Goal: Task Accomplishment & Management: Manage account settings

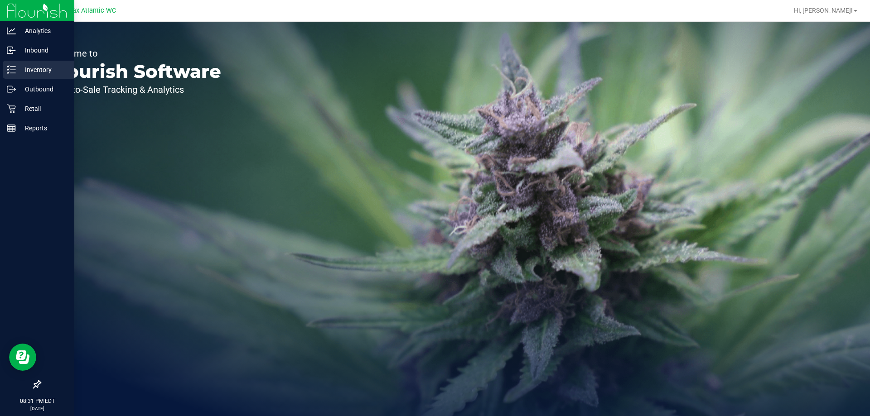
click at [18, 71] on p "Inventory" at bounding box center [43, 69] width 54 height 11
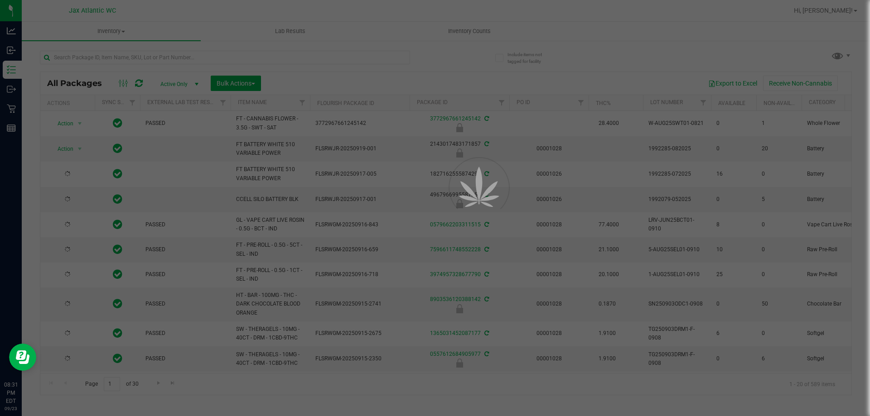
click at [480, 30] on div at bounding box center [435, 208] width 870 height 416
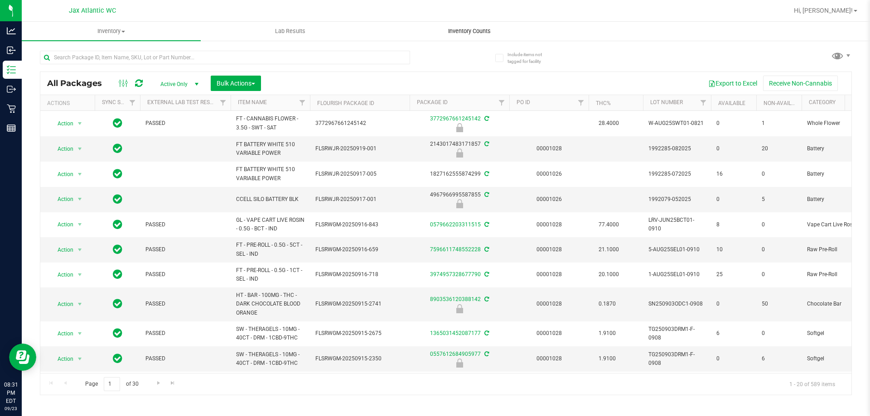
click at [480, 31] on span "Inventory Counts" at bounding box center [469, 31] width 67 height 8
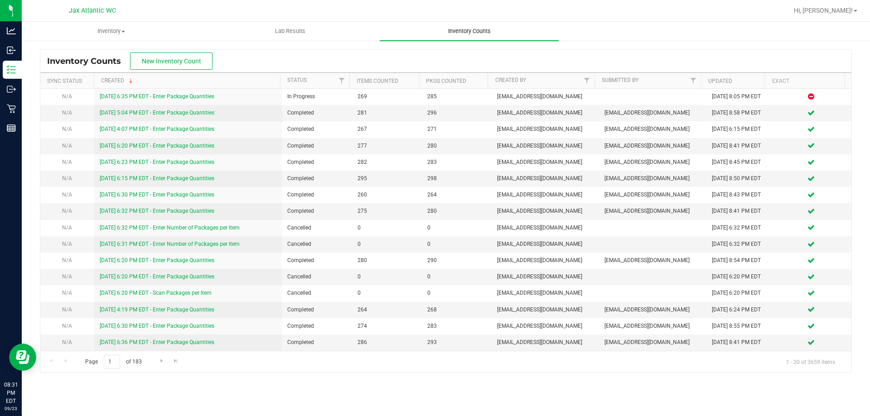
click at [481, 31] on span "Inventory Counts" at bounding box center [469, 31] width 67 height 8
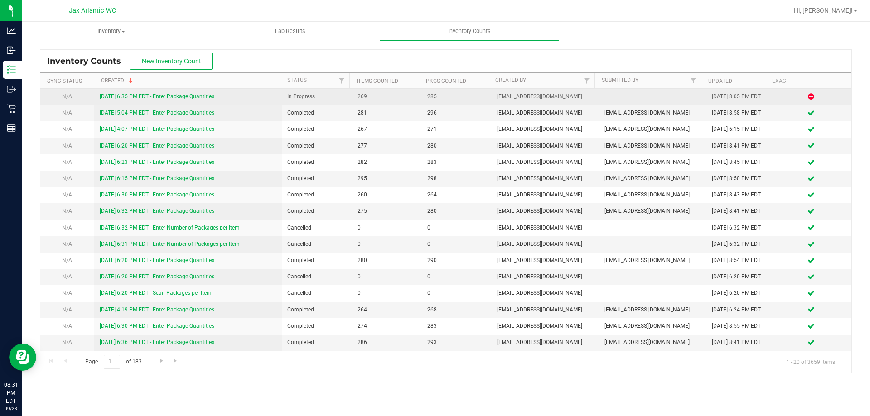
click at [169, 95] on link "[DATE] 6:35 PM EDT - Enter Package Quantities" at bounding box center [157, 96] width 115 height 6
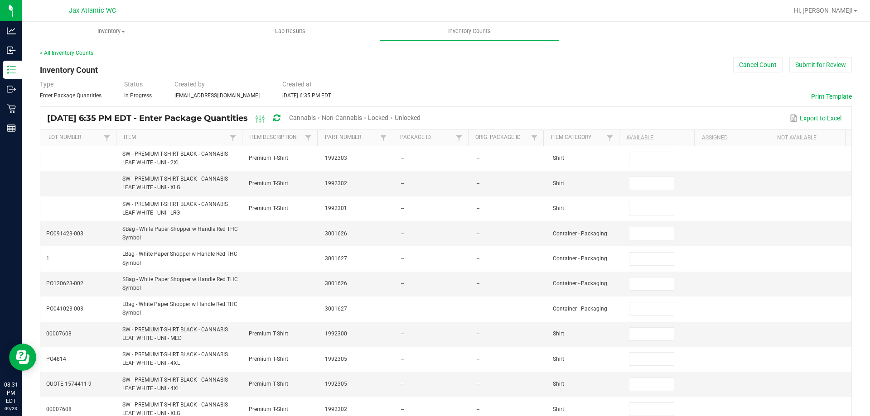
click at [316, 118] on span "Cannabis" at bounding box center [302, 117] width 27 height 7
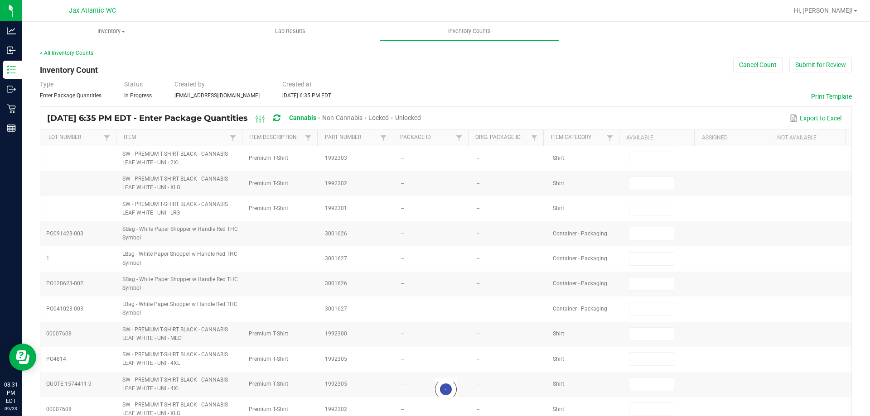
type input "8"
type input "0"
type input "1"
type input "0"
type input "11"
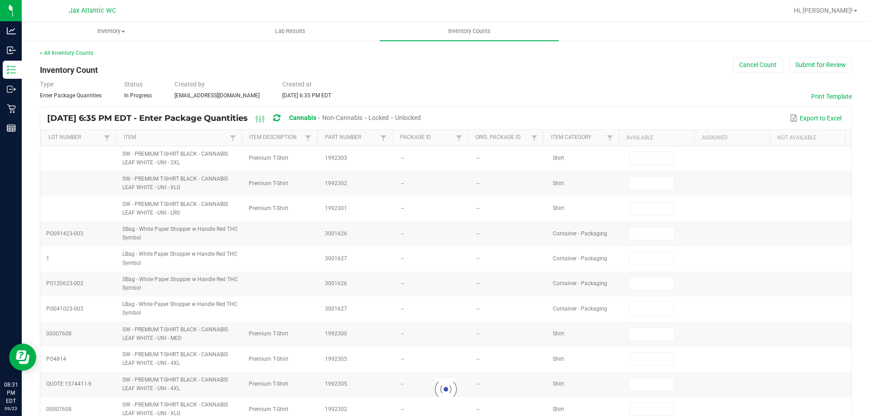
type input "0"
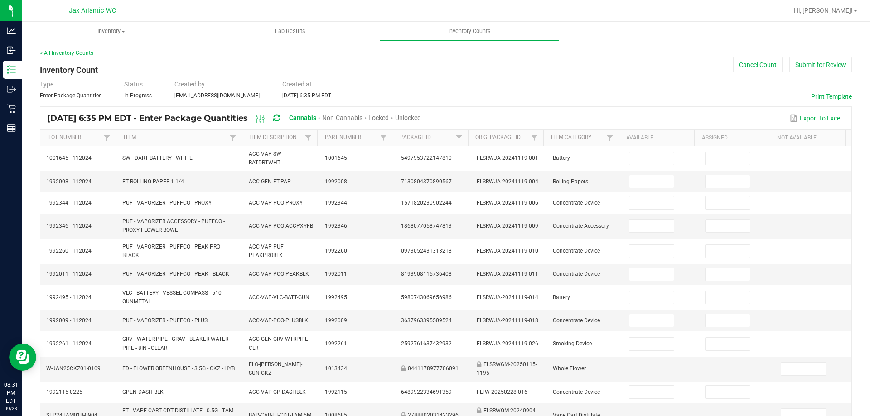
click at [421, 116] on span "Unlocked" at bounding box center [408, 117] width 26 height 7
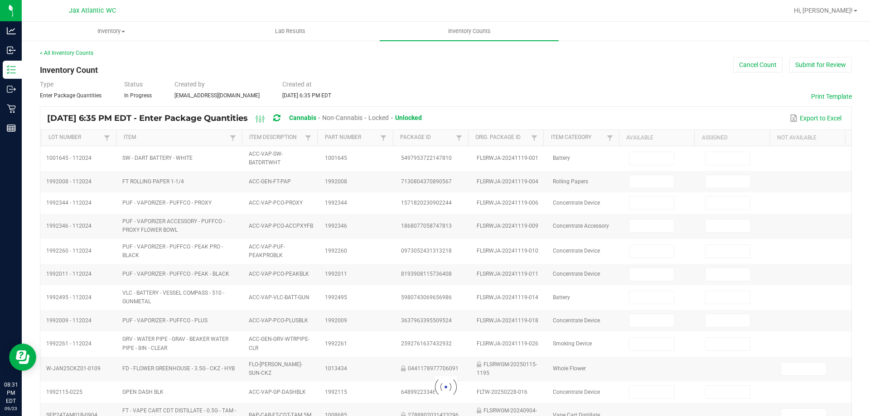
type input "8"
type input "11"
type input "3"
type input "0"
type input "2"
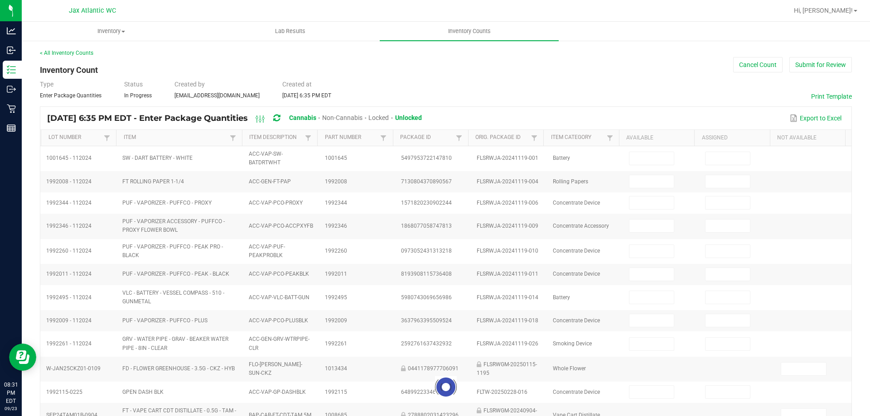
type input "0"
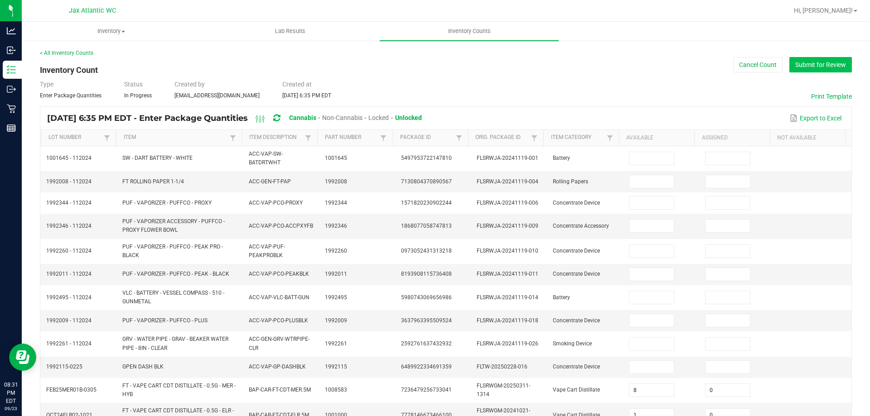
click at [807, 63] on button "Submit for Review" at bounding box center [820, 64] width 63 height 15
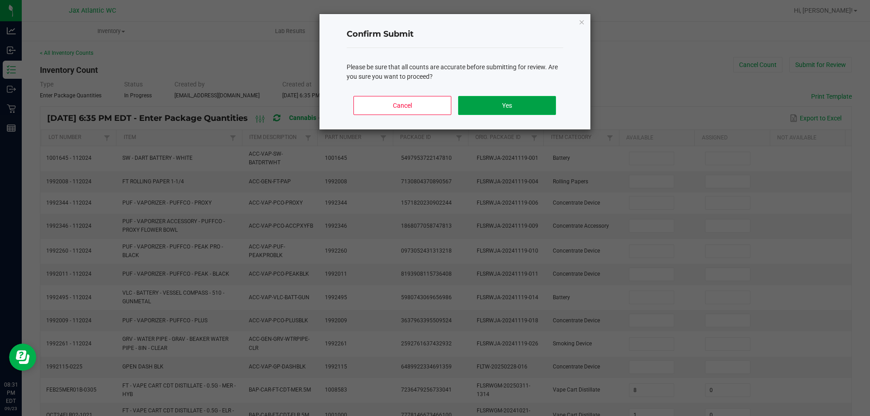
click at [518, 108] on button "Yes" at bounding box center [506, 105] width 97 height 19
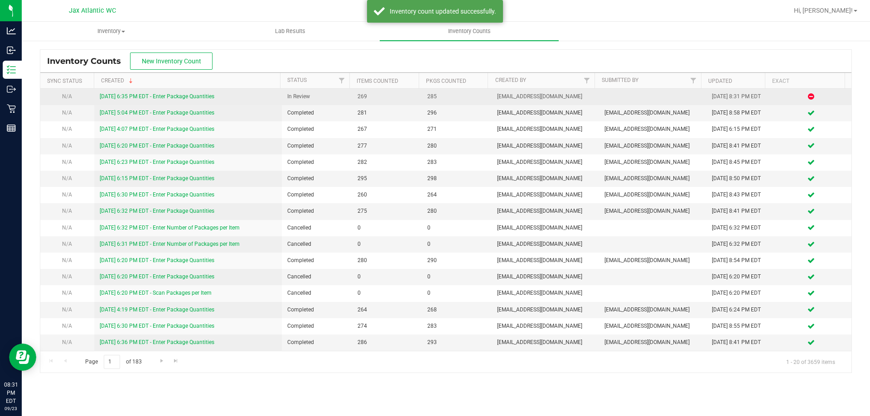
click at [193, 94] on link "[DATE] 6:35 PM EDT - Enter Package Quantities" at bounding box center [157, 96] width 115 height 6
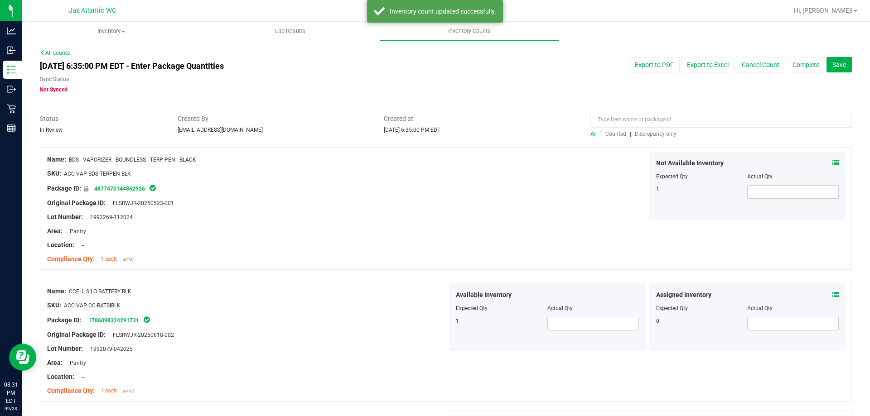
click at [646, 131] on span "Discrepancy only" at bounding box center [656, 134] width 42 height 6
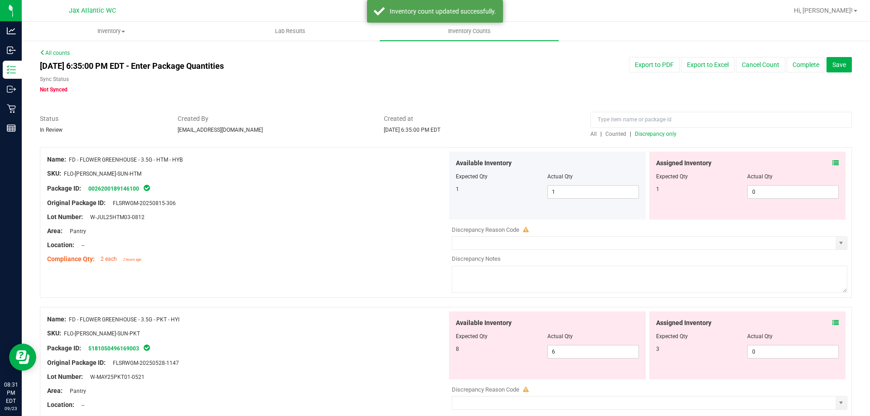
click at [821, 159] on div "Assigned Inventory" at bounding box center [747, 164] width 183 height 10
click at [832, 160] on icon at bounding box center [835, 163] width 6 height 6
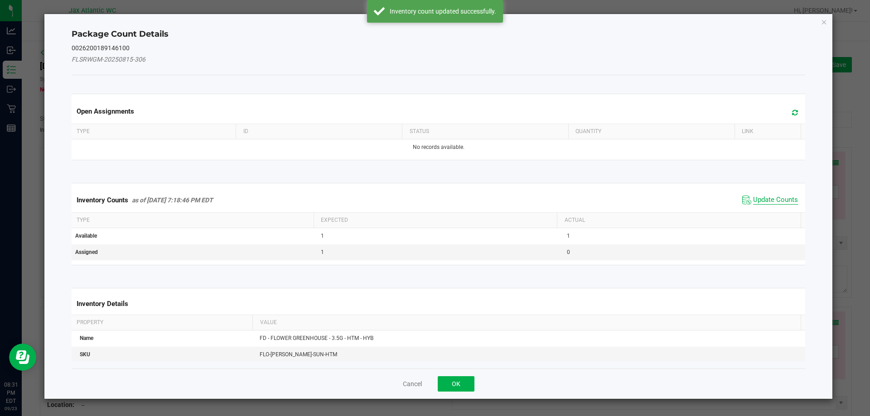
click at [755, 196] on span "Update Counts" at bounding box center [775, 200] width 45 height 9
click at [755, 196] on span "Update Counts" at bounding box center [775, 200] width 45 height 8
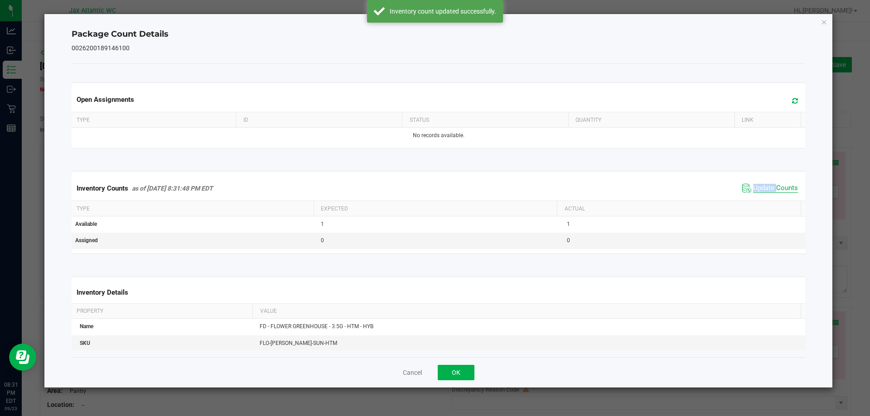
drag, startPoint x: 755, startPoint y: 196, endPoint x: 760, endPoint y: 191, distance: 7.0
click at [756, 195] on div "Inventory Counts as of [DATE] 8:31:48 PM EDT Update Counts" at bounding box center [439, 188] width 738 height 24
click at [759, 192] on span "Update Counts" at bounding box center [775, 188] width 45 height 9
click at [763, 188] on span "Update Counts" at bounding box center [775, 188] width 45 height 8
click at [764, 188] on span "Update Counts" at bounding box center [775, 188] width 45 height 8
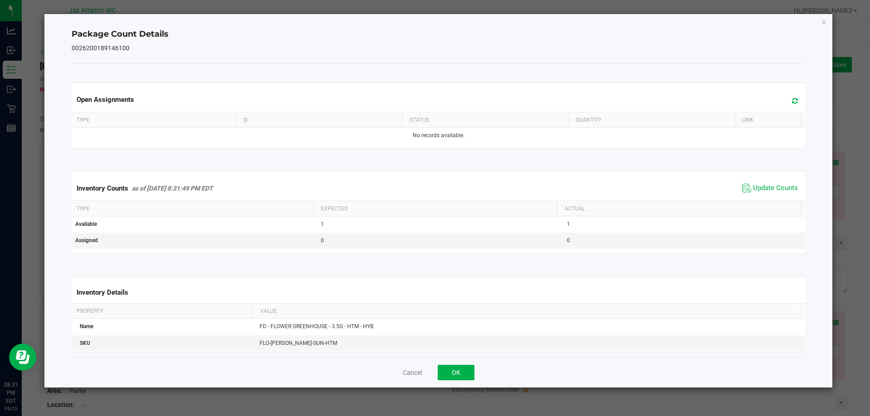
click at [482, 358] on div "Cancel OK" at bounding box center [439, 373] width 734 height 30
click at [472, 370] on button "OK" at bounding box center [456, 372] width 37 height 15
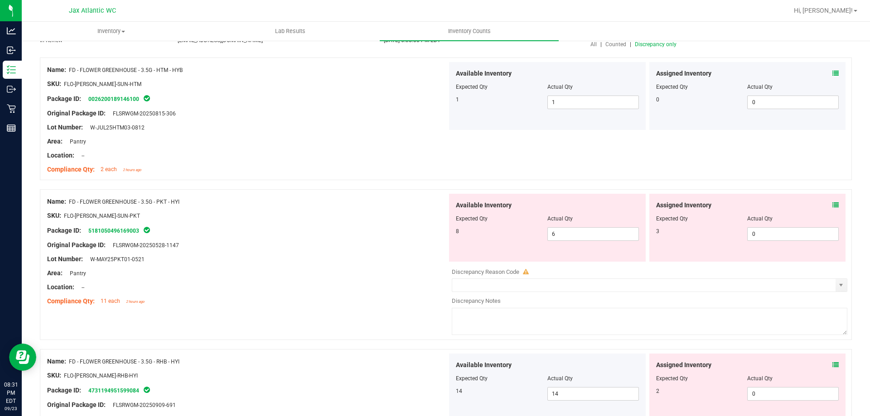
scroll to position [91, 0]
click at [832, 205] on icon at bounding box center [835, 204] width 6 height 6
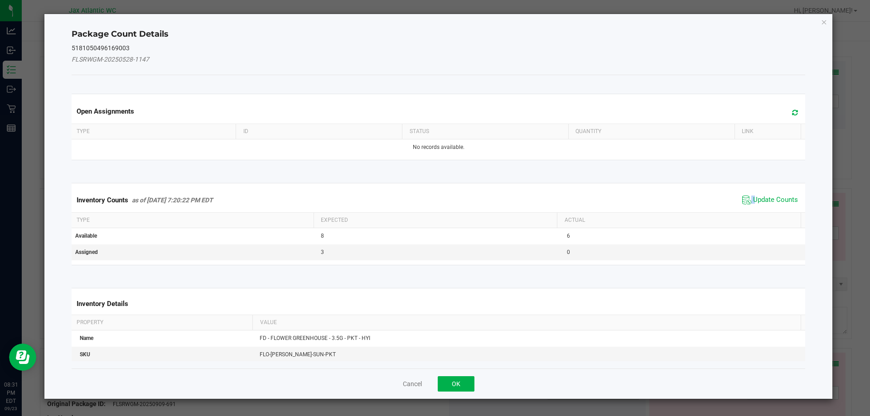
click at [746, 198] on span "Update Counts" at bounding box center [770, 200] width 60 height 14
click at [753, 197] on span "Update Counts" at bounding box center [775, 200] width 45 height 9
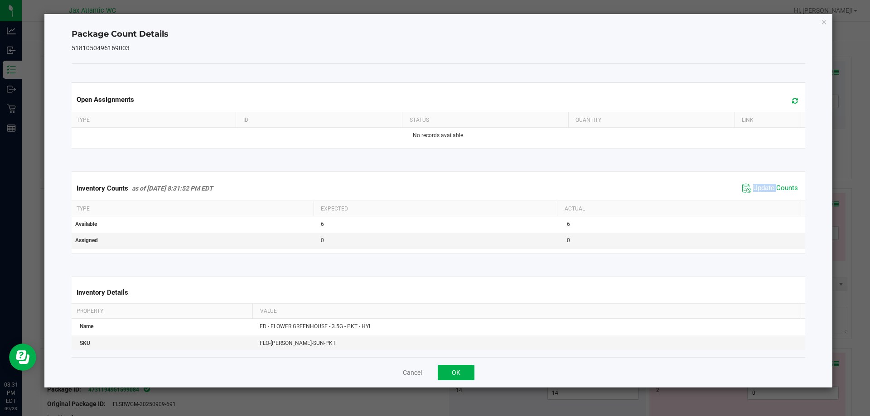
click at [749, 197] on div "Inventory Counts as of [DATE] 8:31:52 PM EDT Update Counts" at bounding box center [439, 188] width 738 height 24
click at [751, 197] on div "Inventory Counts as of [DATE] 8:31:52 PM EDT Update Counts" at bounding box center [439, 188] width 738 height 24
click at [752, 196] on div "Inventory Counts as of [DATE] 8:31:52 PM EDT Update Counts" at bounding box center [439, 188] width 738 height 24
drag, startPoint x: 752, startPoint y: 196, endPoint x: 780, endPoint y: 178, distance: 33.8
click at [754, 195] on div "Inventory Counts as of [DATE] 8:31:52 PM EDT Update Counts" at bounding box center [439, 188] width 738 height 24
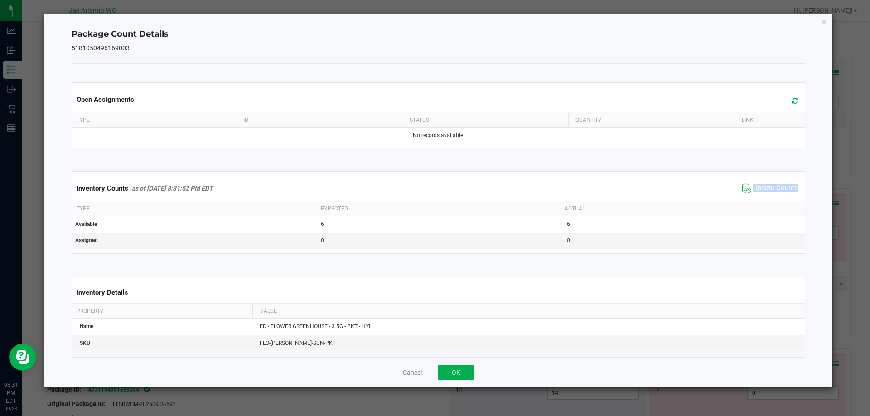
click at [780, 178] on div "Inventory Counts as of [DATE] 8:31:52 PM EDT Update Counts" at bounding box center [439, 188] width 738 height 24
click at [770, 184] on span "Update Counts" at bounding box center [775, 188] width 45 height 9
click at [765, 186] on span "Update Counts" at bounding box center [775, 188] width 45 height 9
drag, startPoint x: 765, startPoint y: 186, endPoint x: 491, endPoint y: 327, distance: 308.8
click at [765, 186] on span "Update Counts" at bounding box center [775, 188] width 45 height 8
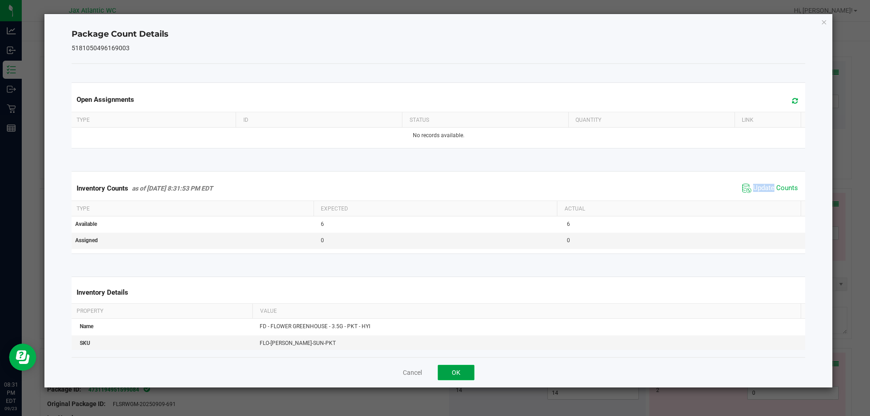
click at [460, 365] on button "OK" at bounding box center [456, 372] width 37 height 15
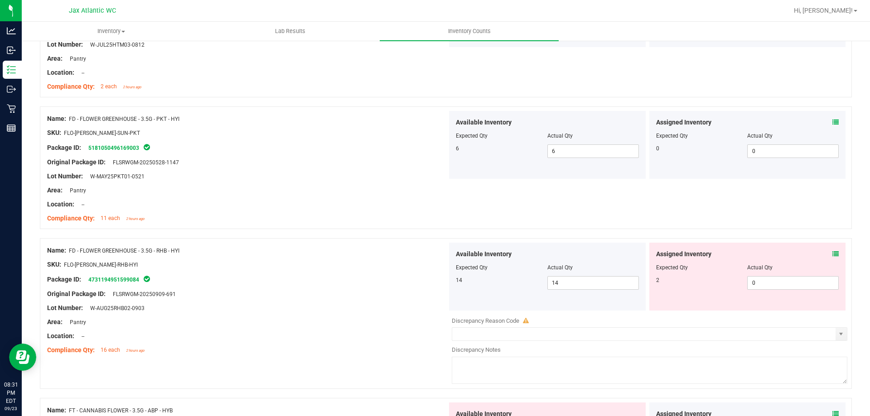
scroll to position [181, 0]
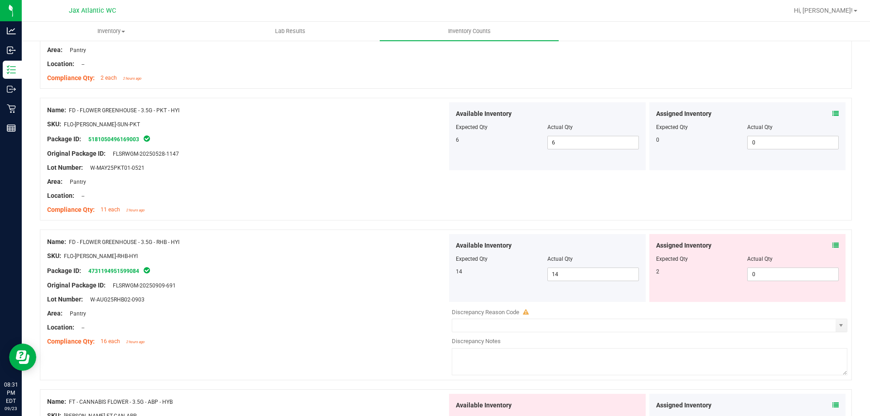
click at [832, 243] on icon at bounding box center [835, 245] width 6 height 6
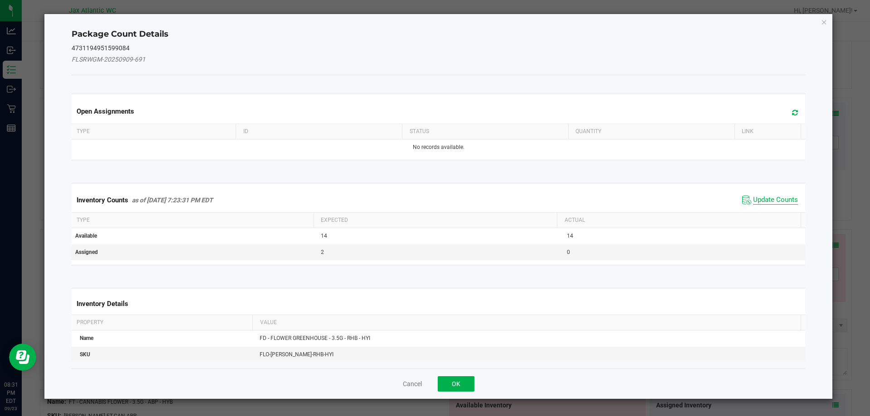
click at [765, 196] on span "Update Counts" at bounding box center [775, 200] width 45 height 9
click at [765, 195] on span "Update Counts" at bounding box center [771, 199] width 58 height 13
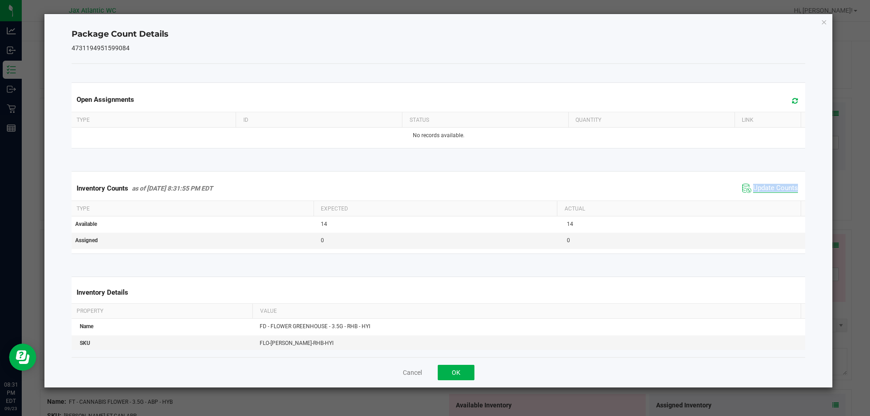
click at [765, 195] on div "Inventory Counts as of [DATE] 8:31:55 PM EDT Update Counts" at bounding box center [439, 188] width 738 height 24
click at [764, 194] on span "Update Counts" at bounding box center [770, 189] width 60 height 14
click at [764, 194] on span "Update Counts" at bounding box center [771, 188] width 58 height 13
click at [764, 194] on span "Update Counts" at bounding box center [770, 189] width 60 height 14
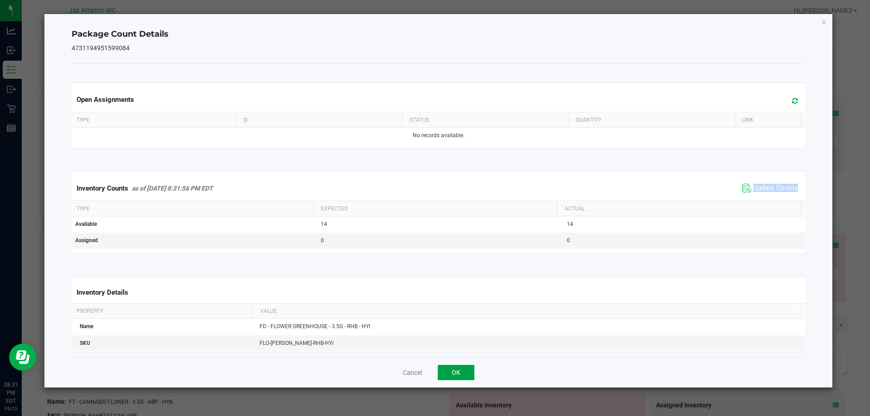
click at [471, 367] on button "OK" at bounding box center [456, 372] width 37 height 15
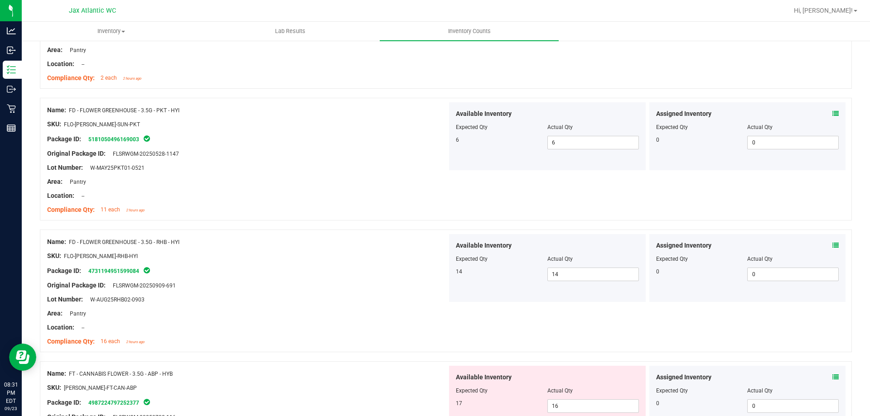
scroll to position [272, 0]
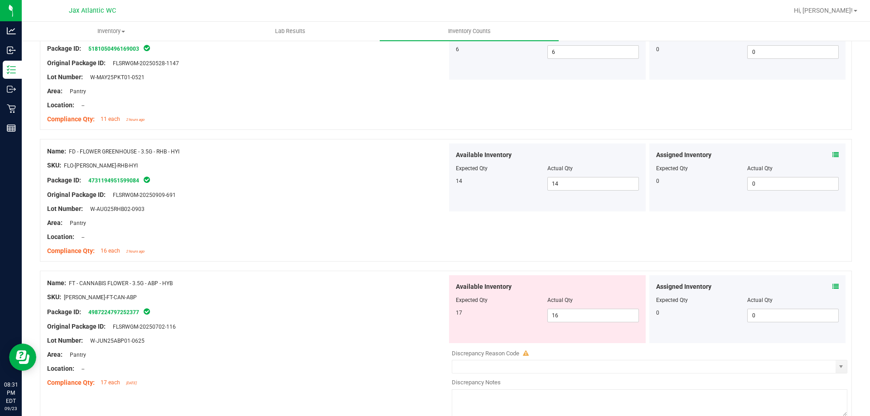
click at [832, 283] on div "Assigned Inventory Expected Qty Actual Qty 0 0 0" at bounding box center [747, 309] width 197 height 68
click at [832, 286] on icon at bounding box center [835, 287] width 6 height 6
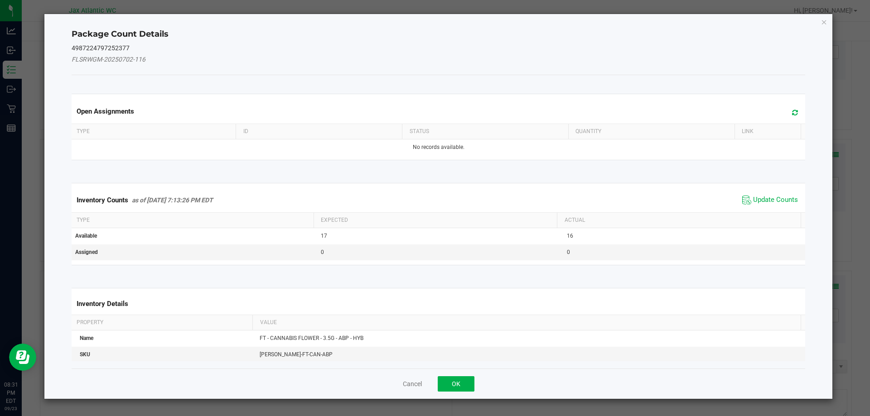
drag, startPoint x: 782, startPoint y: 192, endPoint x: 774, endPoint y: 195, distance: 7.9
click at [781, 193] on div "Inventory Counts as of [DATE] 7:13:26 PM EDT Update Counts" at bounding box center [439, 200] width 738 height 24
click at [761, 199] on span "Update Counts" at bounding box center [775, 200] width 45 height 9
drag, startPoint x: 761, startPoint y: 199, endPoint x: 761, endPoint y: 193, distance: 5.9
click at [761, 197] on div "Inventory Counts as of [DATE] 7:13:26 PM EDT Update Counts" at bounding box center [439, 200] width 738 height 24
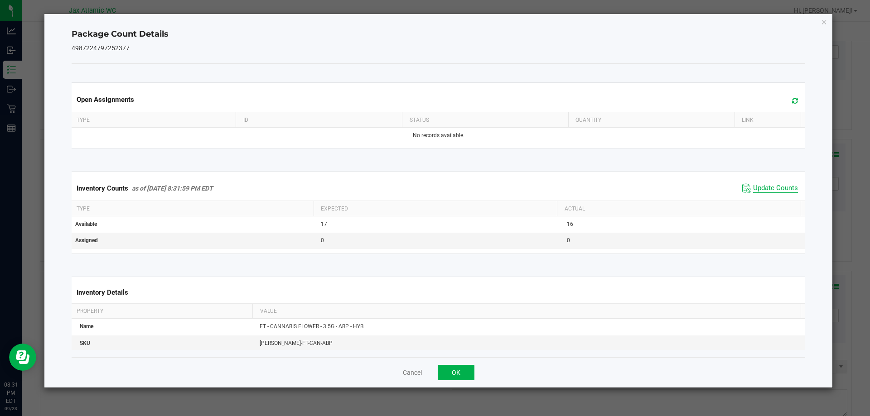
click at [761, 193] on span "Update Counts" at bounding box center [775, 188] width 45 height 9
click at [761, 193] on span "Update Counts" at bounding box center [770, 189] width 60 height 14
click at [770, 180] on div "Inventory Counts as of [DATE] 8:31:59 PM EDT Update Counts" at bounding box center [439, 188] width 738 height 24
click at [767, 183] on div "Inventory Counts as of [DATE] 8:31:59 PM EDT Update Counts" at bounding box center [439, 188] width 738 height 24
click at [760, 187] on span "Update Counts" at bounding box center [775, 188] width 45 height 9
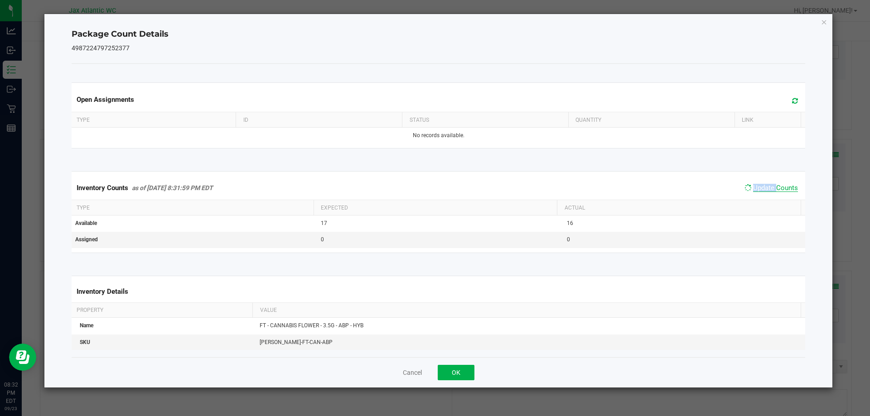
click at [760, 187] on span "Update Counts" at bounding box center [775, 188] width 45 height 8
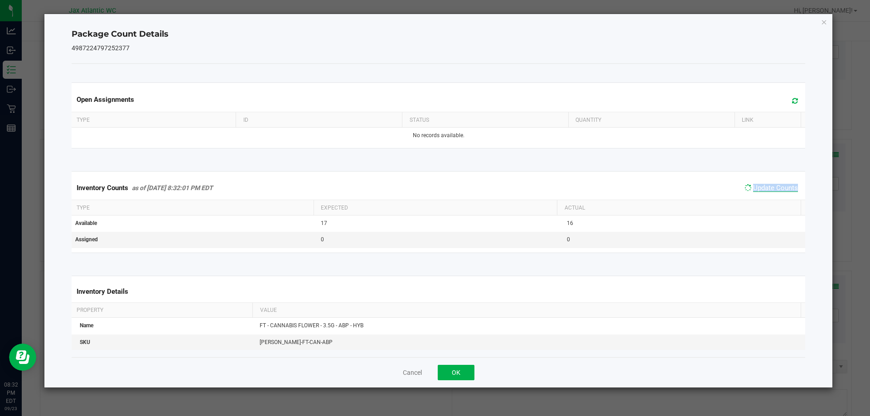
click at [760, 187] on span "Update Counts" at bounding box center [775, 188] width 45 height 8
click at [441, 371] on button "OK" at bounding box center [456, 372] width 37 height 15
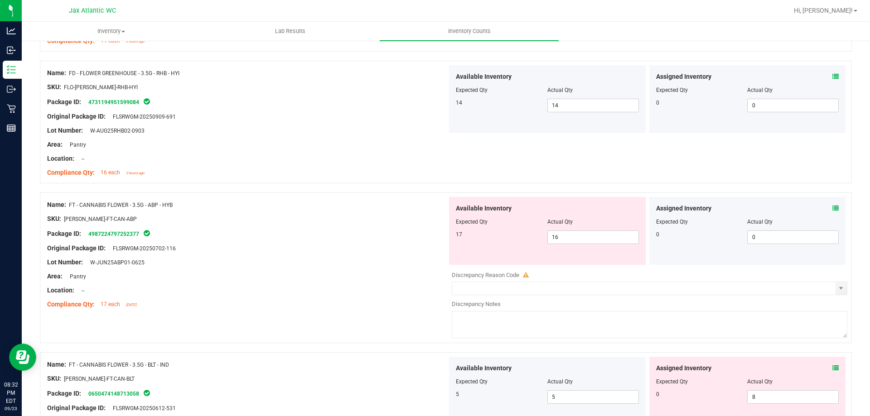
scroll to position [453, 0]
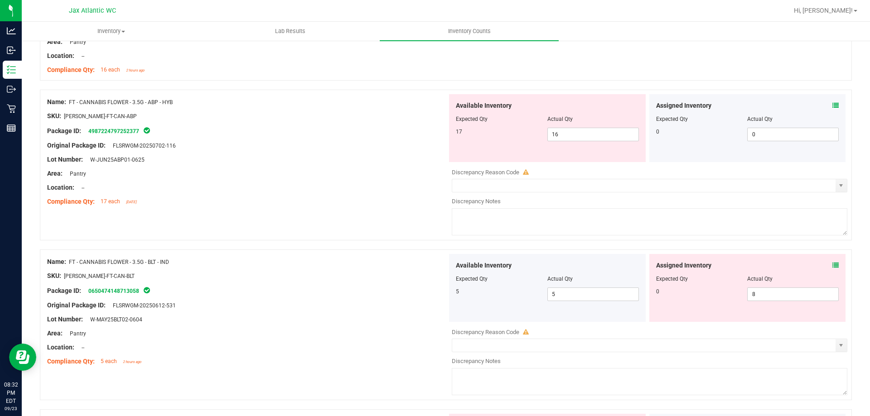
click at [832, 267] on icon at bounding box center [835, 265] width 6 height 6
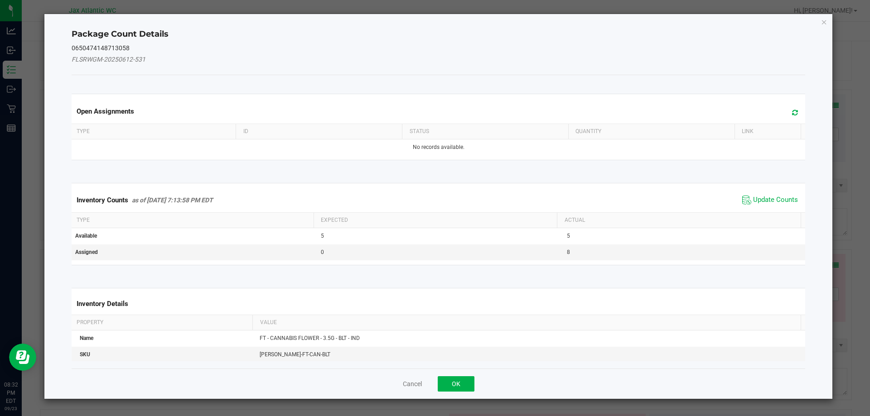
click at [761, 206] on span "Update Counts" at bounding box center [770, 200] width 60 height 14
click at [761, 196] on div "Inventory Counts as of [DATE] 7:13:58 PM EDT Update Counts" at bounding box center [439, 200] width 738 height 24
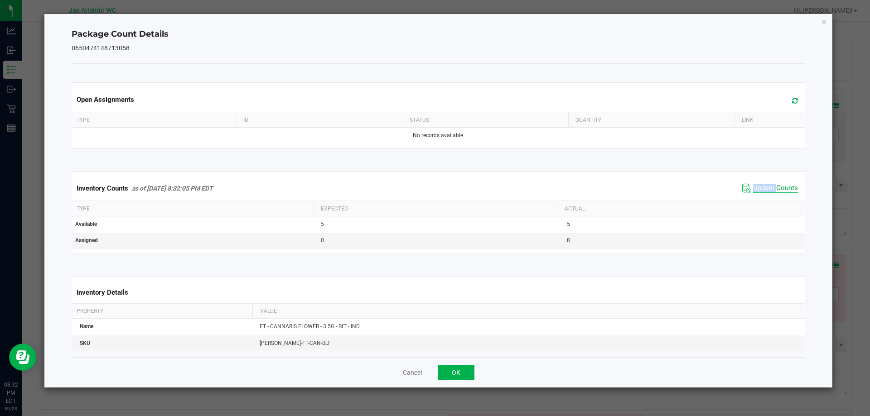
click at [766, 191] on span "Update Counts" at bounding box center [775, 188] width 45 height 9
click at [766, 191] on span "Update Counts" at bounding box center [775, 188] width 45 height 8
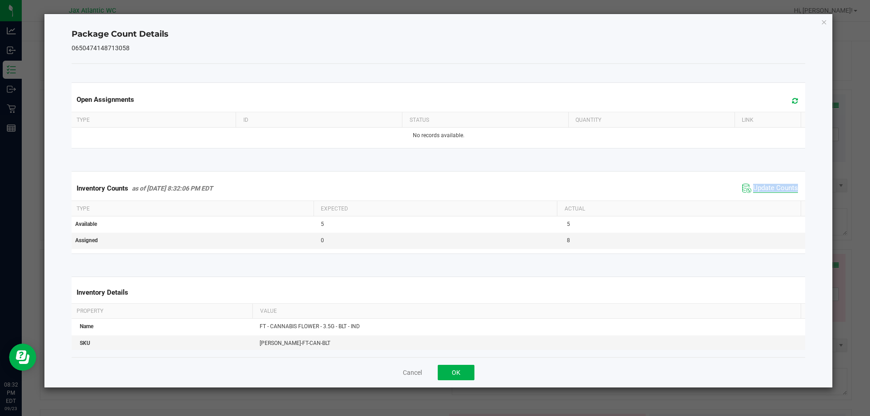
click at [766, 191] on span "Update Counts" at bounding box center [775, 188] width 45 height 9
click at [766, 191] on span "Update Counts" at bounding box center [775, 188] width 45 height 8
click at [765, 192] on span "Update Counts" at bounding box center [775, 188] width 45 height 8
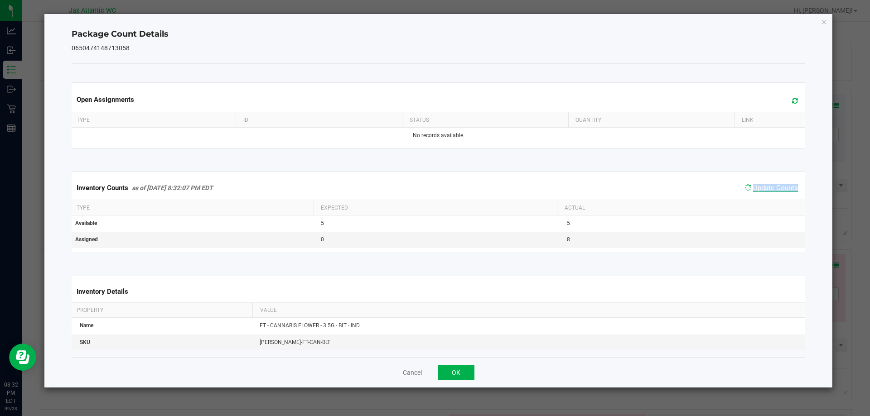
click at [765, 192] on span "Update Counts" at bounding box center [775, 188] width 45 height 8
click at [765, 192] on span "Update Counts" at bounding box center [775, 188] width 45 height 9
click at [760, 187] on span "Update Counts" at bounding box center [775, 188] width 45 height 9
click at [454, 375] on button "OK" at bounding box center [456, 372] width 37 height 15
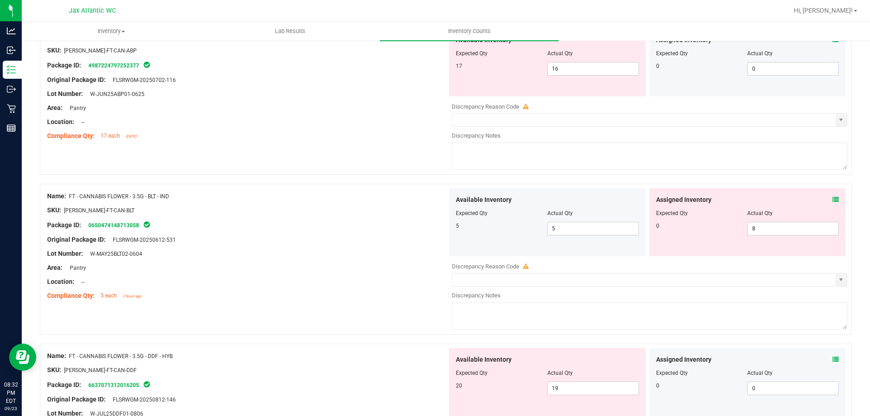
scroll to position [589, 0]
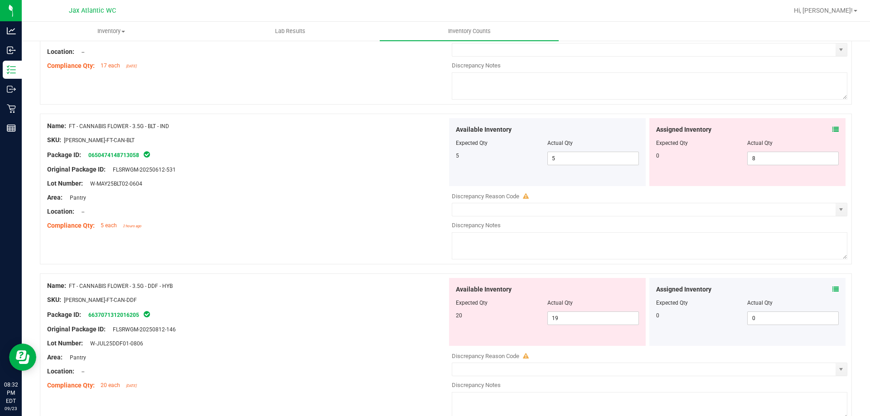
click at [832, 133] on span at bounding box center [835, 130] width 6 height 10
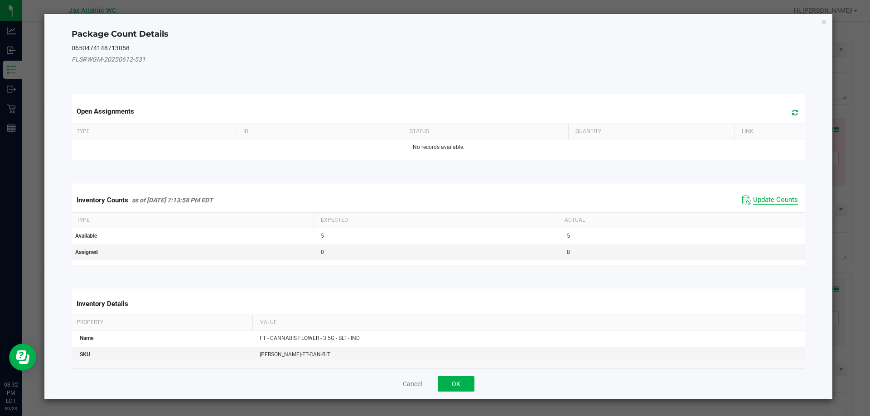
click at [756, 198] on span "Update Counts" at bounding box center [775, 200] width 45 height 9
click at [756, 198] on div "Inventory Counts as of [DATE] 7:13:58 PM EDT Update Counts" at bounding box center [439, 200] width 738 height 24
click at [760, 196] on span "Update Counts" at bounding box center [775, 200] width 45 height 8
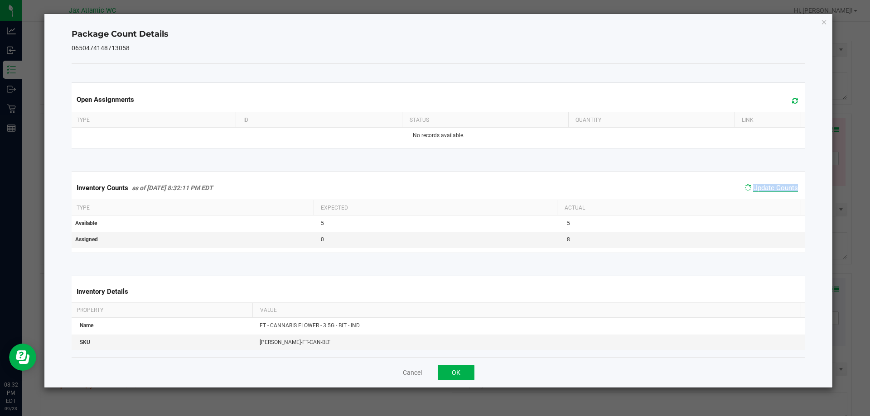
click at [760, 191] on span "Update Counts" at bounding box center [775, 188] width 45 height 8
click at [761, 191] on span "Update Counts" at bounding box center [775, 188] width 45 height 8
click at [761, 191] on span "Update Counts" at bounding box center [775, 188] width 45 height 9
click at [761, 191] on span "Update Counts" at bounding box center [775, 188] width 45 height 8
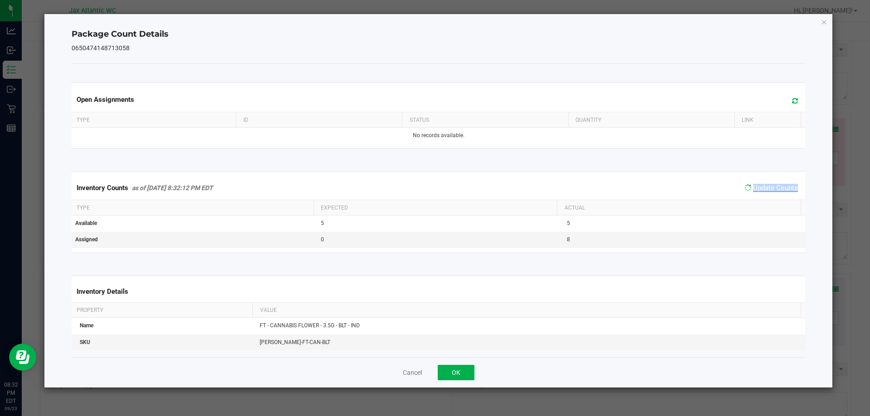
click at [761, 191] on span "Update Counts" at bounding box center [775, 188] width 45 height 8
click at [763, 187] on span "Update Counts" at bounding box center [775, 188] width 45 height 9
click at [763, 187] on span "Update Counts" at bounding box center [775, 188] width 45 height 8
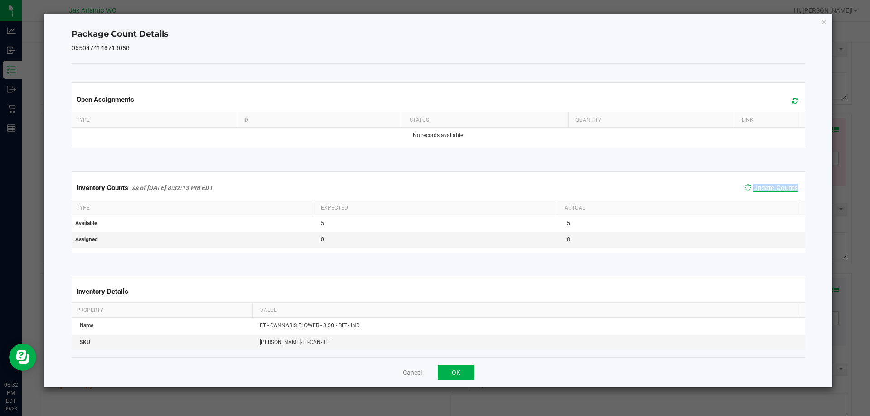
click at [763, 187] on span "Update Counts" at bounding box center [775, 188] width 45 height 8
click at [763, 187] on span "Update Counts" at bounding box center [775, 188] width 45 height 9
click at [763, 187] on span "Update Counts" at bounding box center [775, 188] width 45 height 8
click at [474, 360] on div "Cancel OK" at bounding box center [439, 373] width 734 height 30
click at [465, 370] on button "OK" at bounding box center [456, 372] width 37 height 15
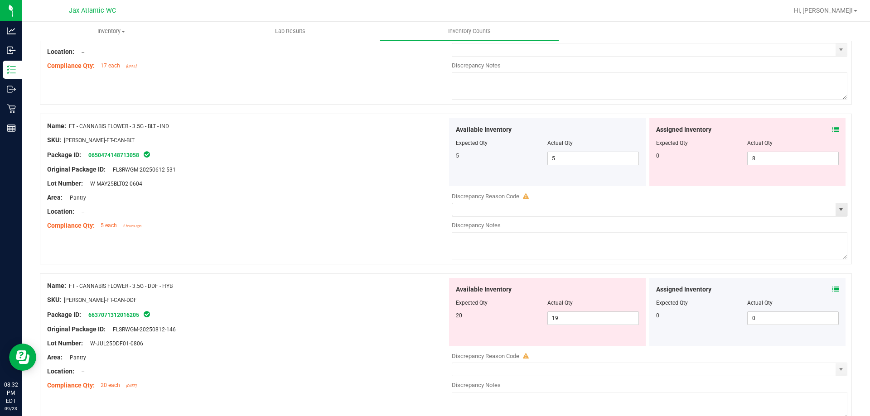
scroll to position [498, 0]
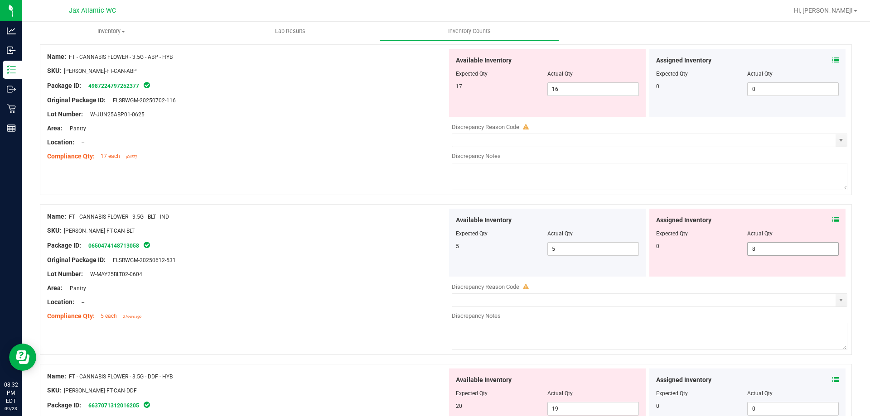
click at [792, 246] on span "8 8" at bounding box center [793, 249] width 92 height 14
click at [792, 246] on input "8" at bounding box center [793, 249] width 91 height 13
type input "0"
click at [402, 244] on div "Package ID: 0650474148713058" at bounding box center [247, 245] width 400 height 11
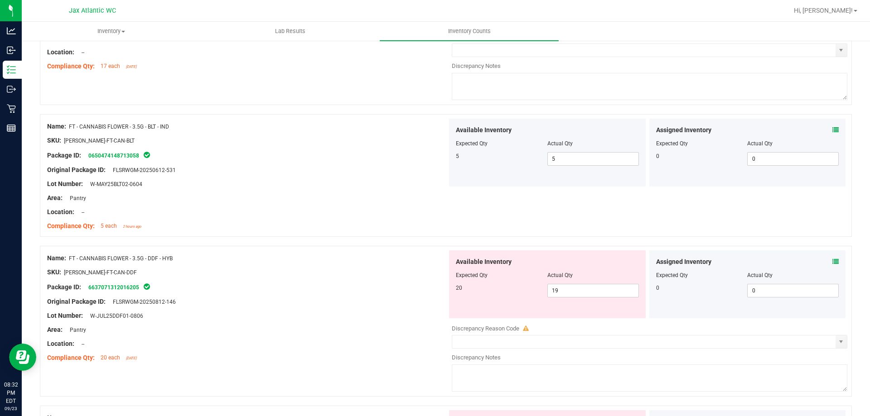
scroll to position [589, 0]
click at [832, 257] on span at bounding box center [835, 262] width 6 height 10
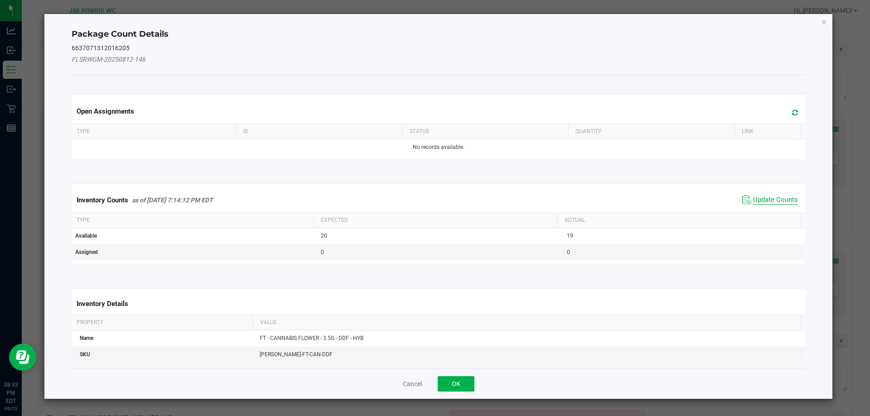
click at [753, 198] on span "Update Counts" at bounding box center [775, 200] width 45 height 9
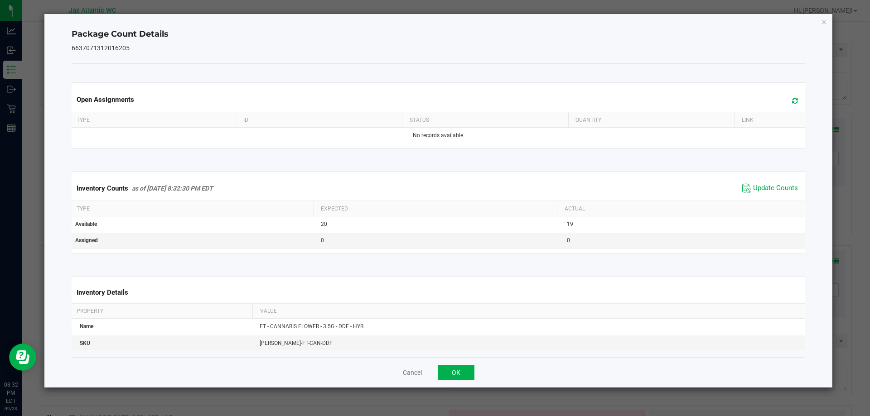
click at [756, 195] on span "Update Counts" at bounding box center [770, 189] width 60 height 14
click at [760, 194] on span "Update Counts" at bounding box center [770, 189] width 60 height 14
click at [766, 191] on span "Update Counts" at bounding box center [775, 188] width 45 height 9
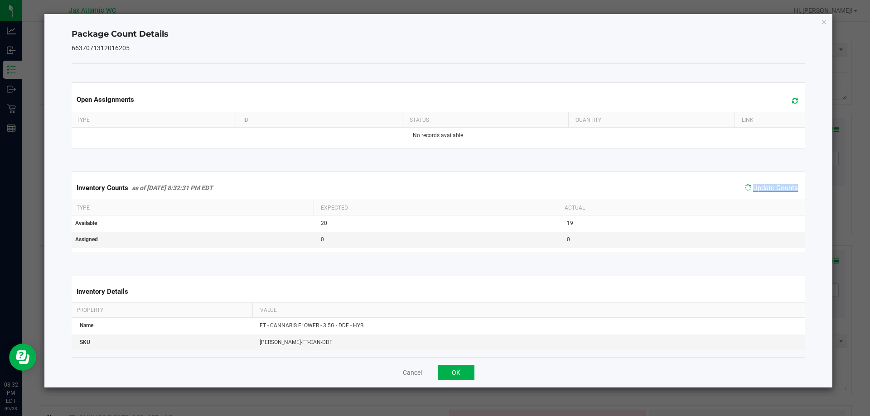
click at [766, 191] on span "Update Counts" at bounding box center [775, 188] width 45 height 8
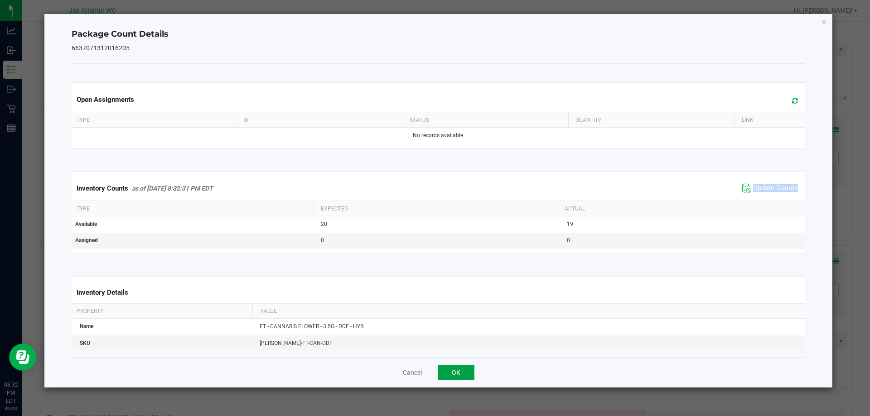
click at [451, 367] on button "OK" at bounding box center [456, 372] width 37 height 15
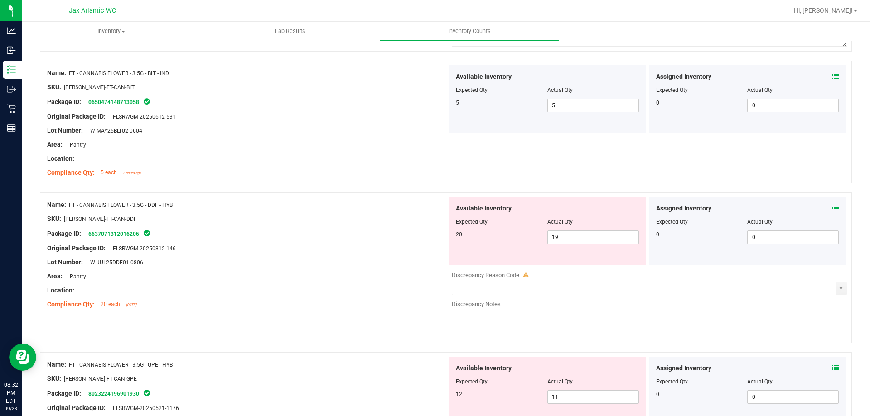
scroll to position [725, 0]
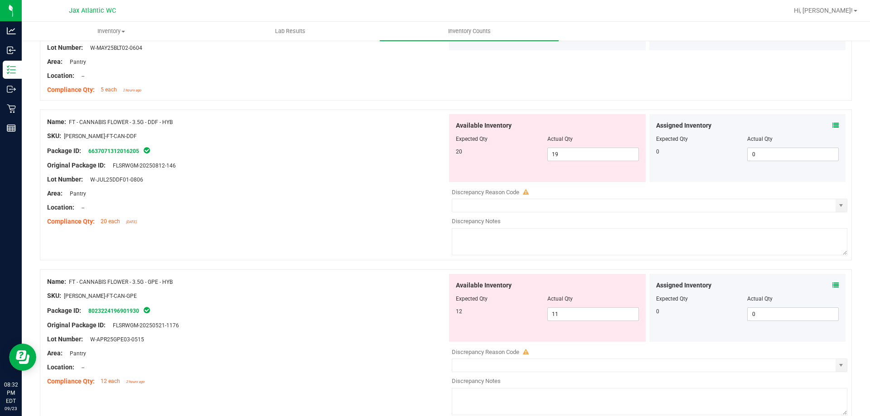
click at [834, 285] on div "Assigned Inventory Expected Qty Actual Qty 0 0 0" at bounding box center [747, 308] width 197 height 68
click at [832, 286] on icon at bounding box center [835, 285] width 6 height 6
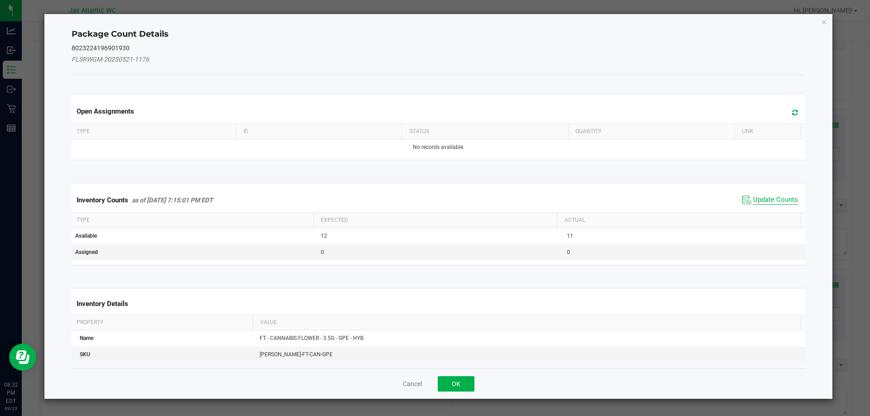
click at [761, 203] on span "Update Counts" at bounding box center [775, 200] width 45 height 9
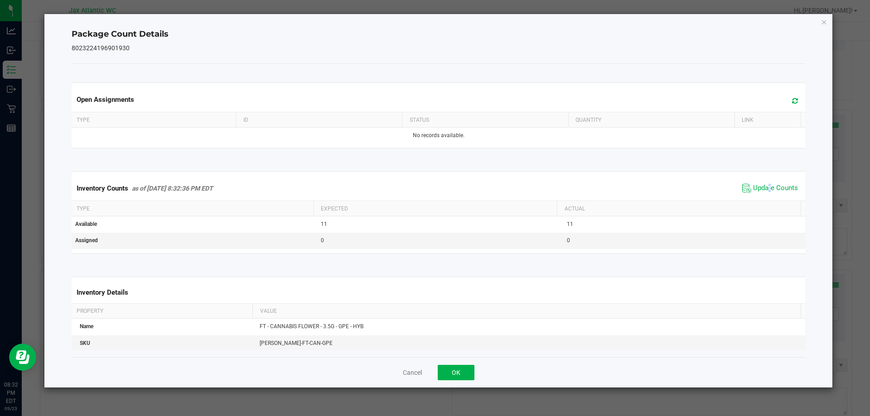
drag, startPoint x: 764, startPoint y: 198, endPoint x: 772, endPoint y: 190, distance: 11.2
click at [765, 197] on div "Inventory Counts as of [DATE] 8:32:36 PM EDT Update Counts" at bounding box center [439, 188] width 738 height 24
click at [772, 190] on span "Update Counts" at bounding box center [775, 188] width 45 height 9
click at [773, 190] on span "Update Counts" at bounding box center [775, 188] width 45 height 8
drag, startPoint x: 773, startPoint y: 190, endPoint x: 709, endPoint y: 237, distance: 79.7
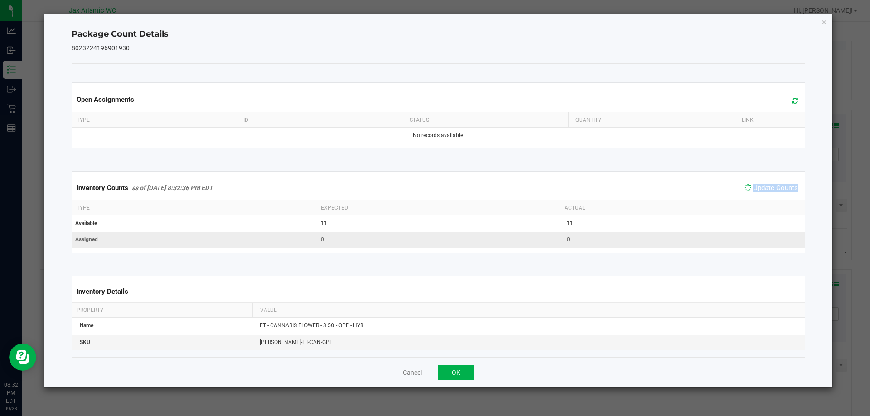
click at [772, 190] on span "Update Counts" at bounding box center [775, 188] width 45 height 8
drag, startPoint x: 458, startPoint y: 375, endPoint x: 466, endPoint y: 366, distance: 12.2
click at [459, 373] on button "OK" at bounding box center [456, 372] width 37 height 15
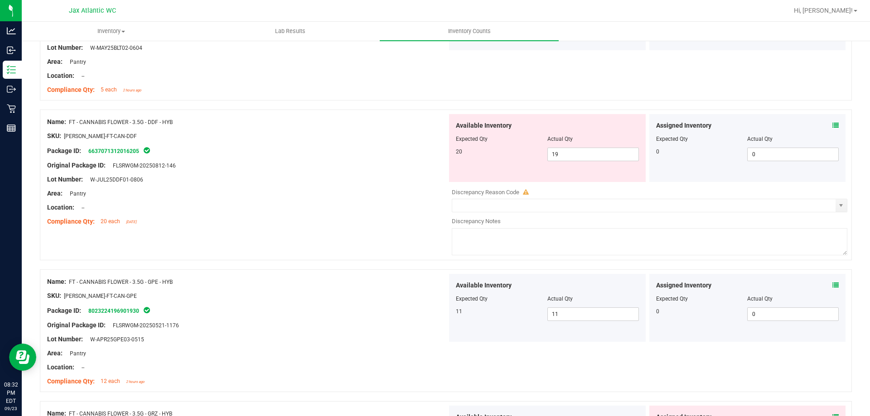
click at [832, 125] on icon at bounding box center [835, 125] width 6 height 6
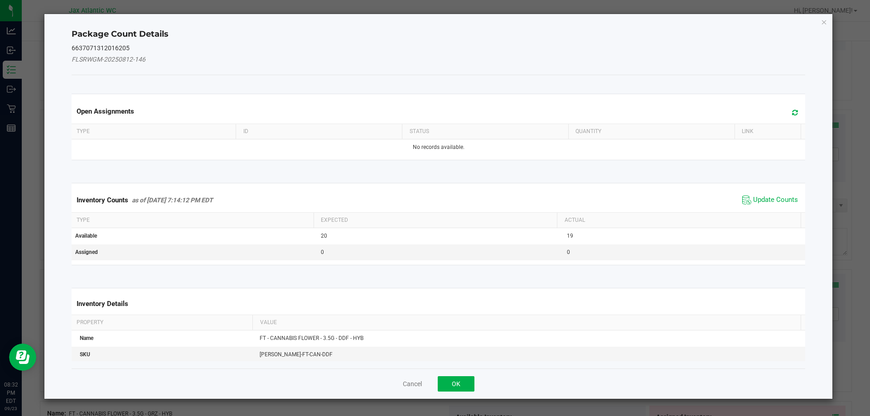
click at [762, 195] on span "Update Counts" at bounding box center [770, 200] width 60 height 14
click at [761, 196] on div "Inventory Counts as of [DATE] 7:14:12 PM EDT Update Counts" at bounding box center [439, 200] width 738 height 24
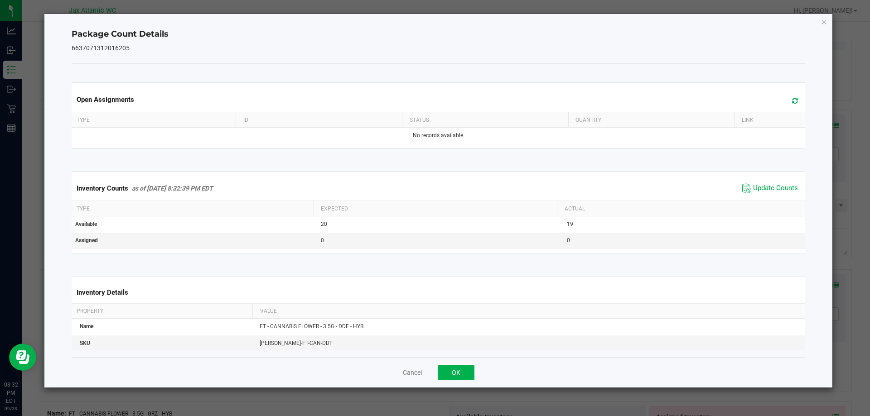
click at [762, 195] on span "Update Counts" at bounding box center [770, 189] width 60 height 14
click at [763, 193] on span "Update Counts" at bounding box center [771, 188] width 58 height 13
click at [763, 193] on span "Update Counts" at bounding box center [770, 189] width 60 height 14
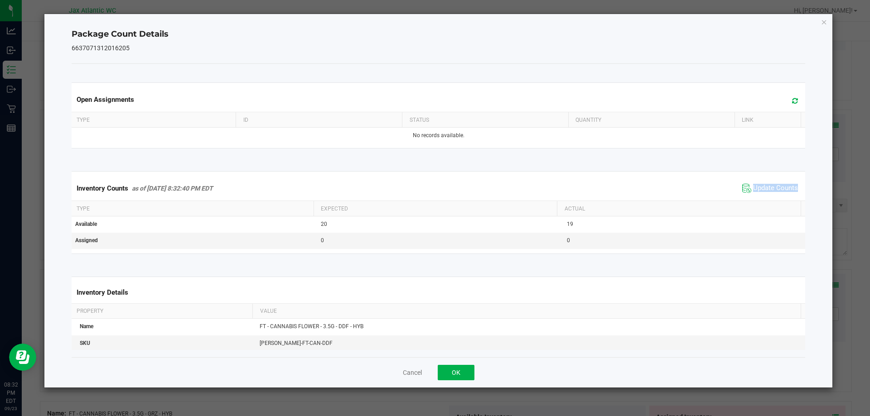
click at [763, 193] on span "Update Counts" at bounding box center [770, 189] width 60 height 14
click at [767, 187] on span "Update Counts" at bounding box center [775, 188] width 45 height 9
drag, startPoint x: 767, startPoint y: 187, endPoint x: 499, endPoint y: 353, distance: 314.7
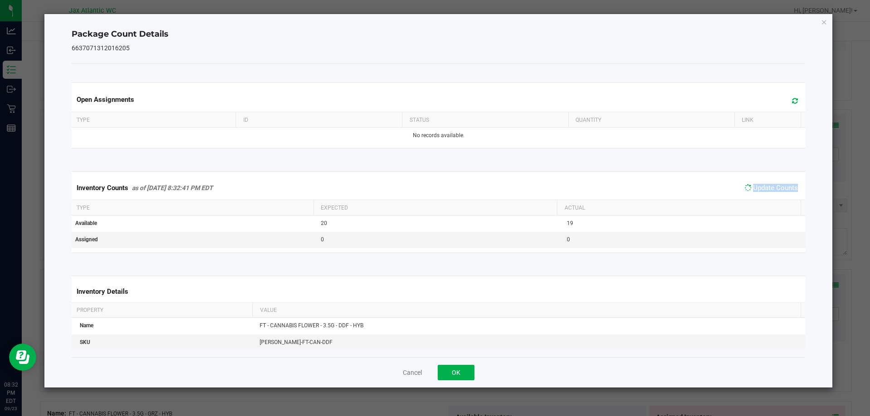
click at [763, 191] on span "Update Counts" at bounding box center [775, 188] width 45 height 8
drag, startPoint x: 455, startPoint y: 376, endPoint x: 648, endPoint y: 296, distance: 208.3
click at [456, 376] on button "OK" at bounding box center [456, 372] width 37 height 15
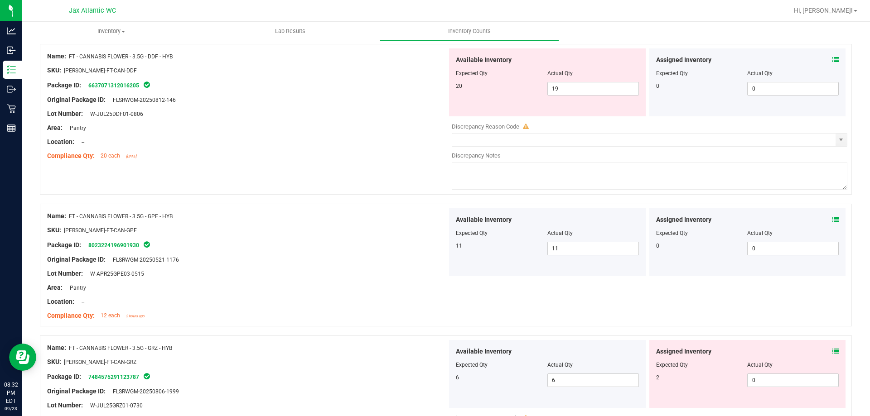
scroll to position [861, 0]
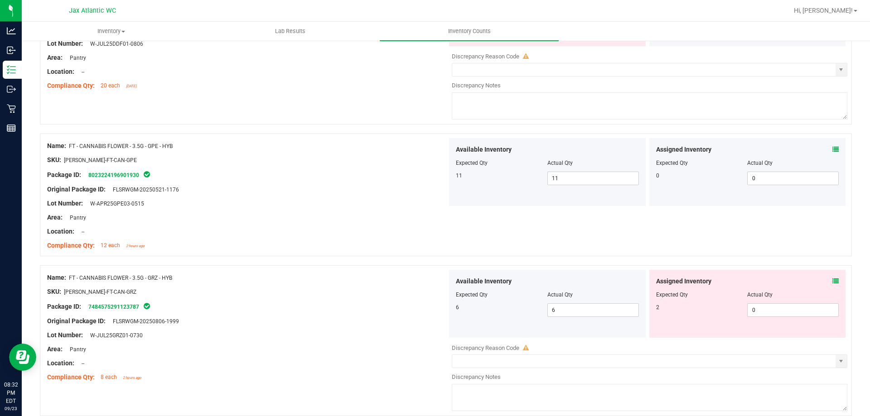
click at [832, 283] on icon at bounding box center [835, 281] width 6 height 6
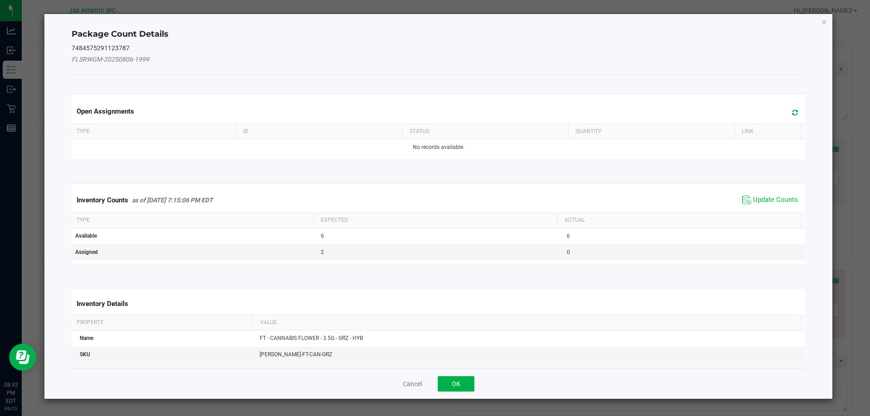
click at [744, 190] on div "Inventory Counts as of [DATE] 7:15:06 PM EDT Update Counts" at bounding box center [439, 200] width 738 height 24
click at [757, 198] on span "Update Counts" at bounding box center [775, 200] width 45 height 9
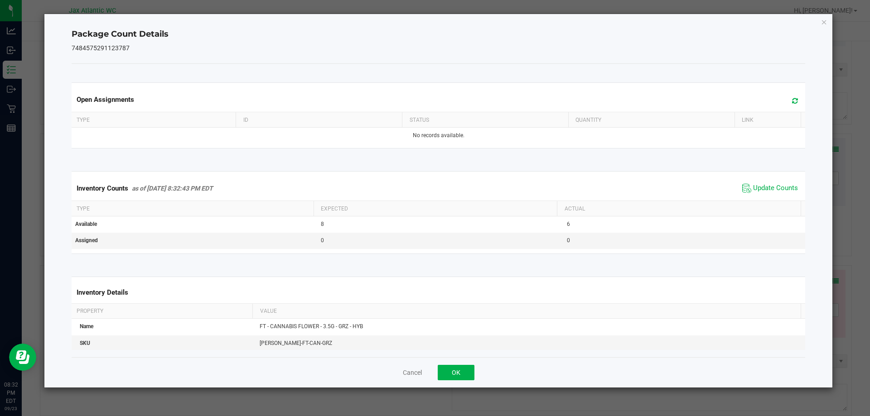
drag, startPoint x: 761, startPoint y: 197, endPoint x: 769, endPoint y: 193, distance: 9.1
click at [763, 195] on span "Update Counts" at bounding box center [770, 189] width 60 height 14
click at [777, 189] on span "Update Counts" at bounding box center [775, 188] width 45 height 9
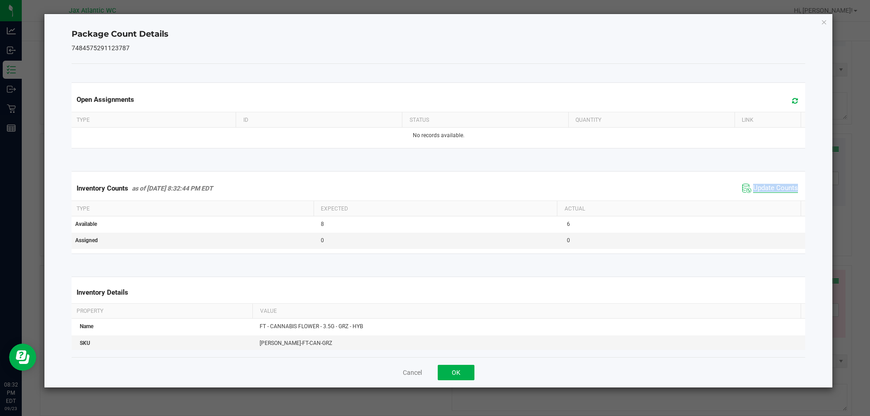
click at [777, 189] on span "Update Counts" at bounding box center [775, 188] width 45 height 9
click at [777, 189] on span "Update Counts" at bounding box center [775, 188] width 45 height 8
click at [464, 371] on button "OK" at bounding box center [456, 372] width 37 height 15
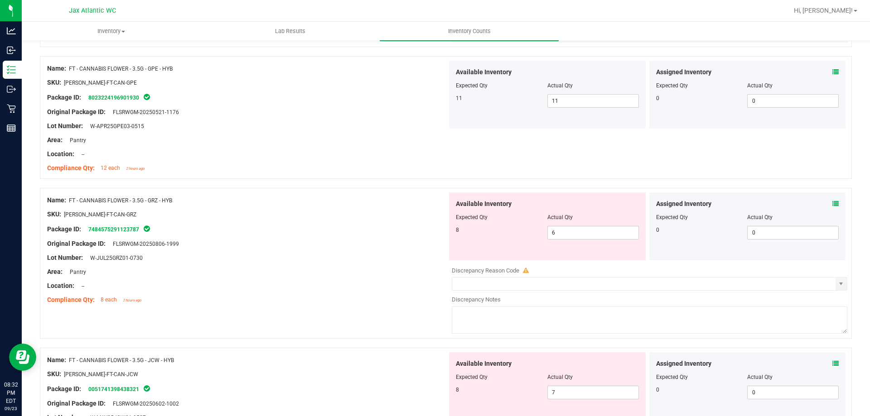
scroll to position [997, 0]
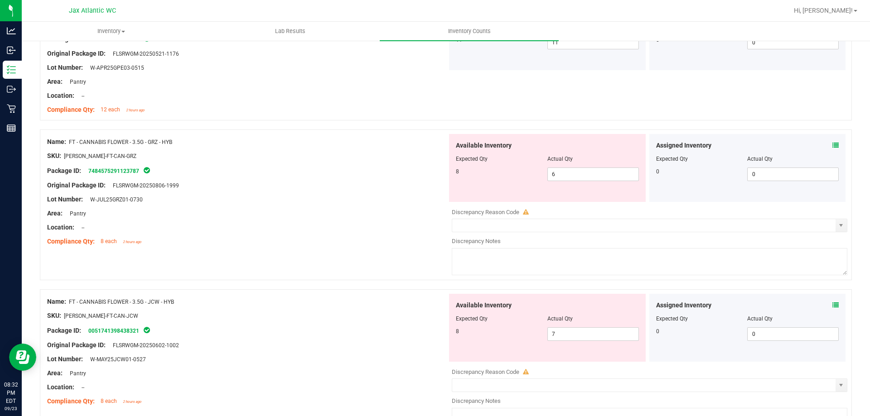
click at [832, 306] on icon at bounding box center [835, 305] width 6 height 6
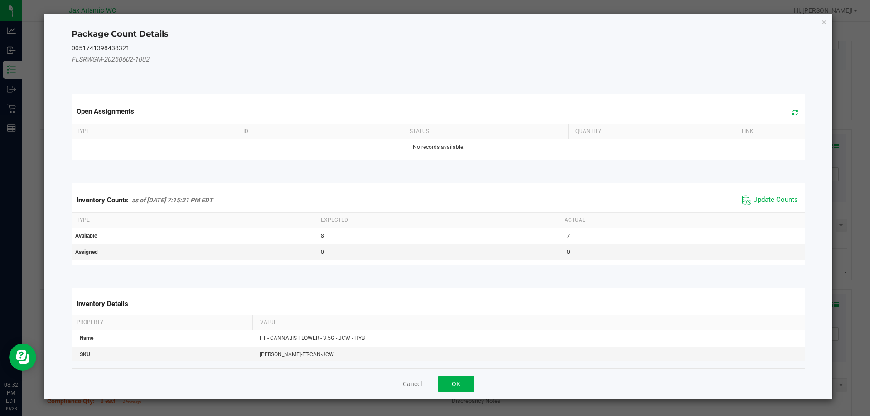
click at [781, 195] on span "Update Counts" at bounding box center [770, 200] width 60 height 14
click at [771, 195] on span "Update Counts" at bounding box center [770, 200] width 60 height 14
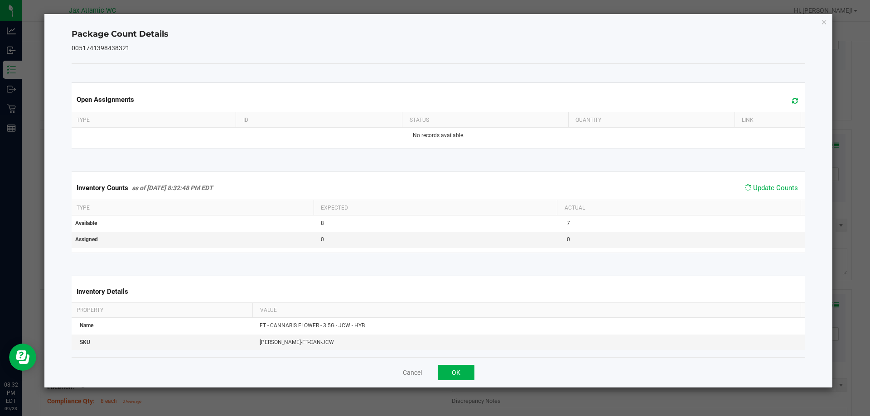
click at [769, 195] on div "Inventory Counts as of [DATE] 8:32:48 PM EDT Update Counts" at bounding box center [439, 188] width 738 height 24
click at [769, 195] on span "Update Counts" at bounding box center [770, 189] width 60 height 14
click at [768, 195] on div "Inventory Counts as of [DATE] 8:32:48 PM EDT Update Counts" at bounding box center [439, 188] width 738 height 24
click at [768, 195] on span "Update Counts" at bounding box center [770, 189] width 60 height 14
click at [768, 195] on div "Inventory Counts as of [DATE] 8:32:48 PM EDT Update Counts" at bounding box center [439, 188] width 738 height 24
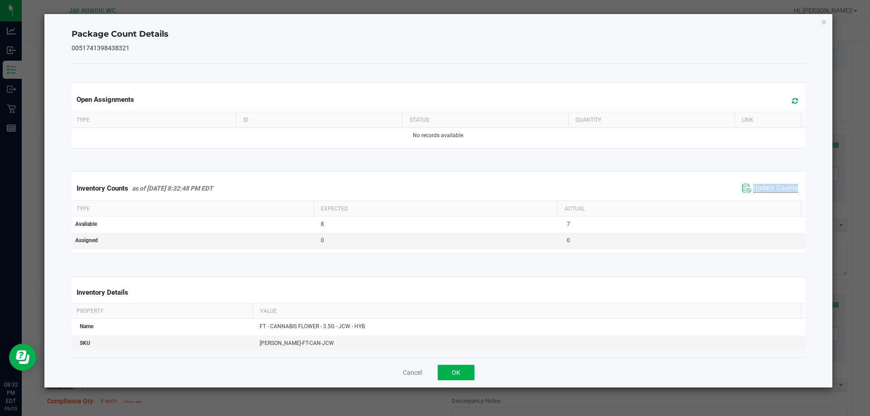
click at [762, 189] on span "Update Counts" at bounding box center [775, 188] width 45 height 9
click at [762, 188] on span "Update Counts" at bounding box center [775, 188] width 45 height 8
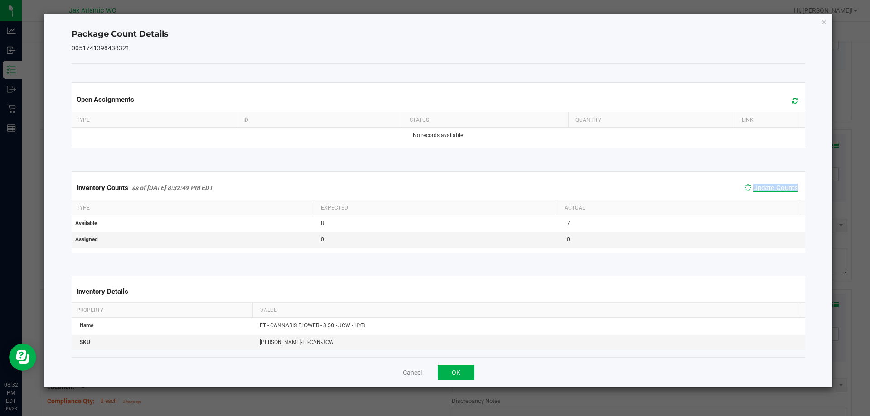
click at [762, 188] on span "Update Counts" at bounding box center [775, 188] width 45 height 8
click at [762, 188] on span "Update Counts" at bounding box center [775, 188] width 45 height 9
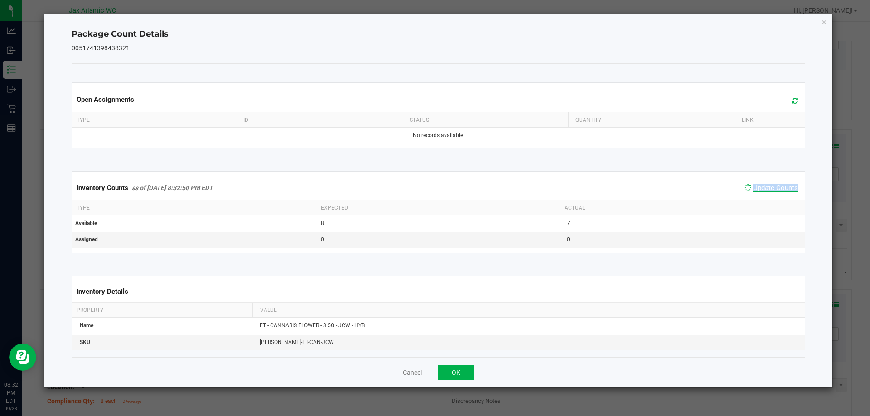
click at [762, 188] on span "Update Counts" at bounding box center [775, 188] width 45 height 8
click at [762, 188] on span "Update Counts" at bounding box center [775, 188] width 45 height 9
click at [456, 374] on button "OK" at bounding box center [456, 372] width 37 height 15
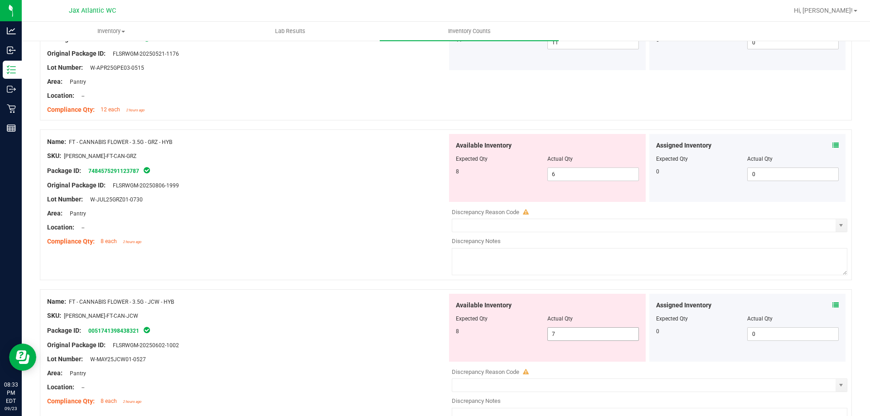
click at [565, 328] on span "7 7" at bounding box center [593, 335] width 92 height 14
click at [560, 334] on span "7 7" at bounding box center [593, 335] width 92 height 14
click at [560, 334] on input "7" at bounding box center [593, 334] width 91 height 13
type input "8"
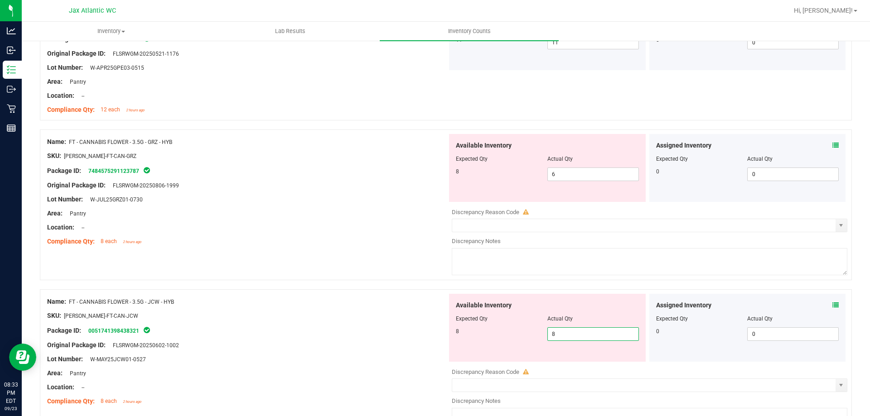
type input "8"
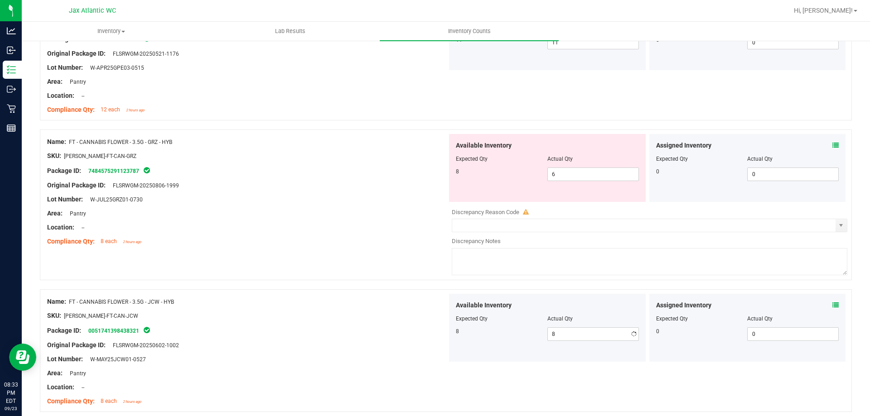
click at [412, 321] on div at bounding box center [247, 323] width 400 height 5
click at [586, 170] on span "6 6" at bounding box center [593, 175] width 92 height 14
click at [586, 170] on input "6" at bounding box center [593, 174] width 91 height 13
type input "8"
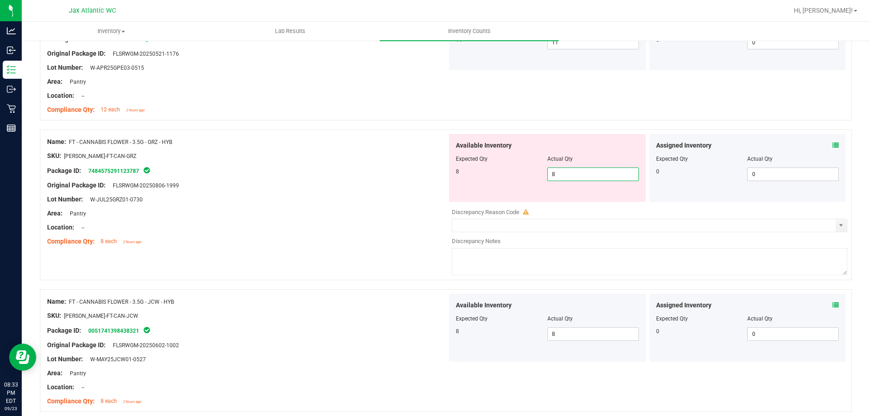
click at [294, 182] on div "Original Package ID: FLSRWGM-20250806-1999" at bounding box center [247, 186] width 400 height 10
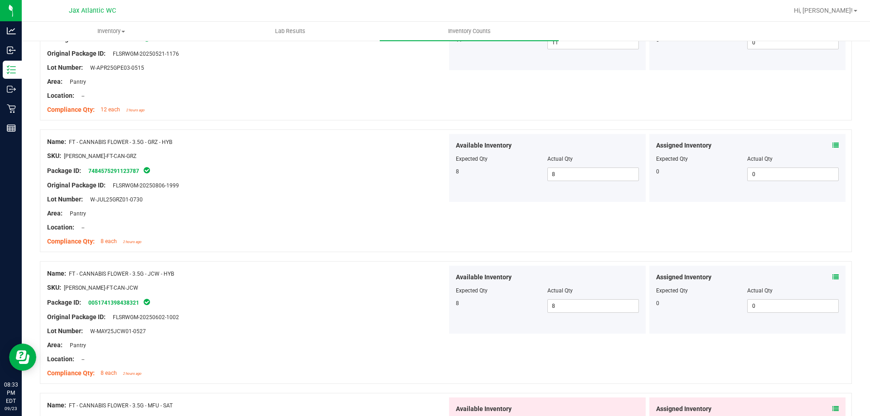
scroll to position [1178, 0]
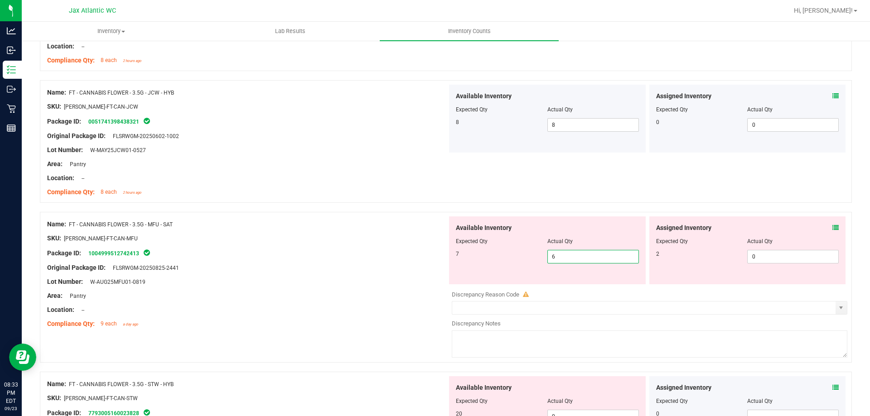
click at [575, 254] on span "6 6" at bounding box center [593, 257] width 92 height 14
click at [575, 254] on input "6" at bounding box center [593, 257] width 91 height 13
drag, startPoint x: 359, startPoint y: 286, endPoint x: 830, endPoint y: 242, distance: 472.8
click at [364, 285] on div "Name: FT - CANNABIS FLOWER - 3.5G - MFU - SAT SKU: [PERSON_NAME]-FT-CAN-MFU Pac…" at bounding box center [247, 275] width 400 height 116
click at [832, 225] on icon at bounding box center [835, 228] width 6 height 6
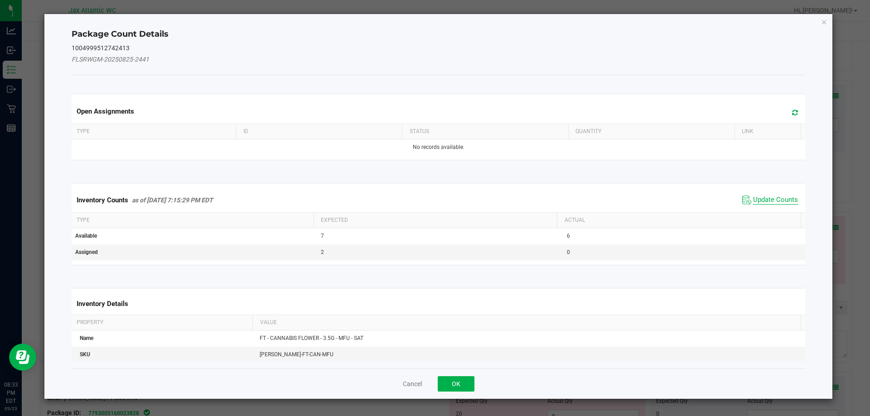
click at [762, 202] on span "Update Counts" at bounding box center [775, 200] width 45 height 9
click at [763, 200] on div "Inventory Counts as of [DATE] 7:15:29 PM EDT Update Counts" at bounding box center [439, 200] width 738 height 24
click at [765, 197] on div "Inventory Counts as of [DATE] 7:15:29 PM EDT Update Counts" at bounding box center [439, 200] width 738 height 24
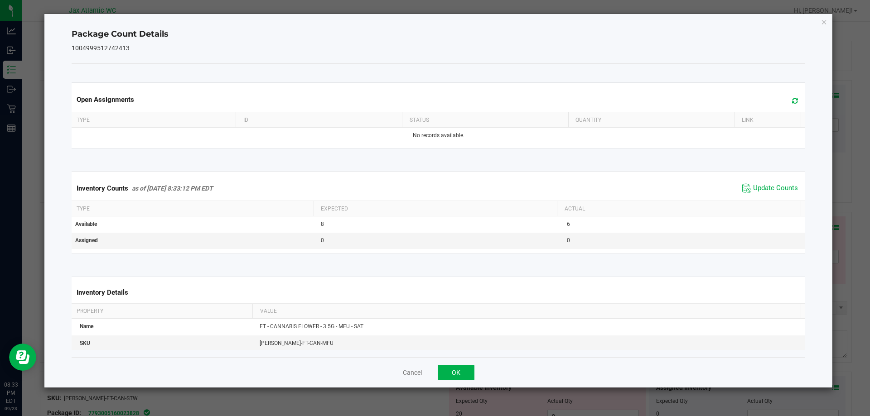
click at [766, 195] on div "Inventory Counts as of [DATE] 8:33:12 PM EDT Update Counts" at bounding box center [439, 188] width 738 height 24
click at [766, 195] on span "Update Counts" at bounding box center [770, 189] width 60 height 14
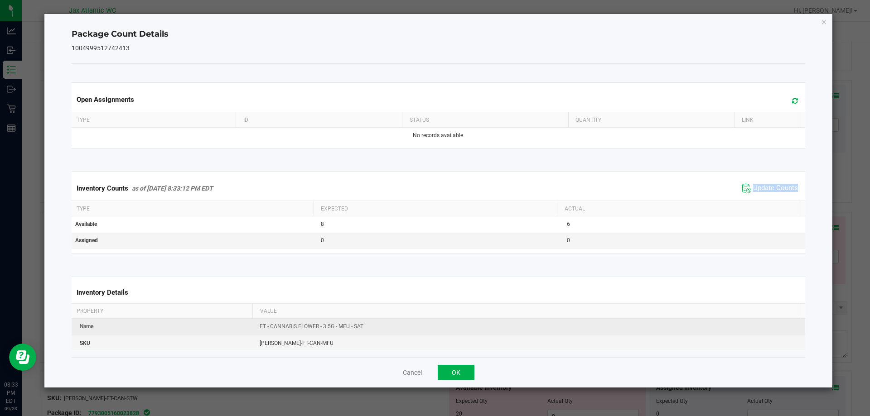
click at [753, 201] on kendo-grid "Inventory Counts as of [DATE] 8:33:12 PM EDT Update Counts Type Expected Actual…" at bounding box center [439, 212] width 748 height 82
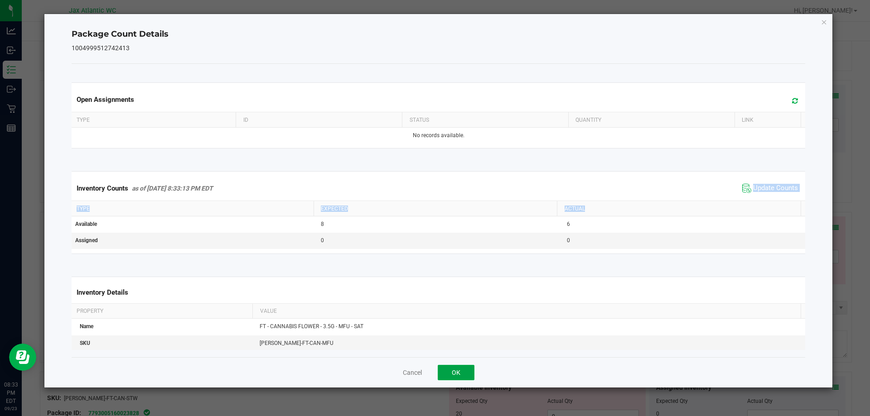
click at [455, 366] on button "OK" at bounding box center [456, 372] width 37 height 15
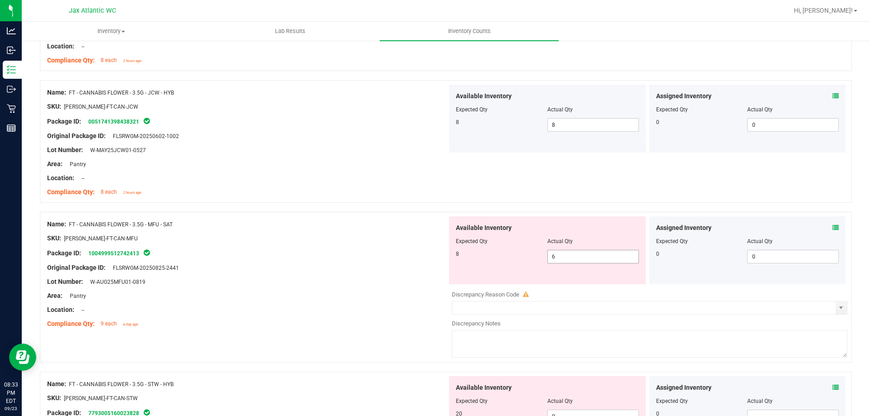
click at [571, 260] on span "6 6" at bounding box center [593, 257] width 92 height 14
click at [571, 260] on input "6" at bounding box center [593, 257] width 91 height 13
type input "8"
drag, startPoint x: 303, startPoint y: 269, endPoint x: 565, endPoint y: 247, distance: 262.8
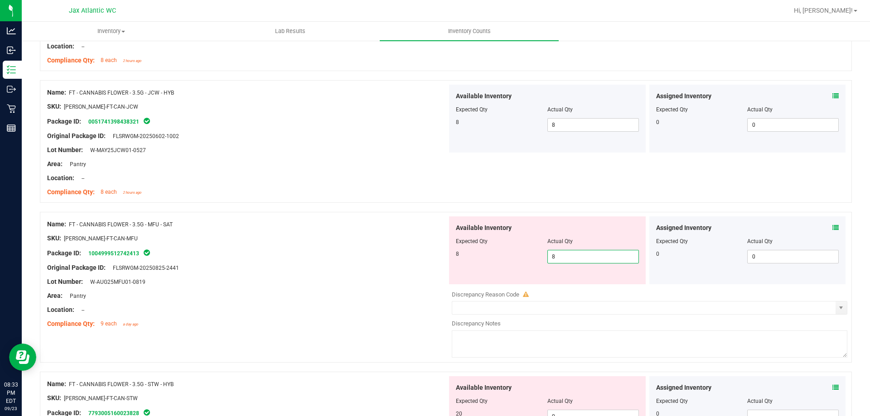
click at [306, 269] on div "Original Package ID: FLSRWGM-20250825-2441" at bounding box center [247, 268] width 400 height 10
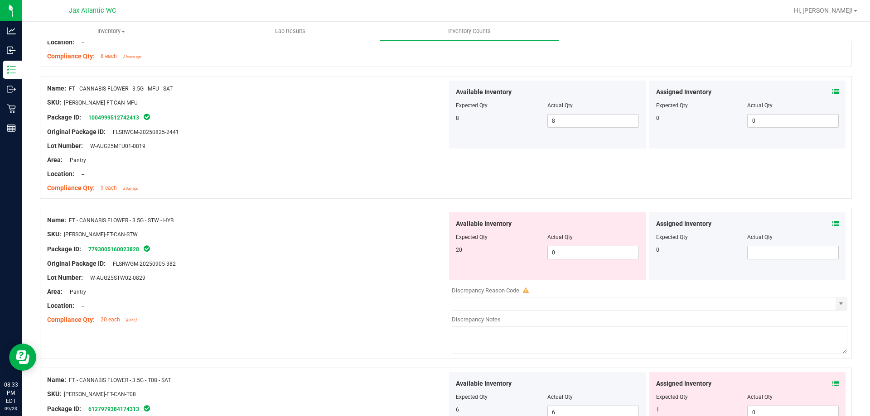
scroll to position [1405, 0]
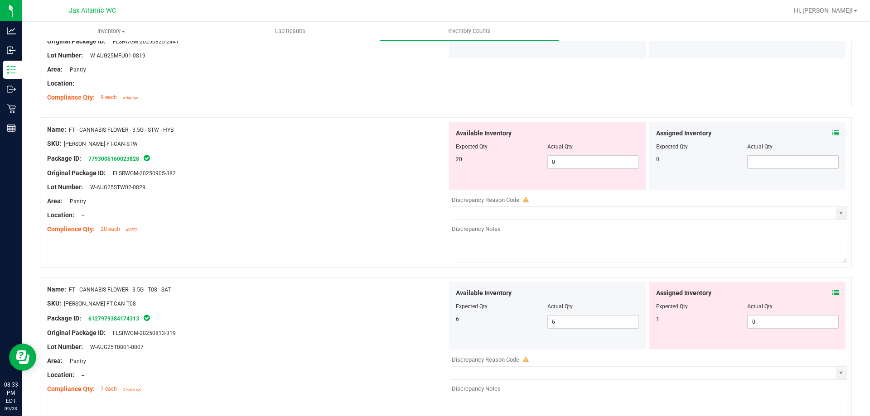
click at [832, 130] on icon at bounding box center [835, 133] width 6 height 6
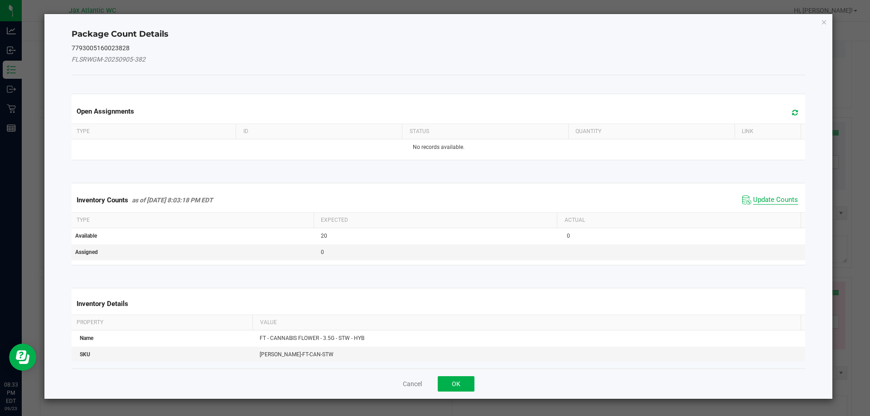
click at [753, 202] on span "Update Counts" at bounding box center [775, 200] width 45 height 9
click at [754, 198] on div "Inventory Counts as of [DATE] 8:03:18 PM EDT Update Counts" at bounding box center [439, 200] width 738 height 24
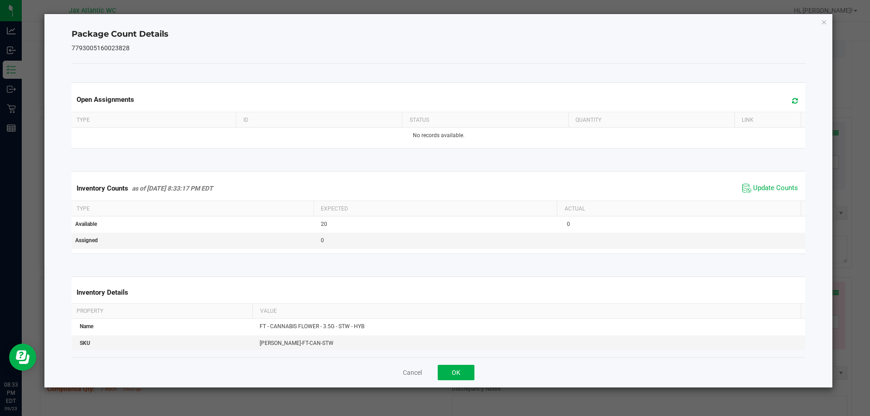
click at [759, 194] on span "Update Counts" at bounding box center [770, 189] width 60 height 14
click at [759, 192] on span "Update Counts" at bounding box center [775, 188] width 45 height 9
click at [468, 373] on button "OK" at bounding box center [456, 372] width 37 height 15
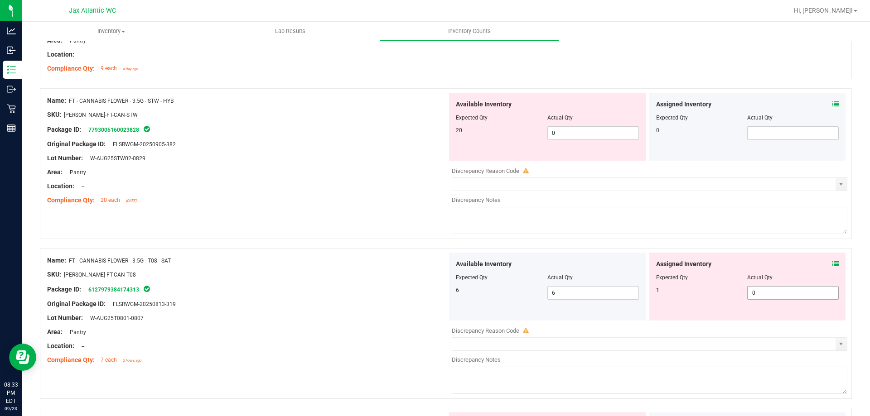
scroll to position [1450, 0]
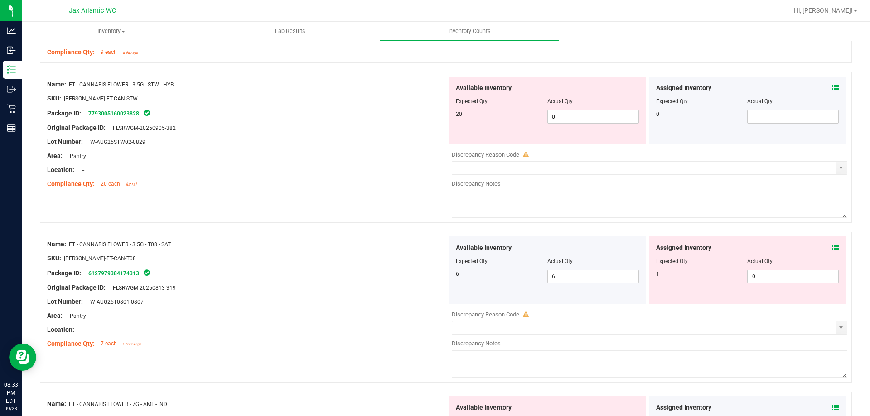
click at [832, 245] on icon at bounding box center [835, 248] width 6 height 6
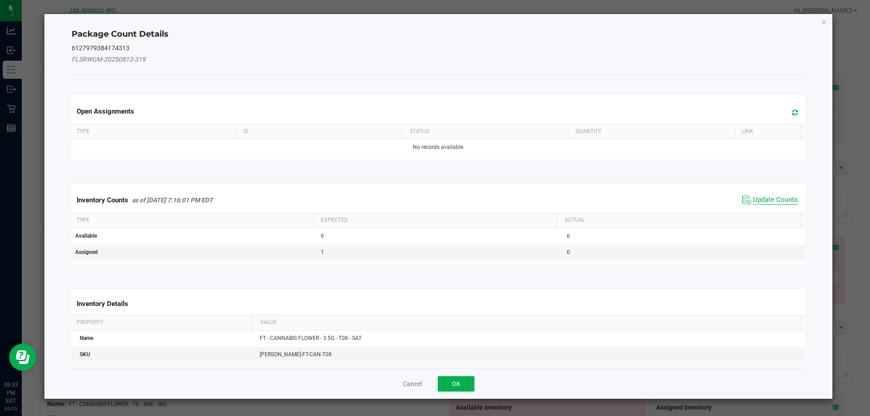
click at [766, 197] on span "Update Counts" at bounding box center [775, 200] width 45 height 9
click at [766, 197] on div "Inventory Counts as of [DATE] 7:16:01 PM EDT Update Counts" at bounding box center [439, 200] width 738 height 24
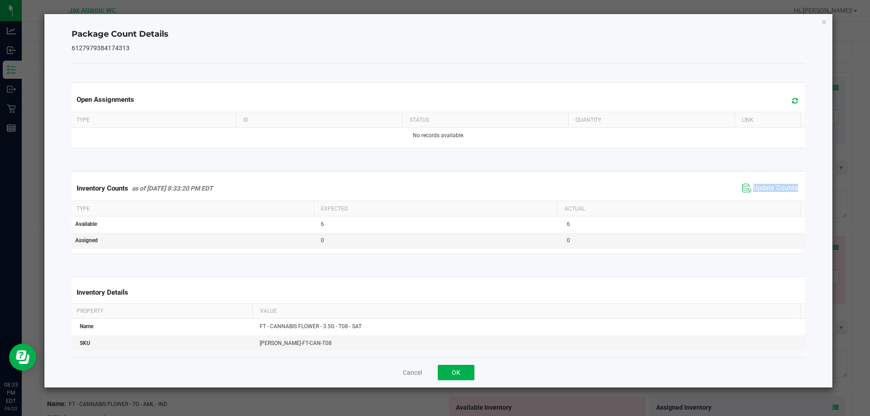
click at [766, 197] on div "Inventory Counts as of [DATE] 8:33:20 PM EDT Update Counts" at bounding box center [439, 188] width 738 height 24
click at [766, 196] on div "Inventory Counts as of [DATE] 8:33:20 PM EDT Update Counts" at bounding box center [439, 188] width 738 height 24
click at [473, 365] on button "OK" at bounding box center [456, 372] width 37 height 15
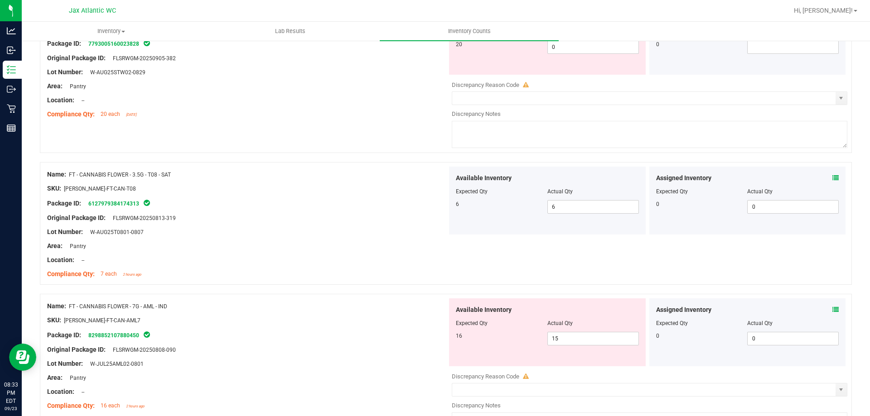
scroll to position [1586, 0]
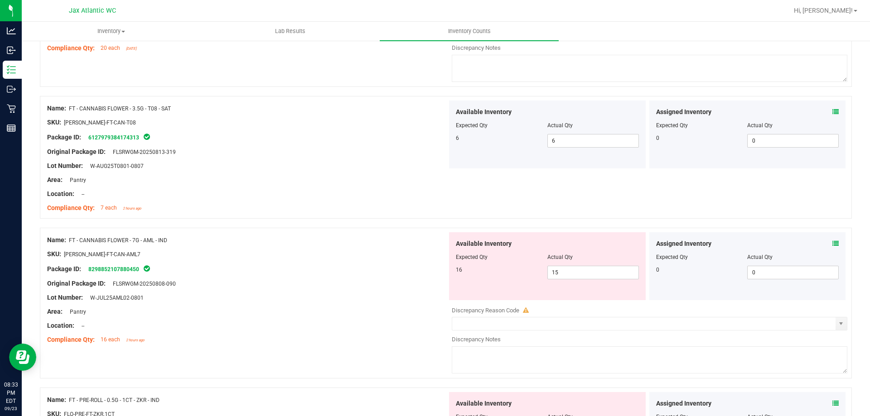
drag, startPoint x: 821, startPoint y: 244, endPoint x: 828, endPoint y: 242, distance: 7.5
click at [822, 243] on div "Assigned Inventory" at bounding box center [747, 244] width 183 height 10
click at [832, 242] on icon at bounding box center [835, 244] width 6 height 6
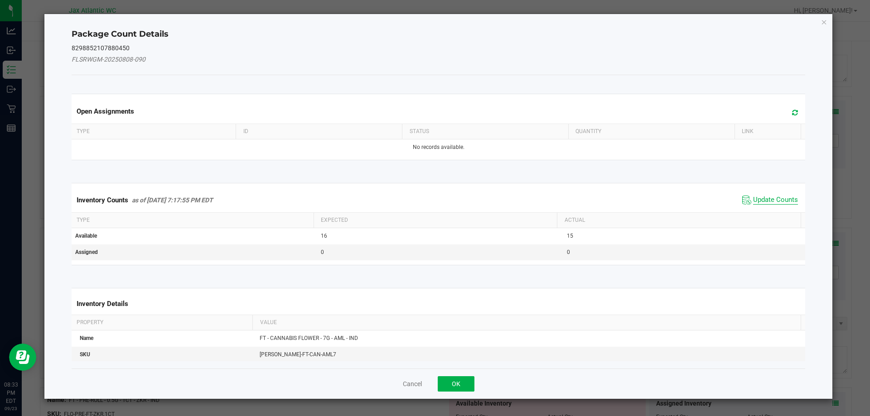
click at [765, 197] on span "Update Counts" at bounding box center [775, 200] width 45 height 9
click at [765, 197] on div "Inventory Counts as of [DATE] 7:17:55 PM EDT Update Counts" at bounding box center [439, 200] width 738 height 24
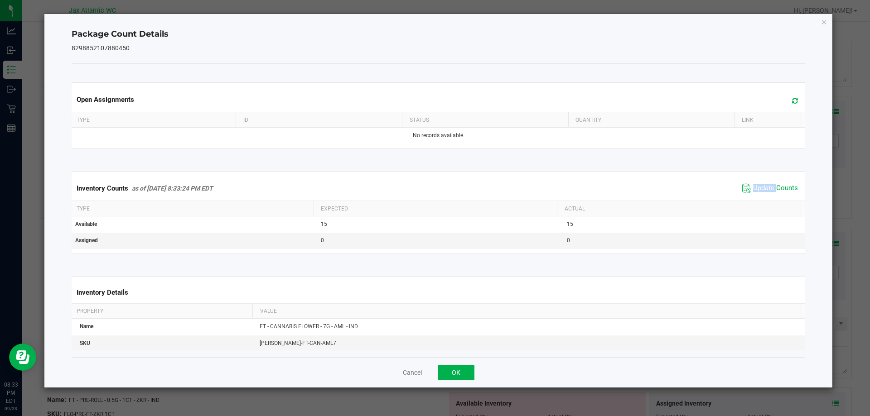
click at [764, 194] on span "Update Counts" at bounding box center [770, 189] width 60 height 14
click at [764, 193] on span "Update Counts" at bounding box center [770, 189] width 60 height 14
click at [764, 193] on span "Update Counts" at bounding box center [771, 188] width 58 height 13
click at [462, 367] on button "OK" at bounding box center [456, 372] width 37 height 15
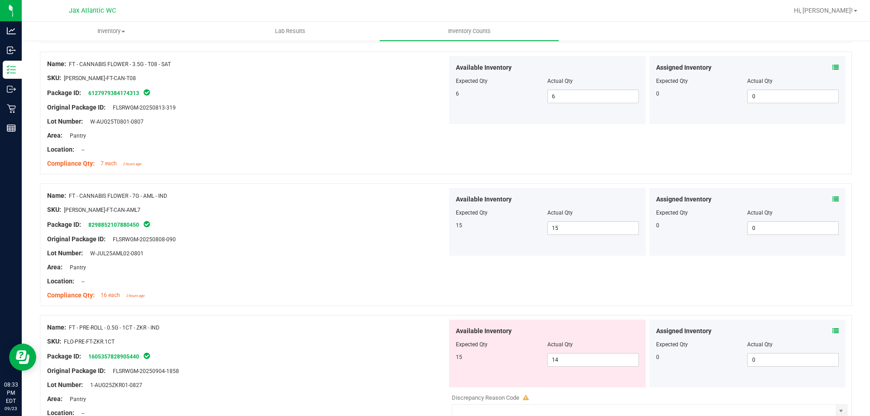
scroll to position [1722, 0]
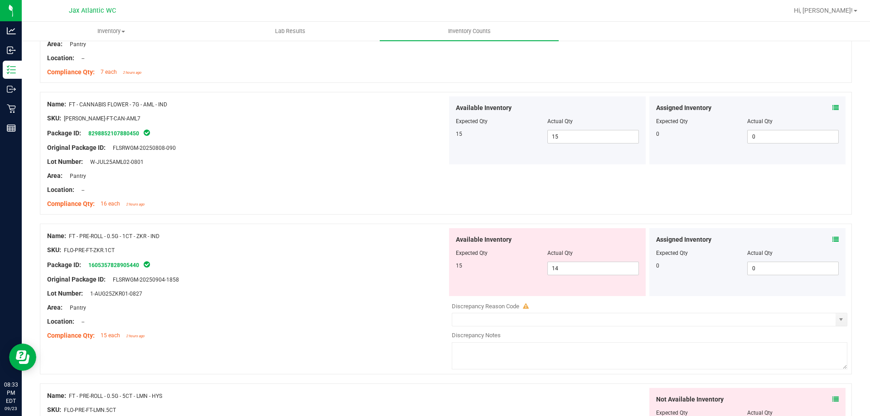
click at [832, 240] on icon at bounding box center [835, 240] width 6 height 6
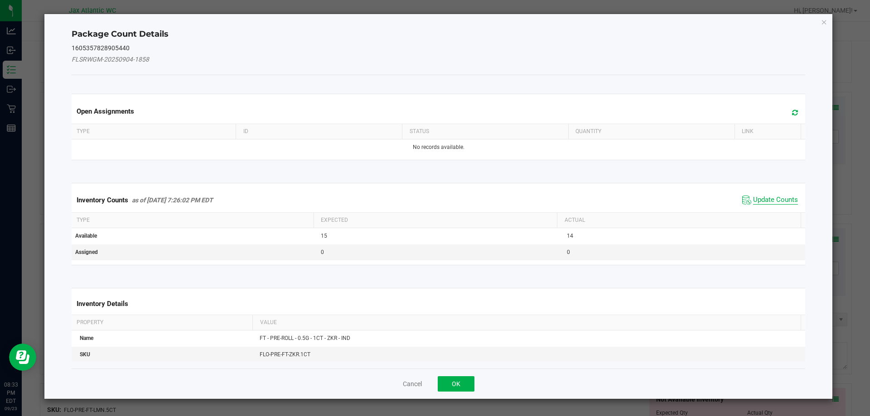
click at [755, 204] on span "Update Counts" at bounding box center [775, 200] width 45 height 9
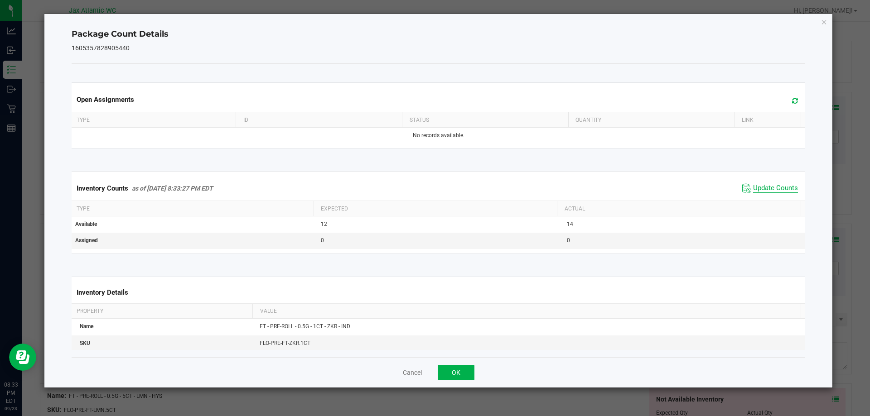
drag, startPoint x: 758, startPoint y: 195, endPoint x: 762, endPoint y: 190, distance: 6.4
click at [760, 193] on span "Update Counts" at bounding box center [770, 189] width 60 height 14
click at [763, 190] on span "Update Counts" at bounding box center [775, 188] width 45 height 9
click at [764, 188] on span "Update Counts" at bounding box center [775, 188] width 45 height 8
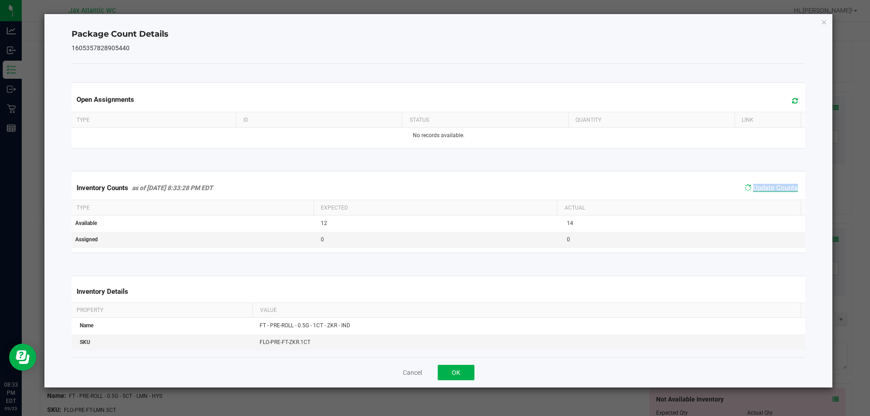
click at [764, 188] on span "Update Counts" at bounding box center [775, 188] width 45 height 8
drag, startPoint x: 764, startPoint y: 188, endPoint x: 649, endPoint y: 247, distance: 128.7
click at [763, 189] on span "Update Counts" at bounding box center [775, 188] width 45 height 8
drag, startPoint x: 452, startPoint y: 372, endPoint x: 549, endPoint y: 301, distance: 120.3
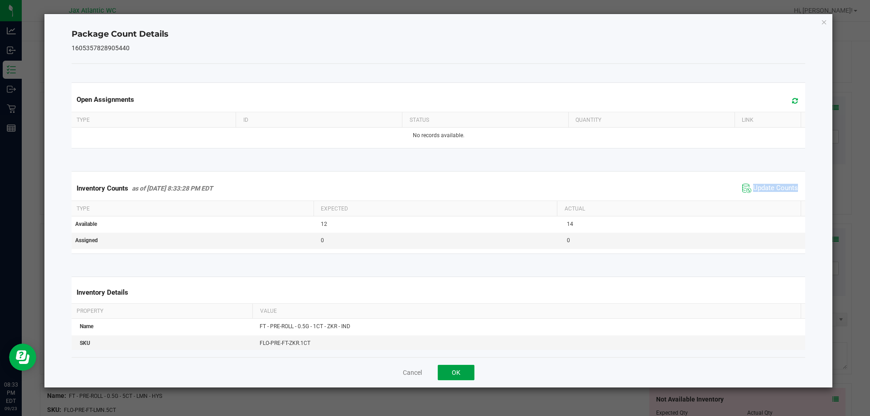
click at [452, 372] on button "OK" at bounding box center [456, 372] width 37 height 15
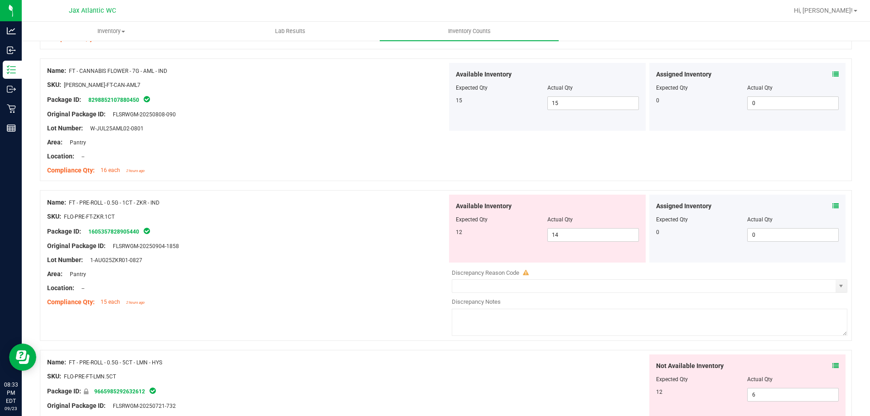
scroll to position [1812, 0]
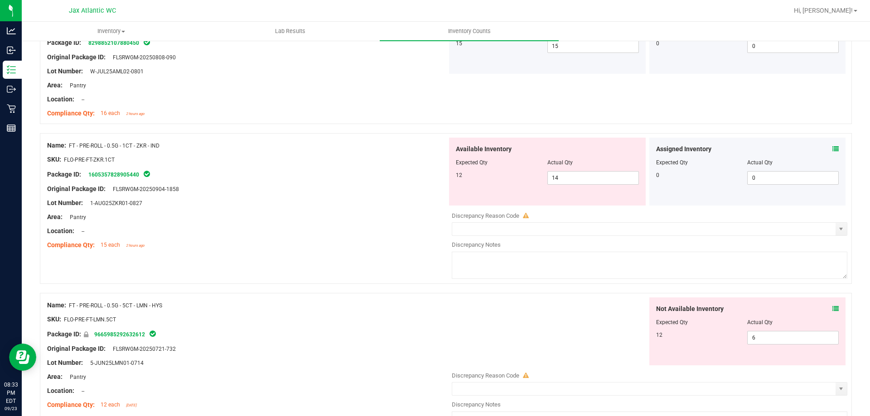
click at [832, 308] on icon at bounding box center [835, 309] width 6 height 6
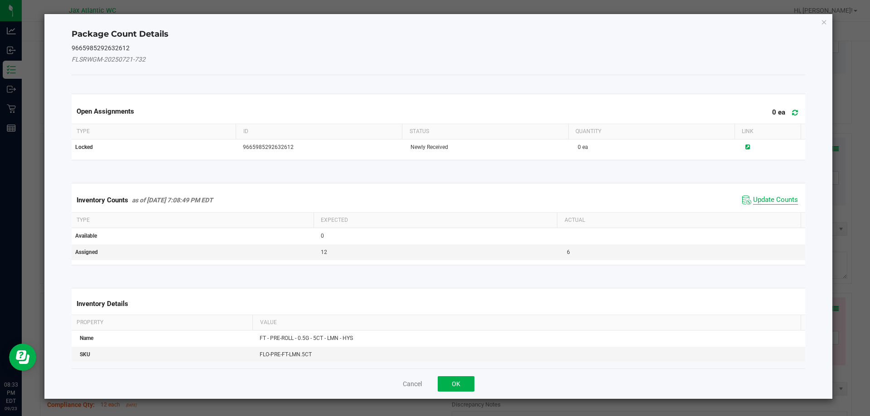
click at [765, 196] on span "Update Counts" at bounding box center [775, 200] width 45 height 9
click at [765, 195] on span "Update Counts" at bounding box center [770, 200] width 60 height 14
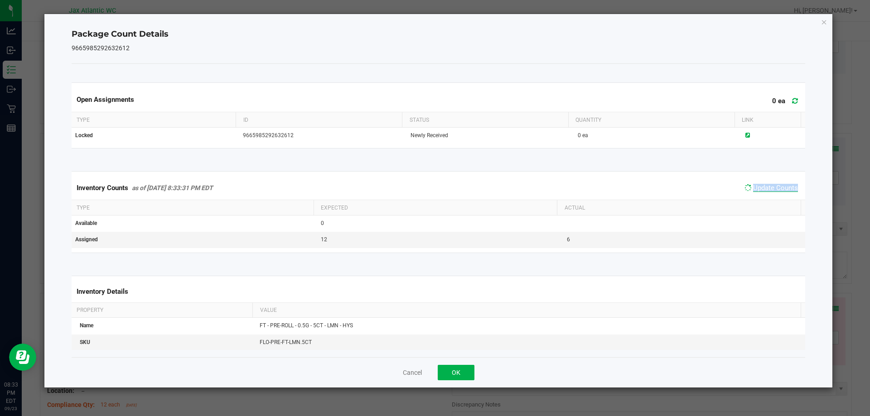
click at [765, 195] on div "Inventory Counts as of [DATE] 8:33:31 PM EDT Update Counts" at bounding box center [439, 188] width 738 height 24
click at [766, 195] on span "Update Counts" at bounding box center [770, 189] width 60 height 14
click at [768, 193] on span "Update Counts" at bounding box center [770, 189] width 60 height 14
click at [768, 193] on span "Update Counts" at bounding box center [771, 188] width 58 height 13
click at [768, 193] on span "Update Counts" at bounding box center [775, 188] width 45 height 9
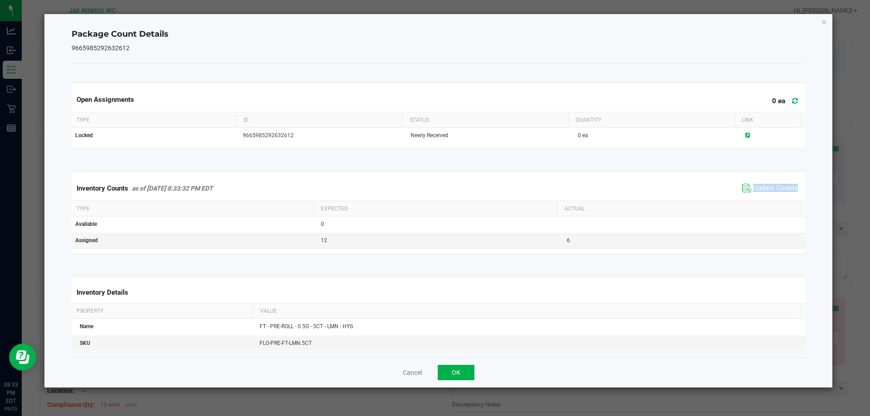
click at [768, 193] on span "Update Counts" at bounding box center [770, 189] width 60 height 14
click at [458, 367] on button "OK" at bounding box center [456, 372] width 37 height 15
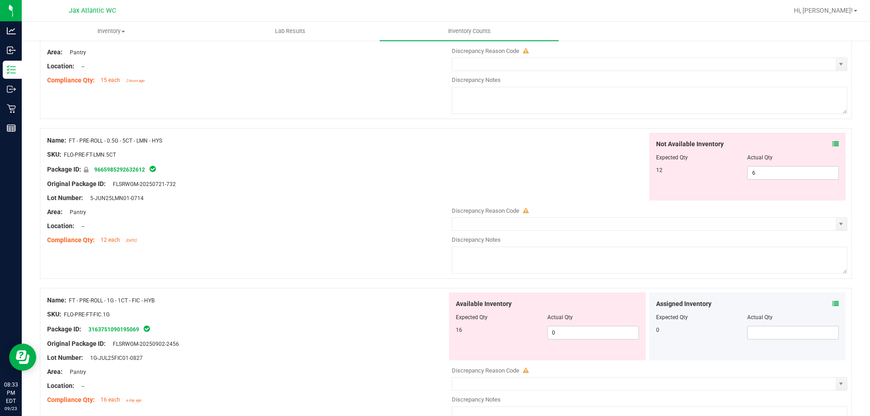
scroll to position [1994, 0]
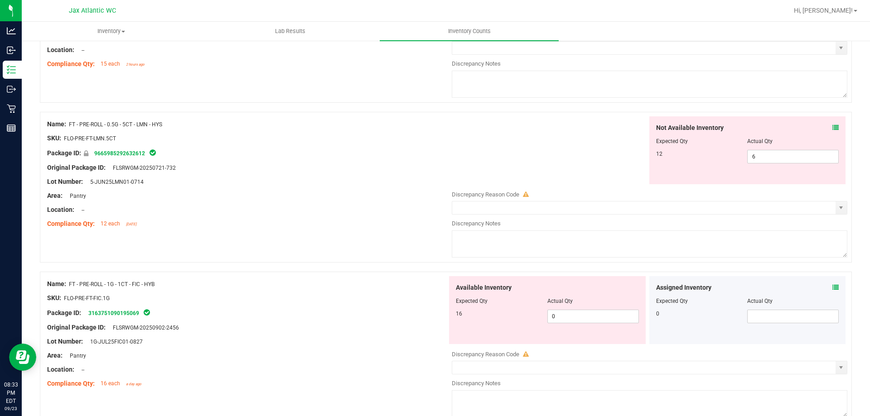
click at [832, 288] on icon at bounding box center [835, 288] width 6 height 6
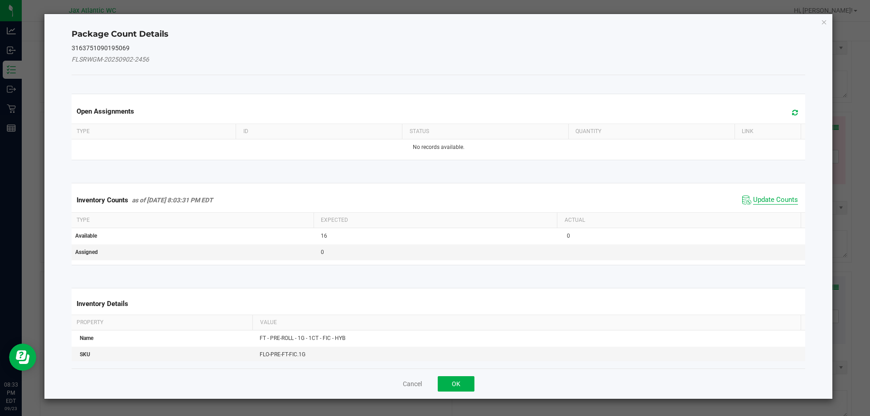
drag, startPoint x: 742, startPoint y: 208, endPoint x: 749, endPoint y: 198, distance: 12.2
click at [743, 207] on div "Inventory Counts as of [DATE] 8:03:31 PM EDT Update Counts" at bounding box center [439, 200] width 738 height 24
click at [753, 198] on span "Update Counts" at bounding box center [775, 200] width 45 height 9
drag, startPoint x: 749, startPoint y: 198, endPoint x: 758, endPoint y: 193, distance: 10.2
click at [753, 198] on span "Update Counts" at bounding box center [775, 200] width 45 height 9
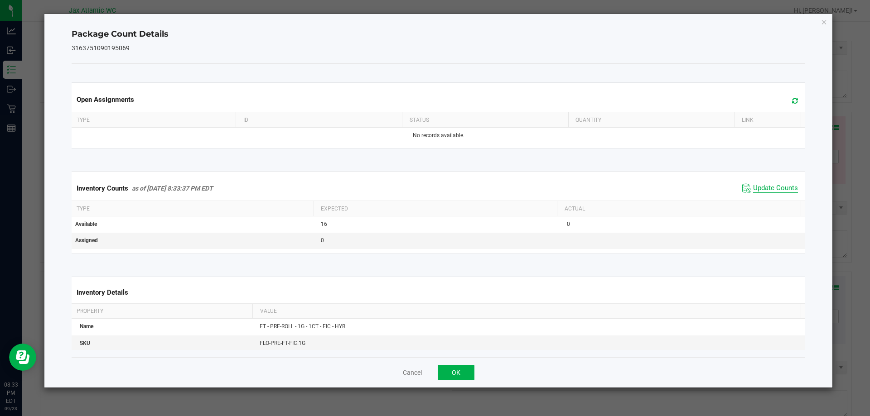
click at [759, 193] on span "Update Counts" at bounding box center [775, 188] width 45 height 9
click at [760, 192] on span "Update Counts" at bounding box center [775, 188] width 45 height 8
click at [761, 192] on span "Update Counts" at bounding box center [775, 188] width 45 height 8
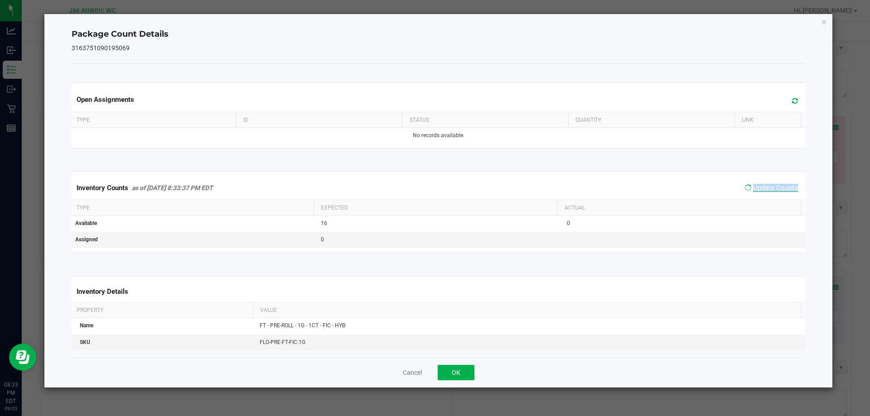
click at [761, 192] on span "Update Counts" at bounding box center [775, 188] width 45 height 8
drag, startPoint x: 761, startPoint y: 192, endPoint x: 559, endPoint y: 317, distance: 238.3
click at [761, 192] on span "Update Counts" at bounding box center [775, 188] width 45 height 9
click at [443, 370] on button "OK" at bounding box center [456, 372] width 37 height 15
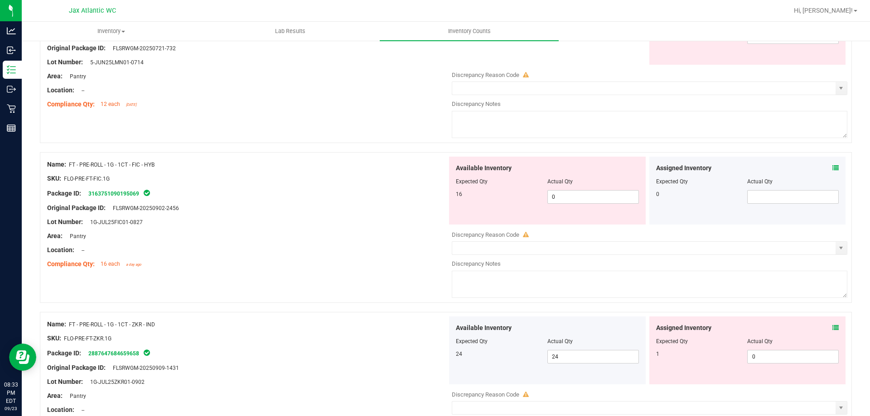
scroll to position [2130, 0]
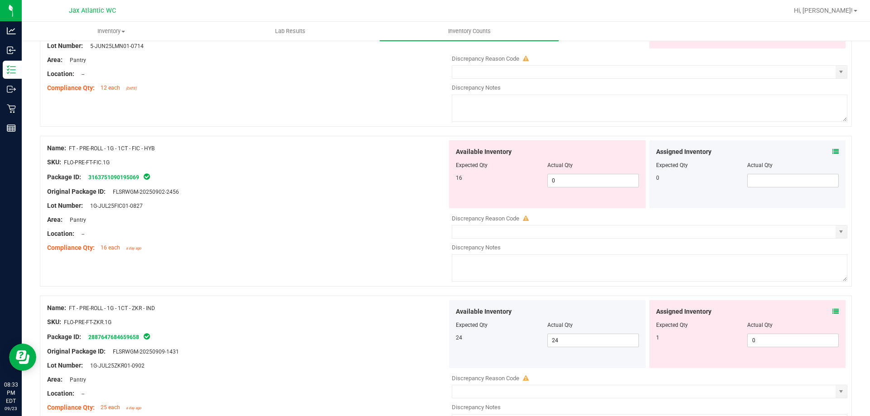
click at [832, 315] on span at bounding box center [835, 312] width 6 height 10
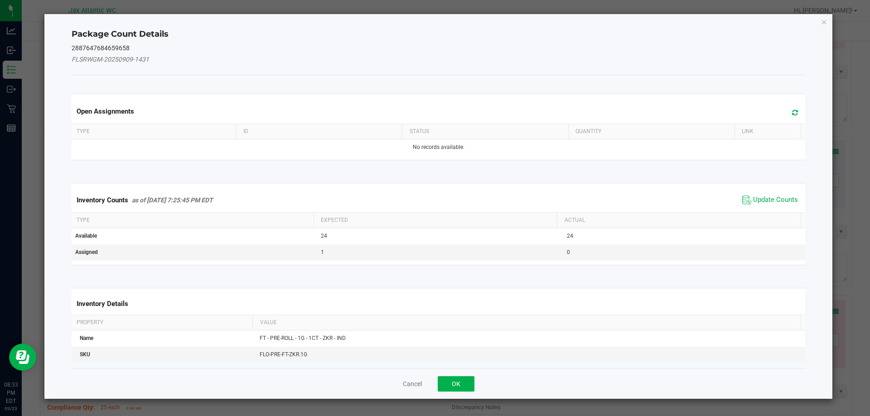
click at [759, 193] on span "Update Counts" at bounding box center [770, 200] width 60 height 14
click at [759, 193] on span "Update Counts" at bounding box center [771, 199] width 58 height 13
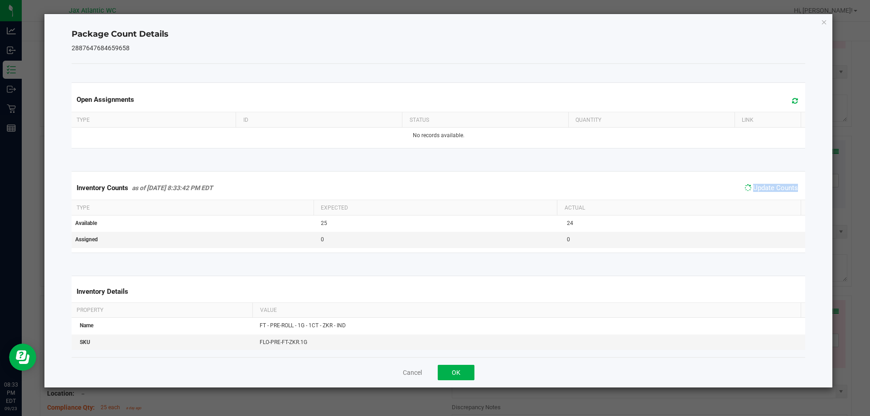
click at [759, 193] on span "Update Counts" at bounding box center [771, 188] width 58 height 13
click at [759, 192] on span "Update Counts" at bounding box center [775, 188] width 45 height 8
click at [759, 193] on span "Update Counts" at bounding box center [771, 188] width 58 height 13
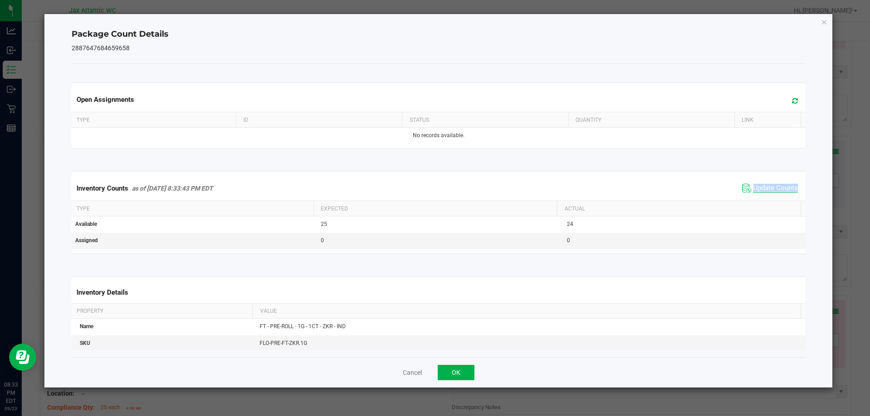
click at [761, 189] on span "Update Counts" at bounding box center [775, 188] width 45 height 9
click at [761, 189] on span "Update Counts" at bounding box center [775, 188] width 45 height 8
click at [457, 377] on button "OK" at bounding box center [456, 372] width 37 height 15
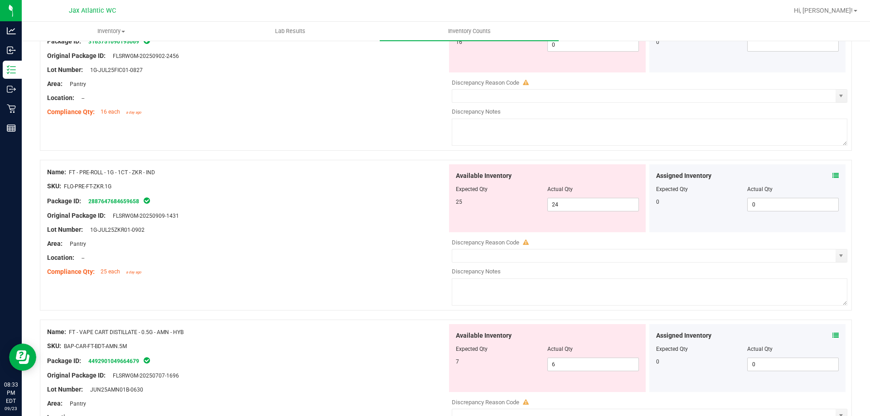
scroll to position [2311, 0]
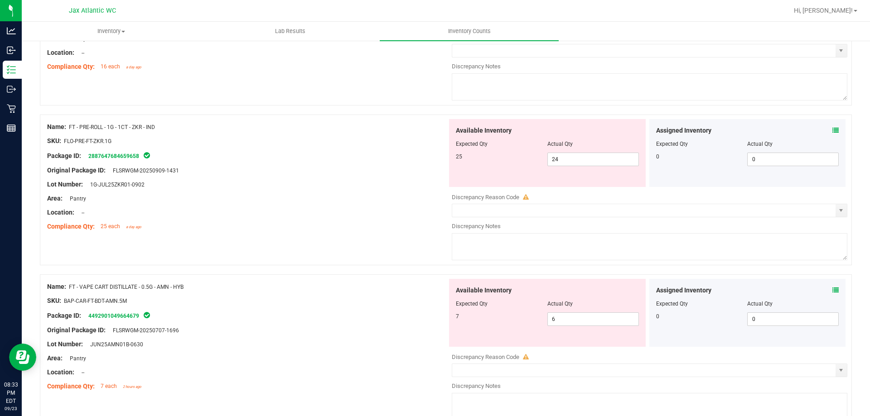
click at [832, 293] on icon at bounding box center [835, 290] width 6 height 6
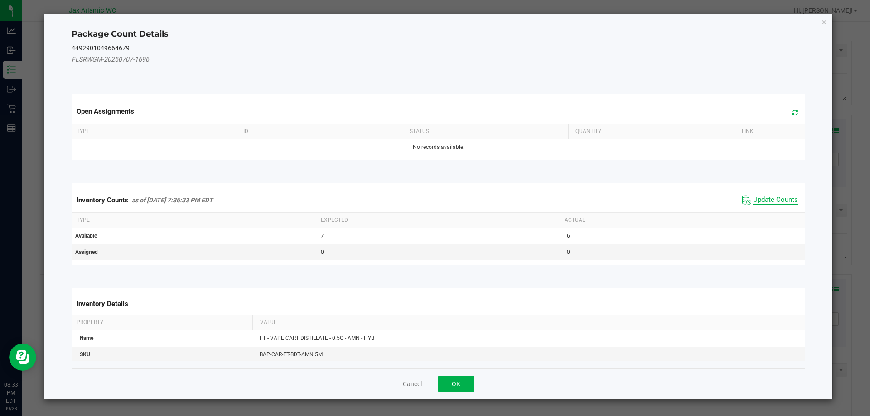
click at [758, 205] on span "Update Counts" at bounding box center [770, 200] width 60 height 14
drag, startPoint x: 759, startPoint y: 203, endPoint x: 765, endPoint y: 198, distance: 7.7
click at [761, 202] on kendo-grid "Inventory Counts as of [DATE] 7:36:33 PM EDT Update Counts Type Expected Actual…" at bounding box center [439, 224] width 748 height 82
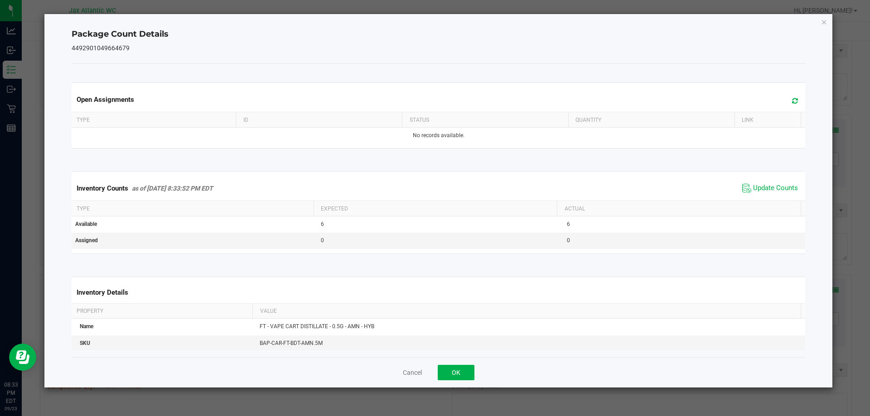
click at [765, 197] on div "Inventory Counts as of [DATE] 8:33:52 PM EDT Update Counts" at bounding box center [439, 188] width 738 height 24
click at [770, 193] on span "Update Counts" at bounding box center [770, 189] width 60 height 14
drag, startPoint x: 460, startPoint y: 382, endPoint x: 465, endPoint y: 377, distance: 6.7
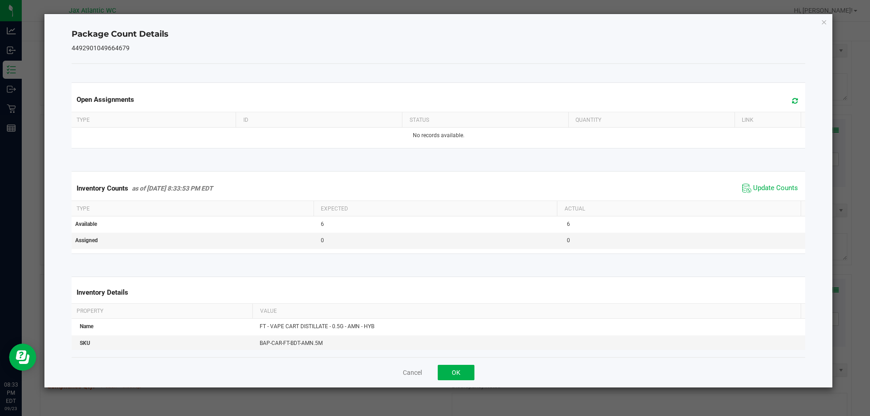
click at [461, 382] on div "Cancel OK" at bounding box center [439, 373] width 734 height 30
click at [465, 375] on button "OK" at bounding box center [456, 372] width 37 height 15
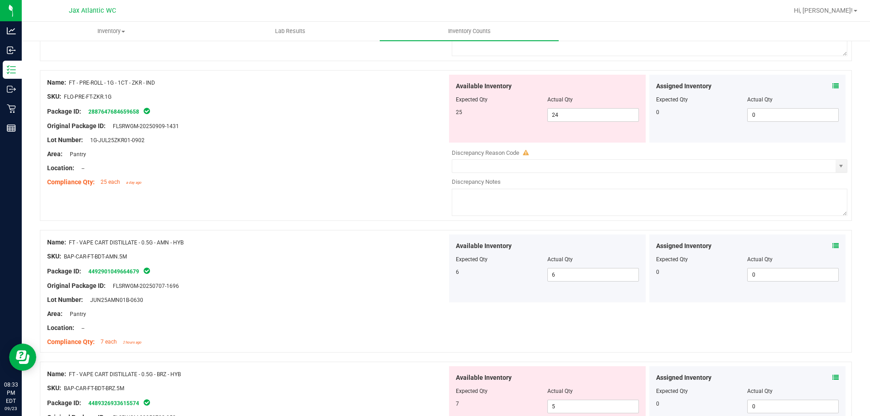
scroll to position [2447, 0]
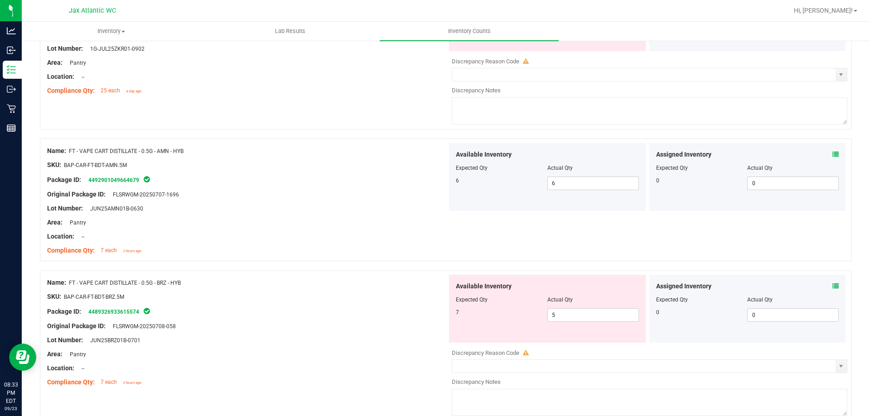
drag, startPoint x: 819, startPoint y: 288, endPoint x: 832, endPoint y: 284, distance: 13.5
click at [820, 288] on div "Assigned Inventory" at bounding box center [747, 287] width 183 height 10
click at [832, 284] on div "Assigned Inventory Expected Qty Actual Qty 0 0 0" at bounding box center [747, 309] width 197 height 68
click at [832, 286] on icon at bounding box center [835, 286] width 6 height 6
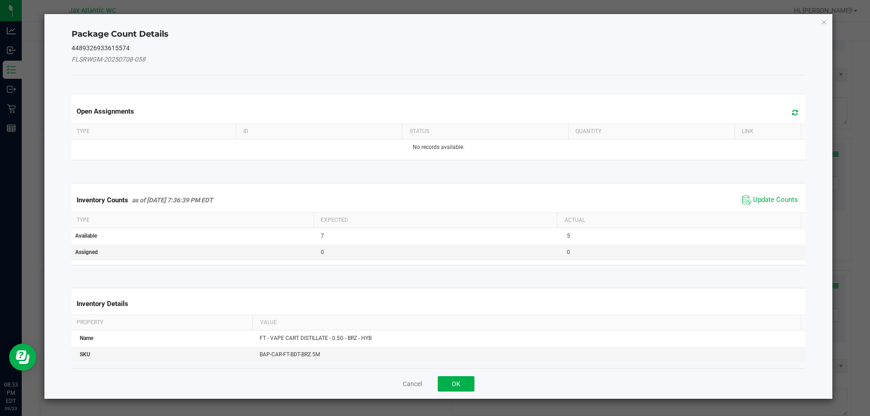
click at [779, 192] on div "Inventory Counts as of [DATE] 7:36:39 PM EDT Update Counts" at bounding box center [439, 200] width 738 height 24
drag, startPoint x: 779, startPoint y: 192, endPoint x: 774, endPoint y: 194, distance: 5.5
click at [778, 193] on div "Inventory Counts as of [DATE] 7:36:39 PM EDT Update Counts" at bounding box center [439, 200] width 738 height 24
click at [774, 194] on span "Update Counts" at bounding box center [770, 200] width 60 height 14
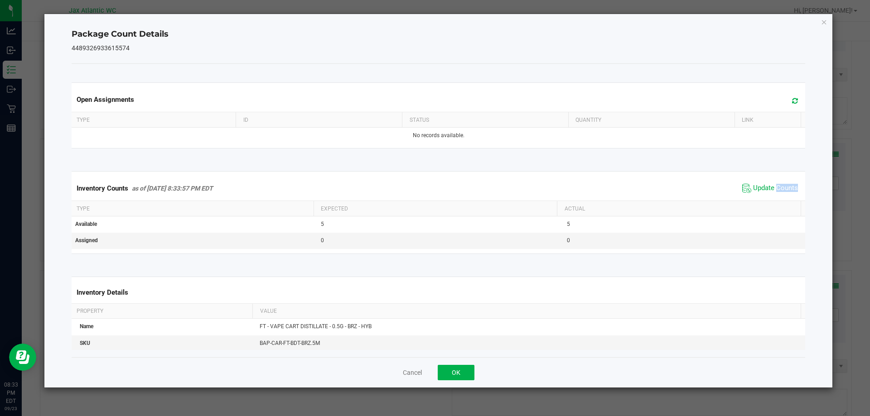
click at [772, 194] on span "Update Counts" at bounding box center [770, 189] width 60 height 14
click at [771, 194] on span "Update Counts" at bounding box center [770, 189] width 60 height 14
click at [771, 194] on span "Update Counts" at bounding box center [771, 188] width 58 height 13
click at [772, 193] on span "Update Counts" at bounding box center [770, 189] width 60 height 14
click at [451, 376] on button "OK" at bounding box center [456, 372] width 37 height 15
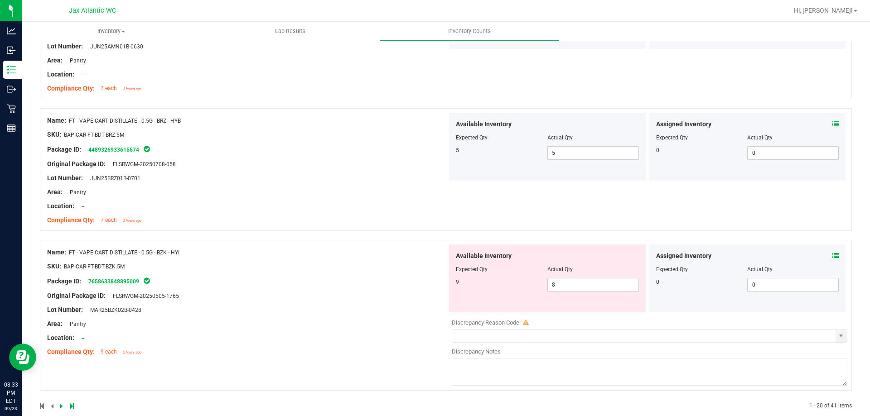
scroll to position [2624, 0]
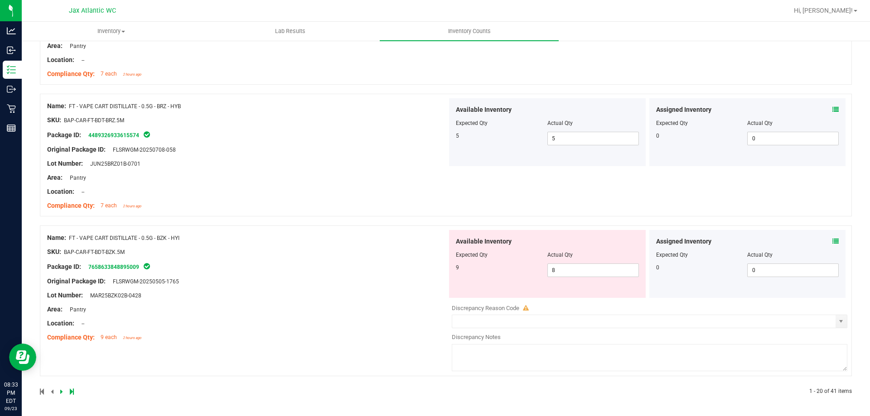
drag, startPoint x: 812, startPoint y: 242, endPoint x: 828, endPoint y: 237, distance: 17.1
click at [814, 242] on div "Assigned Inventory" at bounding box center [747, 242] width 183 height 10
click at [832, 237] on span at bounding box center [835, 242] width 6 height 10
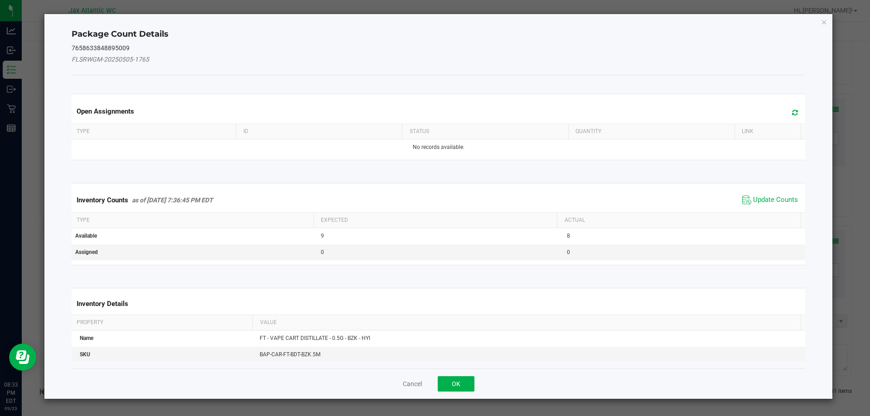
click at [753, 189] on div "Inventory Counts as of [DATE] 7:36:45 PM EDT Update Counts" at bounding box center [439, 200] width 738 height 24
click at [754, 196] on span "Update Counts" at bounding box center [775, 200] width 45 height 9
click at [754, 196] on div "Inventory Counts as of [DATE] 7:36:45 PM EDT Update Counts" at bounding box center [439, 200] width 738 height 24
click at [757, 194] on span "Update Counts" at bounding box center [771, 199] width 58 height 13
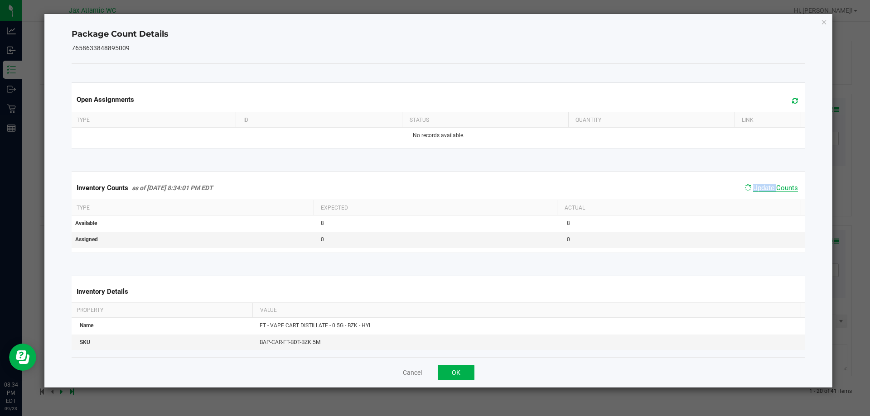
click at [760, 192] on span "Update Counts" at bounding box center [775, 188] width 45 height 8
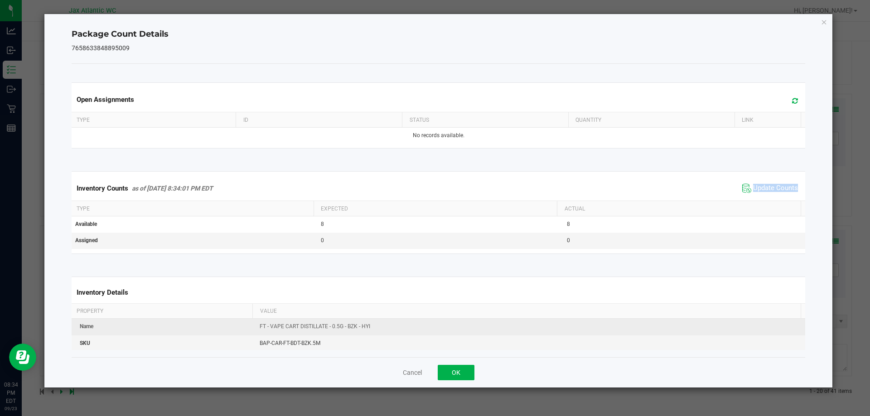
drag, startPoint x: 760, startPoint y: 192, endPoint x: 540, endPoint y: 332, distance: 261.0
click at [744, 202] on kendo-grid "Inventory Counts as of [DATE] 8:34:01 PM EDT Update Counts Type Expected Actual…" at bounding box center [439, 212] width 748 height 82
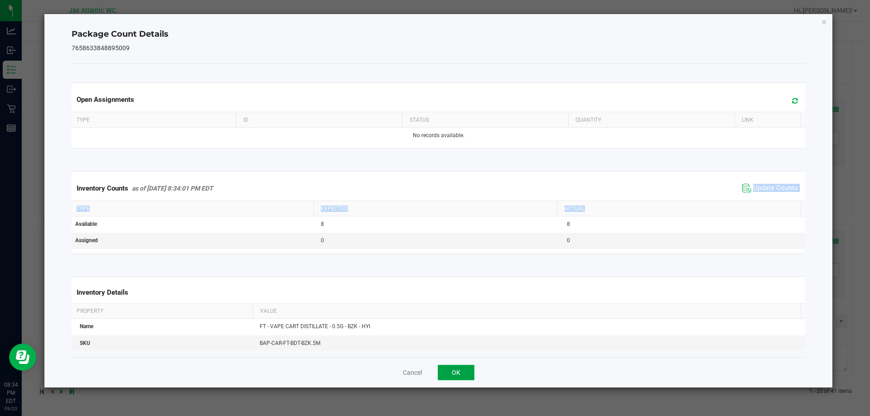
click at [470, 367] on button "OK" at bounding box center [456, 372] width 37 height 15
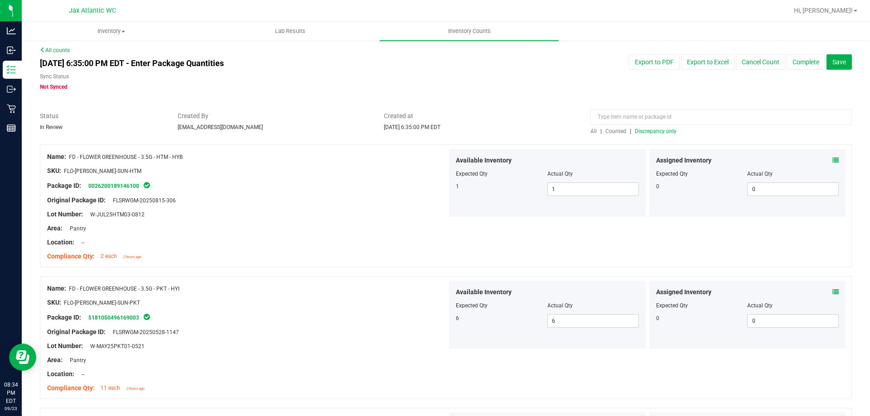
scroll to position [0, 0]
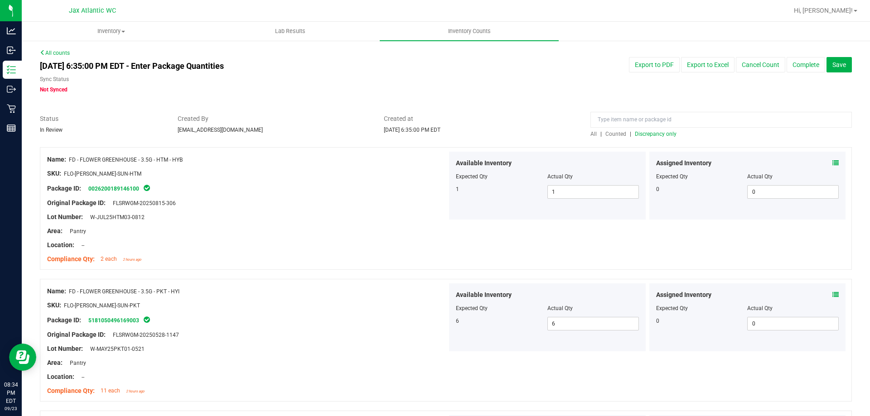
click at [653, 133] on span "Discrepancy only" at bounding box center [656, 134] width 42 height 6
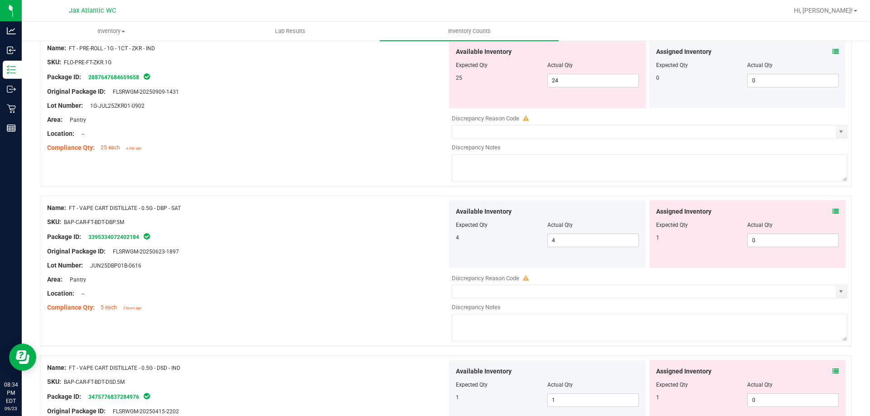
scroll to position [1087, 0]
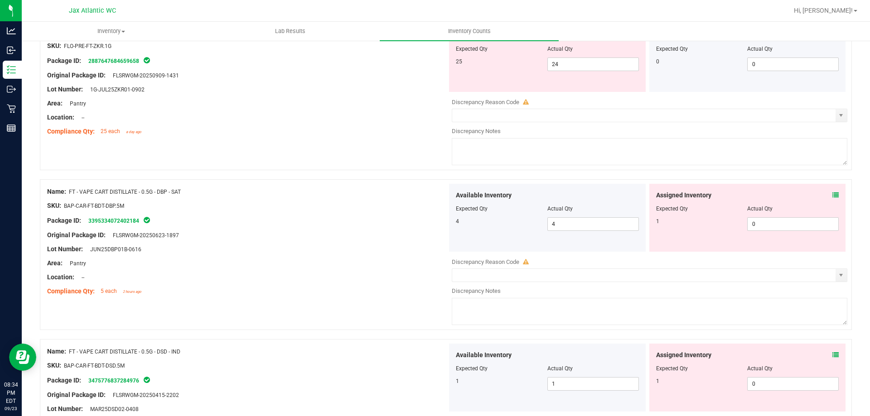
click at [832, 197] on icon at bounding box center [835, 195] width 6 height 6
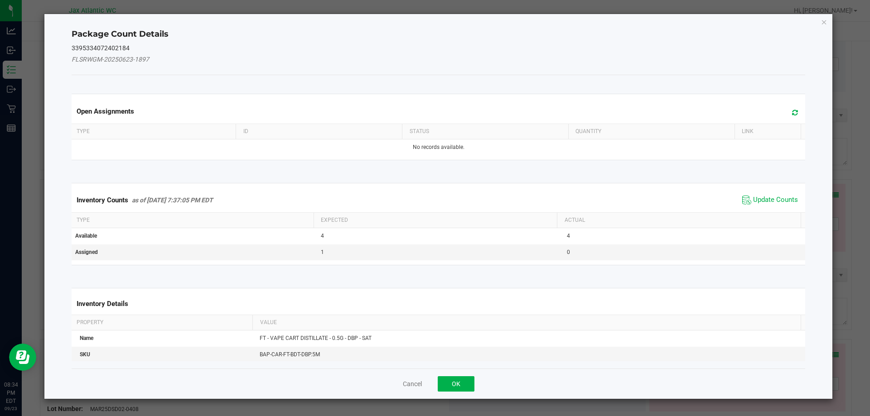
drag, startPoint x: 740, startPoint y: 189, endPoint x: 765, endPoint y: 205, distance: 29.2
click at [744, 192] on div "Inventory Counts as of [DATE] 7:37:05 PM EDT Update Counts" at bounding box center [439, 200] width 738 height 24
click at [765, 205] on span "Update Counts" at bounding box center [770, 200] width 60 height 14
click at [766, 201] on kendo-grid "Inventory Counts as of [DATE] 7:37:05 PM EDT Update Counts Type Expected Actual…" at bounding box center [439, 224] width 748 height 82
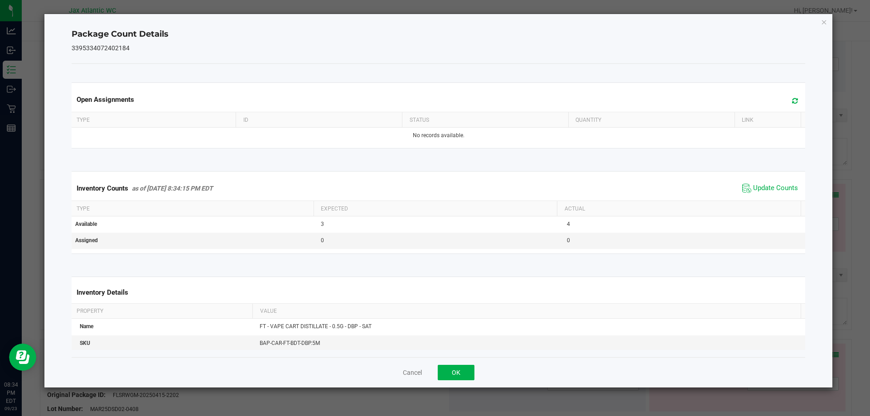
click at [769, 194] on span "Update Counts" at bounding box center [770, 189] width 60 height 14
click at [769, 193] on span "Update Counts" at bounding box center [771, 188] width 58 height 13
click at [769, 192] on span "Update Counts" at bounding box center [775, 188] width 45 height 8
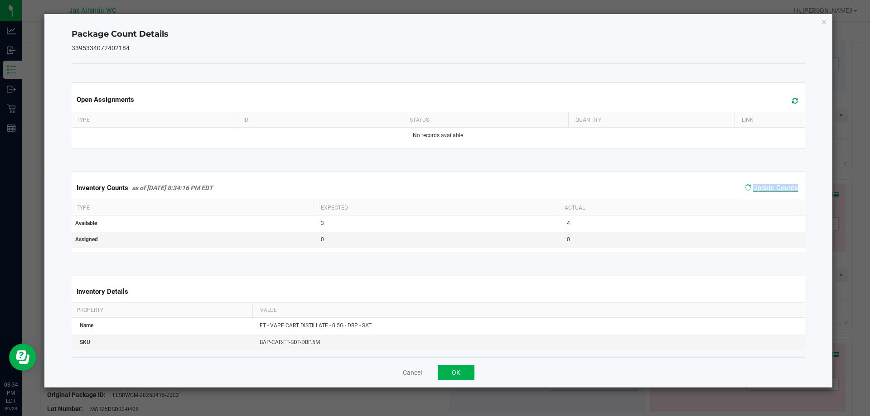
click at [770, 191] on span "Update Counts" at bounding box center [775, 188] width 45 height 8
click at [773, 189] on span "Update Counts" at bounding box center [775, 188] width 45 height 8
click at [465, 373] on button "OK" at bounding box center [456, 372] width 37 height 15
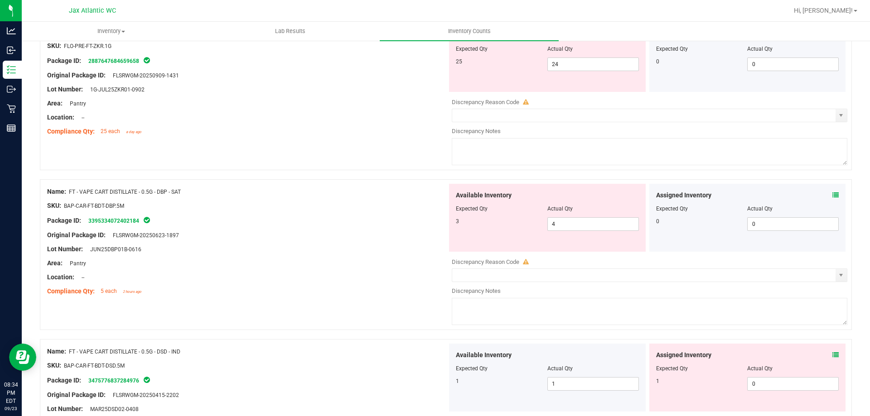
click at [831, 191] on div "Assigned Inventory Expected Qty Actual Qty 0 0 0" at bounding box center [747, 218] width 197 height 68
click at [832, 195] on icon at bounding box center [835, 195] width 6 height 6
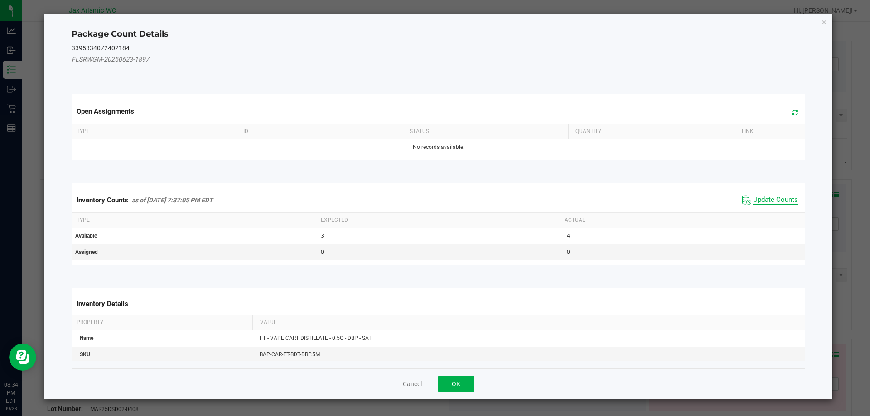
click at [757, 198] on span "Update Counts" at bounding box center [775, 200] width 45 height 9
click at [758, 197] on div "Inventory Counts as of [DATE] 7:37:05 PM EDT Update Counts" at bounding box center [439, 200] width 738 height 24
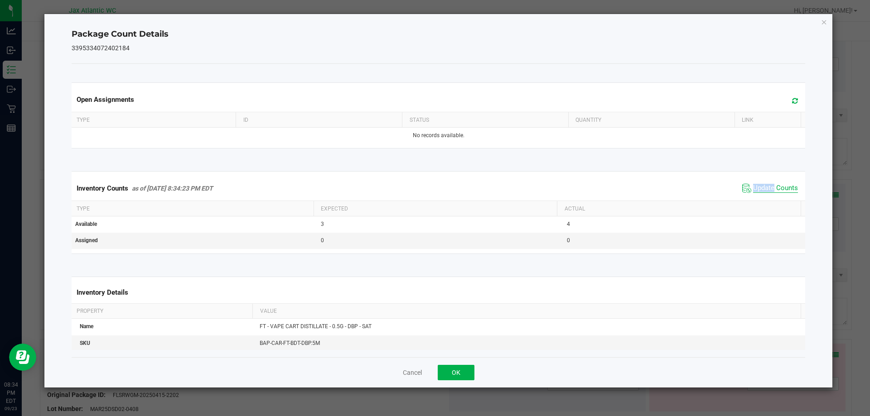
click at [765, 194] on span "Update Counts" at bounding box center [770, 189] width 60 height 14
click at [769, 191] on span "Update Counts" at bounding box center [775, 188] width 45 height 8
click at [466, 377] on button "OK" at bounding box center [456, 372] width 37 height 15
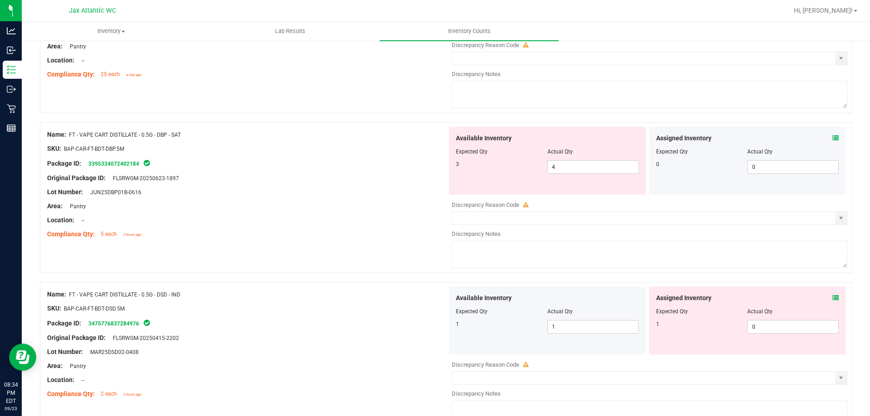
scroll to position [1178, 0]
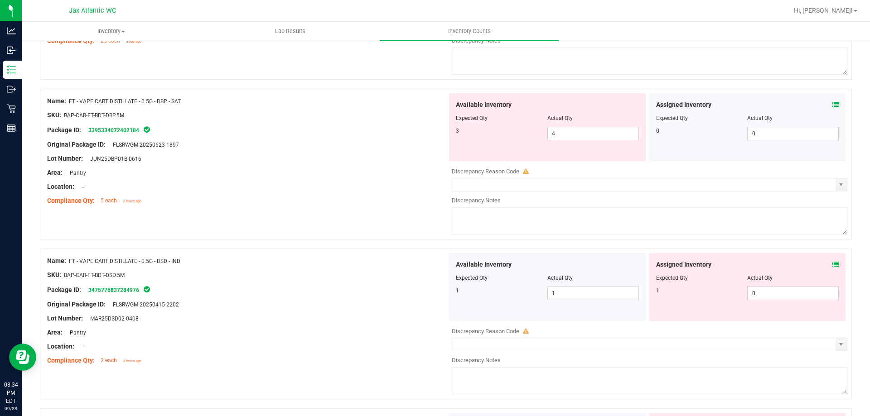
click at [832, 262] on icon at bounding box center [835, 264] width 6 height 6
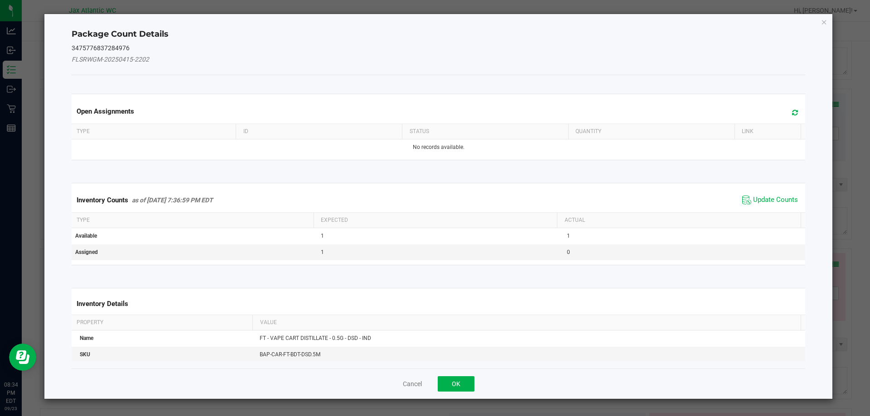
click at [762, 194] on span "Update Counts" at bounding box center [770, 200] width 60 height 14
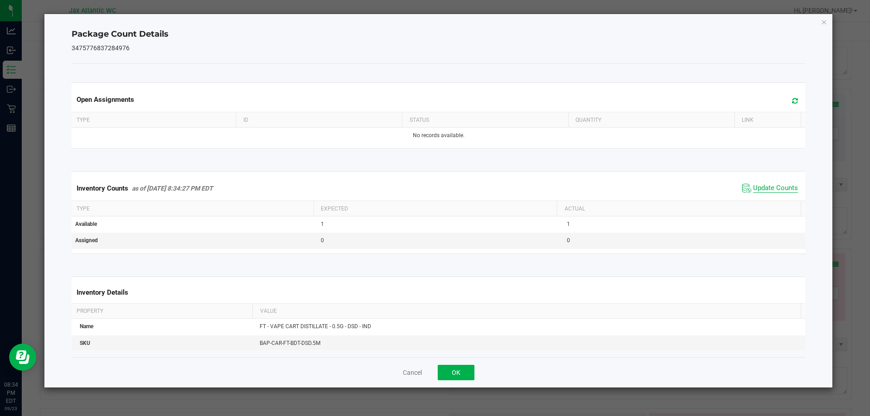
click at [763, 195] on span "Update Counts" at bounding box center [770, 189] width 60 height 14
click at [763, 195] on div "Inventory Counts as of [DATE] 8:34:27 PM EDT Update Counts" at bounding box center [439, 188] width 738 height 24
click at [767, 193] on span "Update Counts" at bounding box center [775, 188] width 45 height 9
click at [767, 193] on span "Update Counts" at bounding box center [771, 188] width 58 height 13
click at [767, 192] on span "Update Counts" at bounding box center [775, 188] width 45 height 8
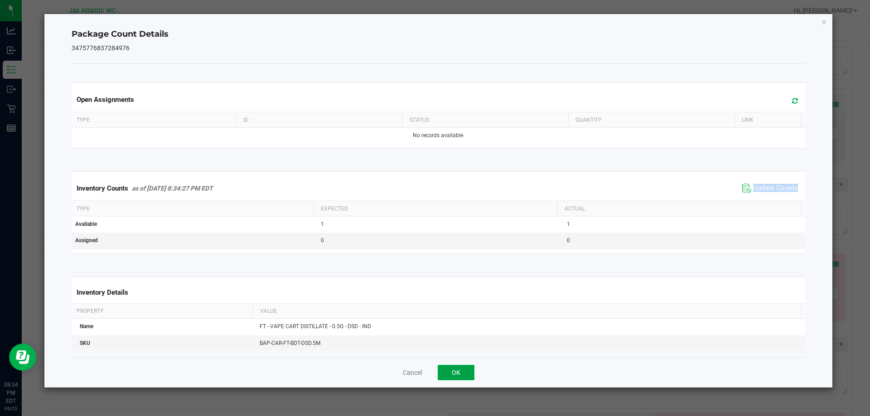
click at [459, 366] on button "OK" at bounding box center [456, 372] width 37 height 15
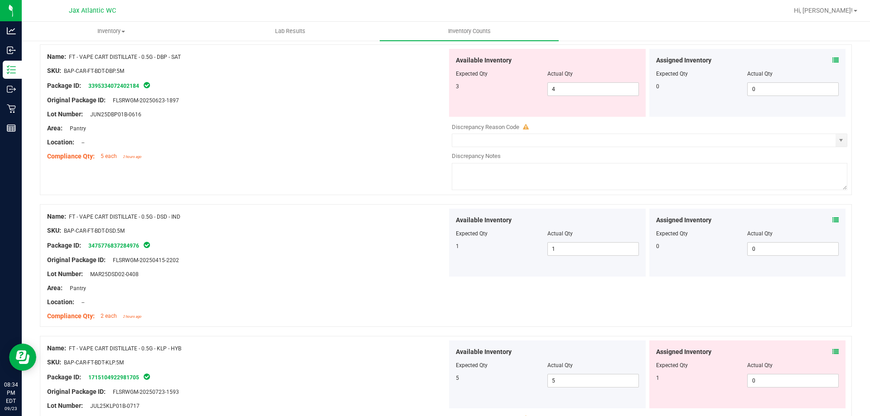
scroll to position [1314, 0]
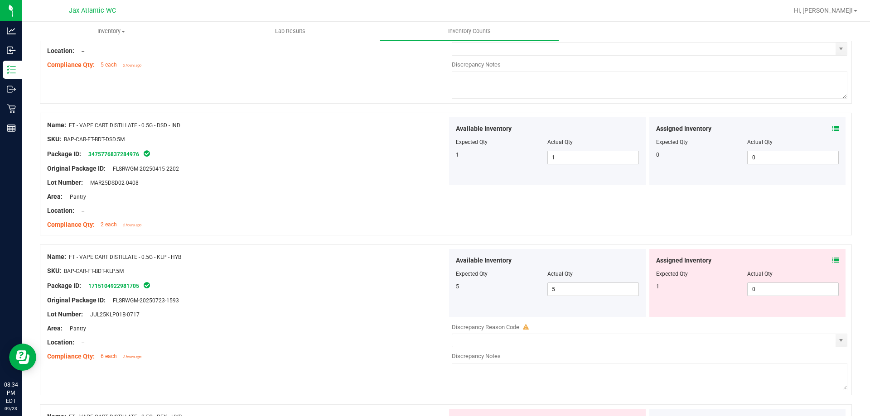
click at [832, 263] on icon at bounding box center [835, 260] width 6 height 6
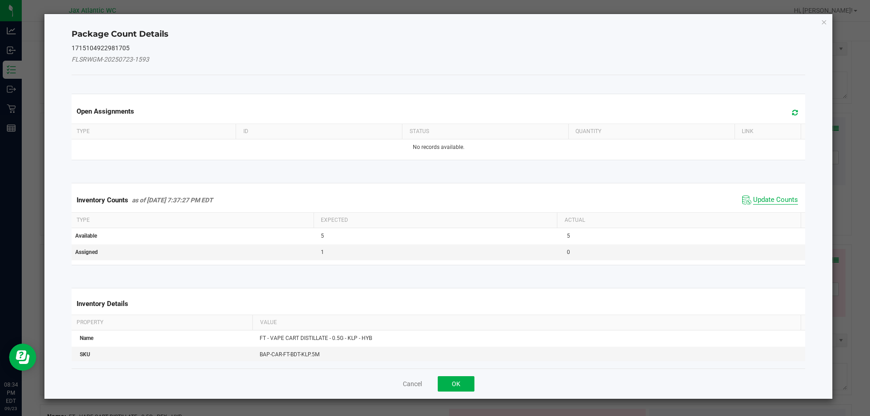
click at [768, 201] on span "Update Counts" at bounding box center [775, 200] width 45 height 9
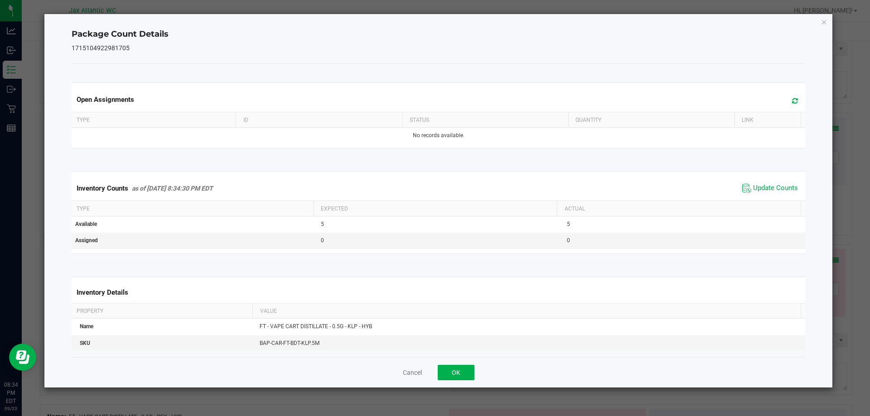
click at [774, 194] on span "Update Counts" at bounding box center [770, 189] width 60 height 14
click at [775, 193] on span "Update Counts" at bounding box center [771, 188] width 58 height 13
click at [774, 193] on span "Update Counts" at bounding box center [771, 188] width 58 height 13
click at [773, 193] on span "Update Counts" at bounding box center [770, 189] width 60 height 14
click at [773, 194] on span "Update Counts" at bounding box center [770, 189] width 60 height 14
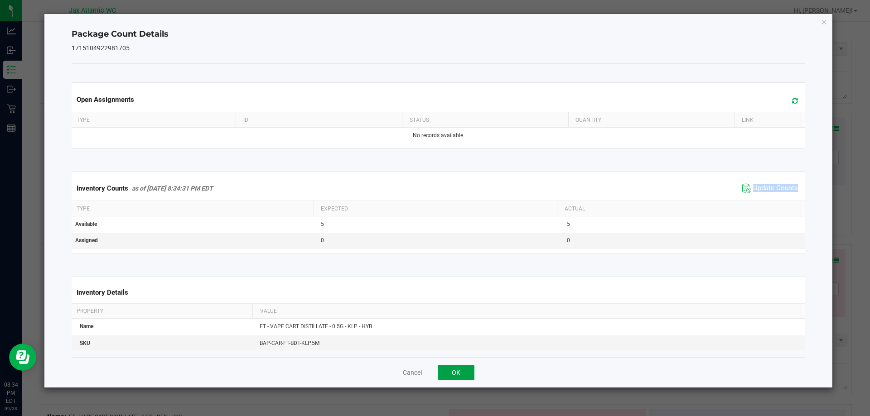
click at [463, 374] on button "OK" at bounding box center [456, 372] width 37 height 15
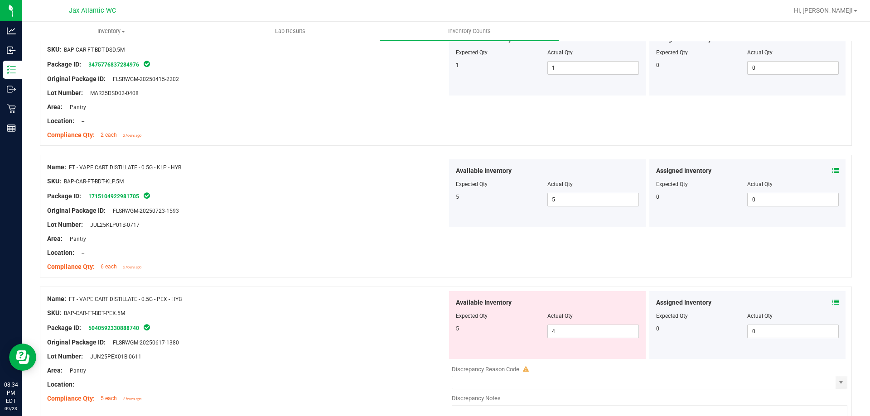
scroll to position [1405, 0]
click at [832, 302] on icon at bounding box center [835, 302] width 6 height 6
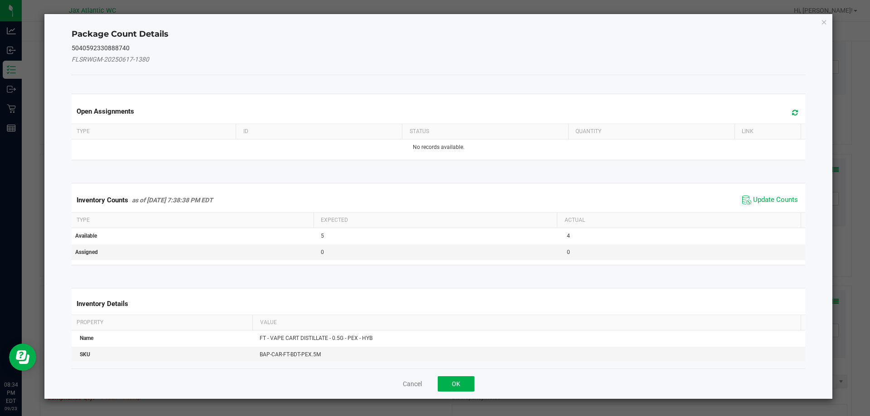
click at [763, 194] on span "Update Counts" at bounding box center [770, 200] width 60 height 14
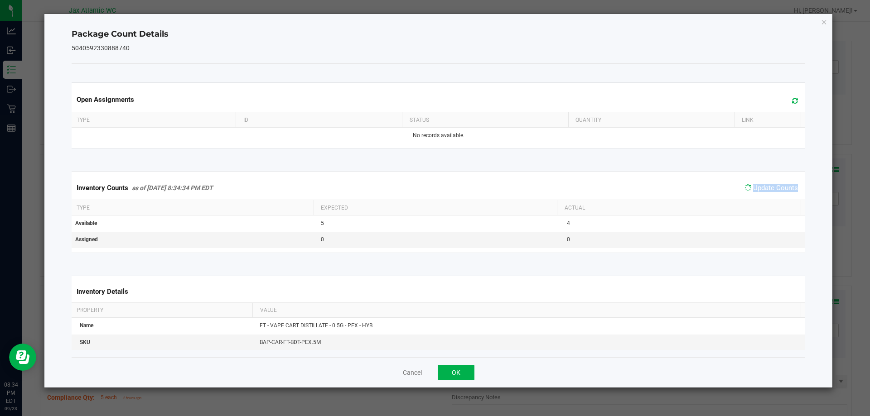
click at [763, 194] on span "Update Counts" at bounding box center [771, 188] width 58 height 13
click at [764, 193] on span "Update Counts" at bounding box center [771, 188] width 58 height 13
click at [764, 193] on span "Update Counts" at bounding box center [775, 188] width 45 height 9
click at [764, 193] on span "Update Counts" at bounding box center [770, 189] width 60 height 14
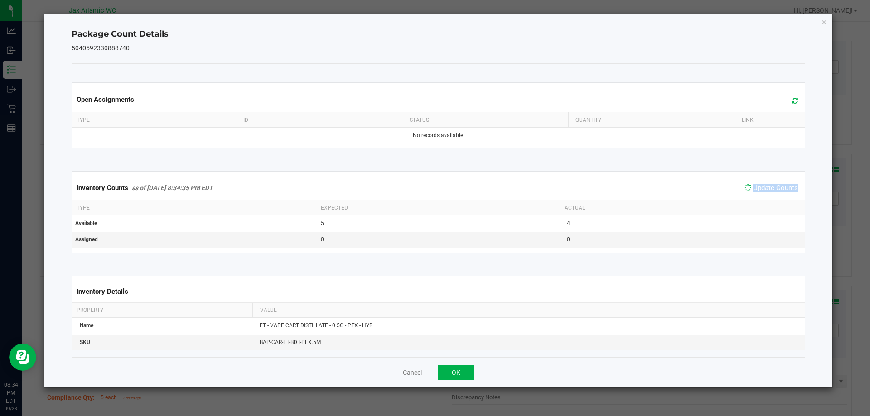
click at [764, 193] on span "Update Counts" at bounding box center [771, 188] width 58 height 13
click at [765, 190] on span "Update Counts" at bounding box center [775, 188] width 45 height 9
click at [765, 189] on span "Update Counts" at bounding box center [775, 188] width 45 height 9
click at [765, 188] on span "Update Counts" at bounding box center [775, 188] width 45 height 8
click at [766, 186] on span "Update Counts" at bounding box center [775, 188] width 45 height 8
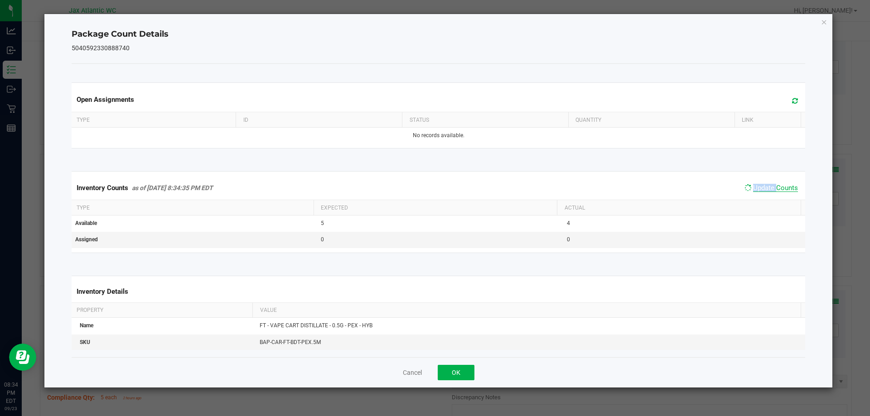
click at [766, 186] on span "Update Counts" at bounding box center [775, 188] width 45 height 8
click at [765, 186] on span "Update Counts" at bounding box center [775, 188] width 45 height 8
click at [470, 366] on button "OK" at bounding box center [456, 372] width 37 height 15
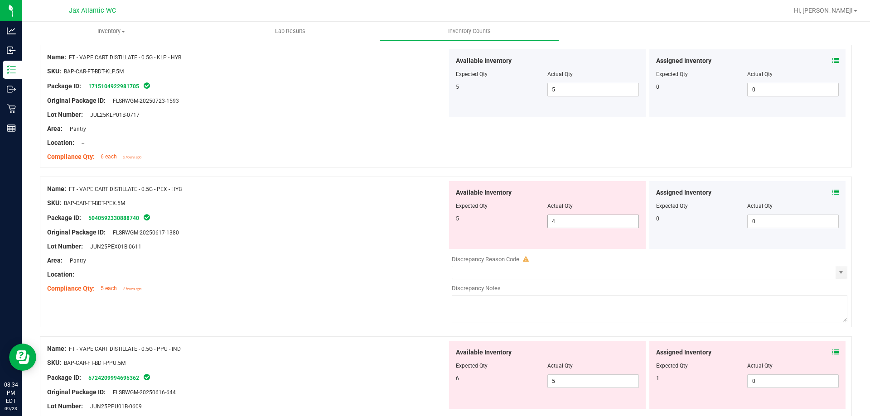
scroll to position [1586, 0]
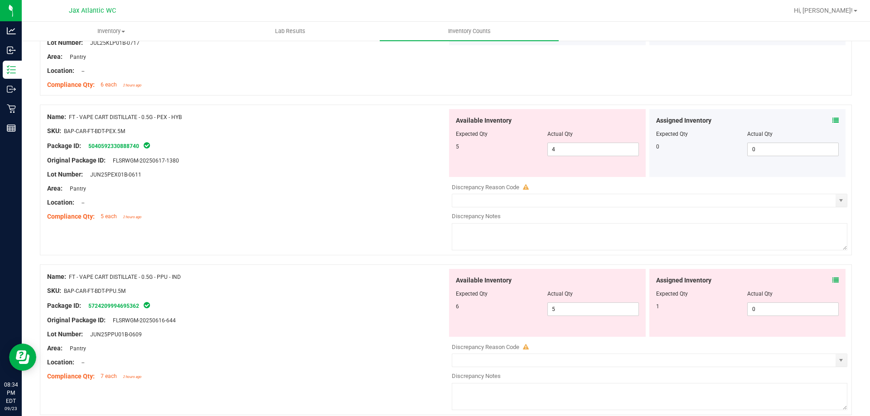
click at [832, 280] on icon at bounding box center [835, 280] width 6 height 6
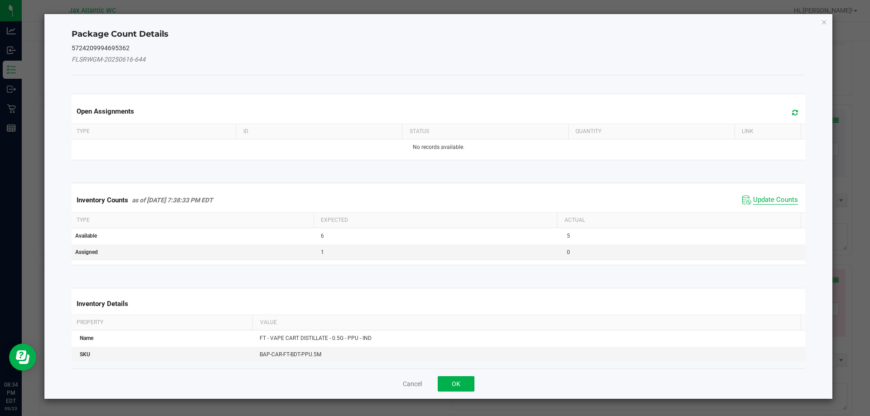
click at [778, 199] on span "Update Counts" at bounding box center [775, 200] width 45 height 9
drag, startPoint x: 778, startPoint y: 198, endPoint x: 770, endPoint y: 189, distance: 11.6
click at [777, 197] on div "Inventory Counts as of [DATE] 7:38:33 PM EDT Update Counts" at bounding box center [439, 200] width 738 height 24
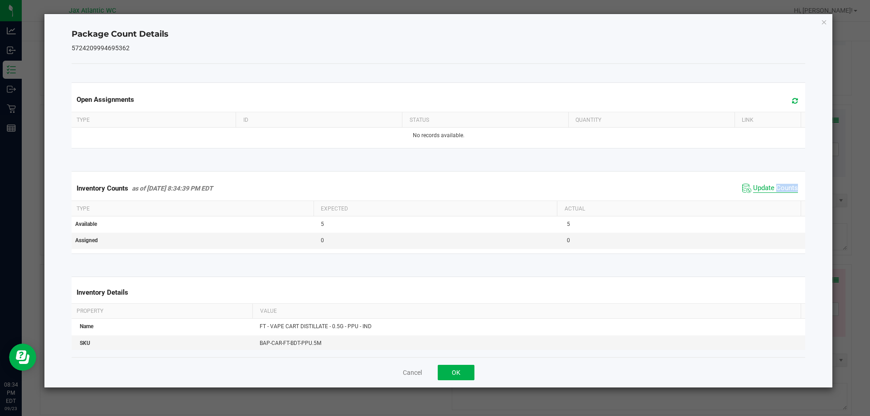
click at [770, 189] on span "Update Counts" at bounding box center [775, 188] width 45 height 9
click at [769, 189] on span "Update Counts" at bounding box center [775, 188] width 45 height 9
click at [769, 189] on span "Update Counts" at bounding box center [775, 188] width 45 height 8
drag, startPoint x: 769, startPoint y: 189, endPoint x: 764, endPoint y: 192, distance: 5.7
click at [768, 189] on span "Update Counts" at bounding box center [775, 188] width 45 height 8
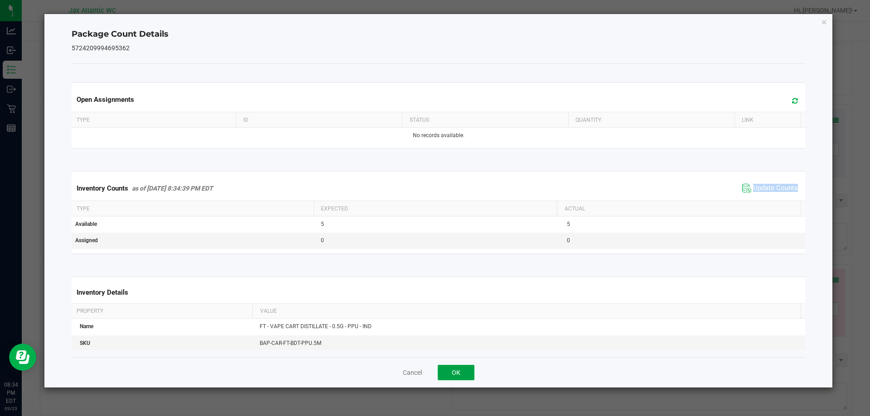
click at [447, 372] on button "OK" at bounding box center [456, 372] width 37 height 15
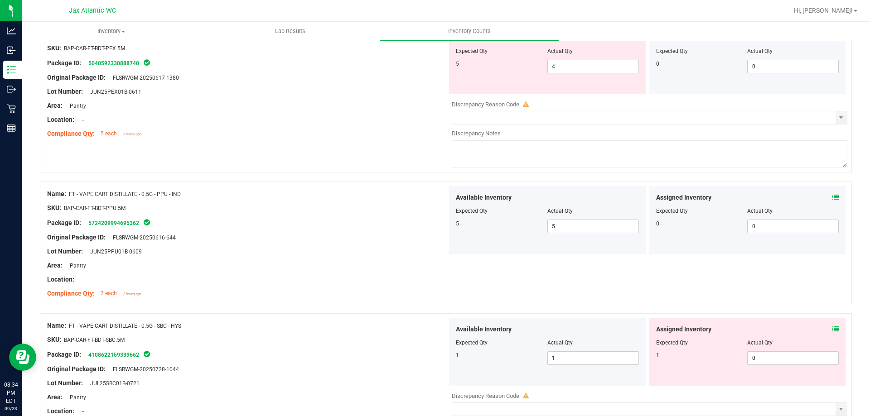
scroll to position [1722, 0]
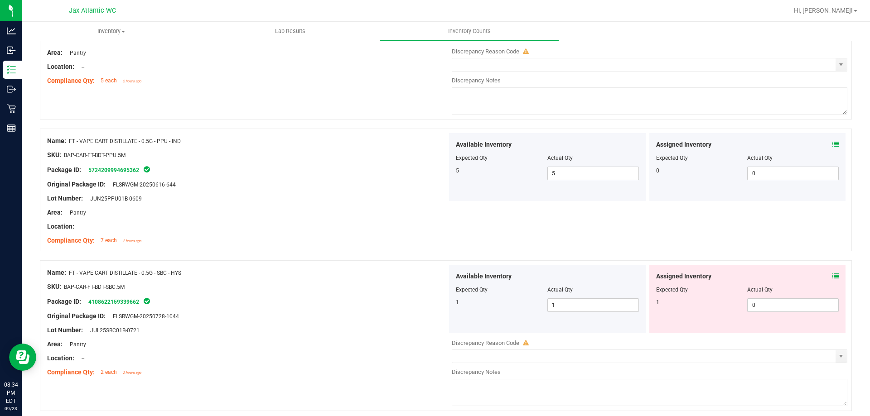
click at [825, 274] on div "Assigned Inventory" at bounding box center [747, 277] width 183 height 10
click at [832, 276] on icon at bounding box center [835, 276] width 6 height 6
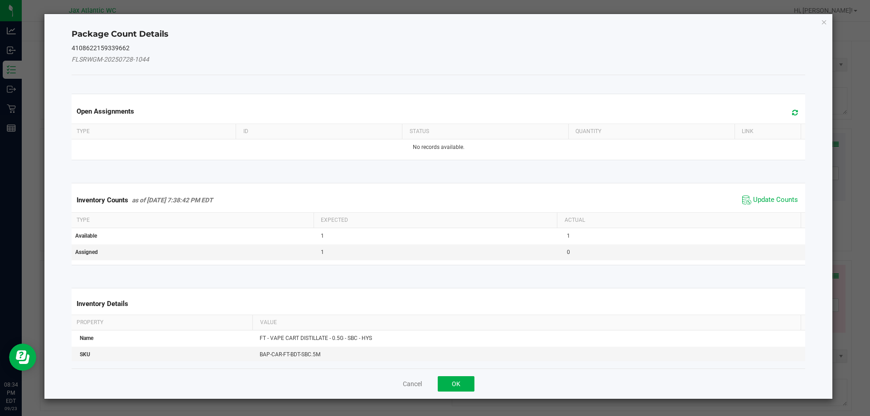
click at [769, 193] on div "Inventory Counts as of [DATE] 7:38:42 PM EDT Update Counts" at bounding box center [439, 200] width 738 height 24
click at [767, 193] on div "Inventory Counts as of [DATE] 7:38:42 PM EDT Update Counts" at bounding box center [439, 200] width 738 height 24
click at [765, 192] on div "Inventory Counts as of [DATE] 7:38:42 PM EDT Update Counts" at bounding box center [439, 200] width 738 height 24
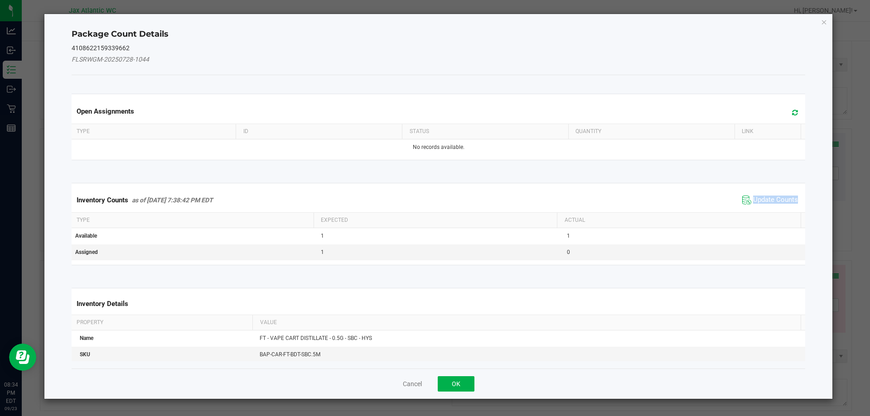
click at [762, 194] on span "Update Counts" at bounding box center [770, 200] width 60 height 14
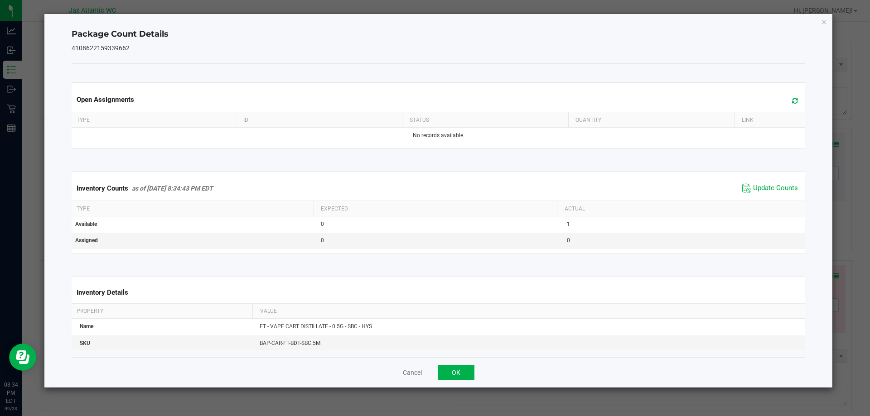
click at [756, 200] on div "Inventory Counts as of [DATE] 8:34:43 PM EDT Update Counts" at bounding box center [439, 188] width 738 height 24
click at [757, 198] on div "Inventory Counts as of [DATE] 8:34:43 PM EDT Update Counts" at bounding box center [439, 188] width 738 height 24
drag, startPoint x: 456, startPoint y: 369, endPoint x: 473, endPoint y: 337, distance: 36.5
click at [456, 368] on button "OK" at bounding box center [456, 372] width 37 height 15
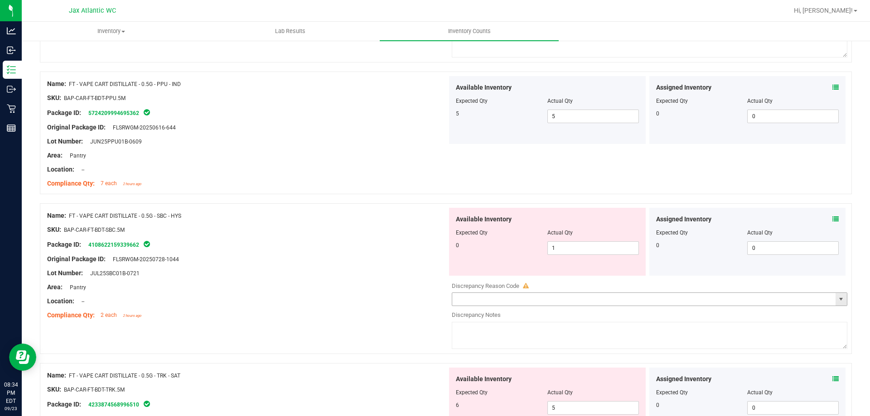
scroll to position [1812, 0]
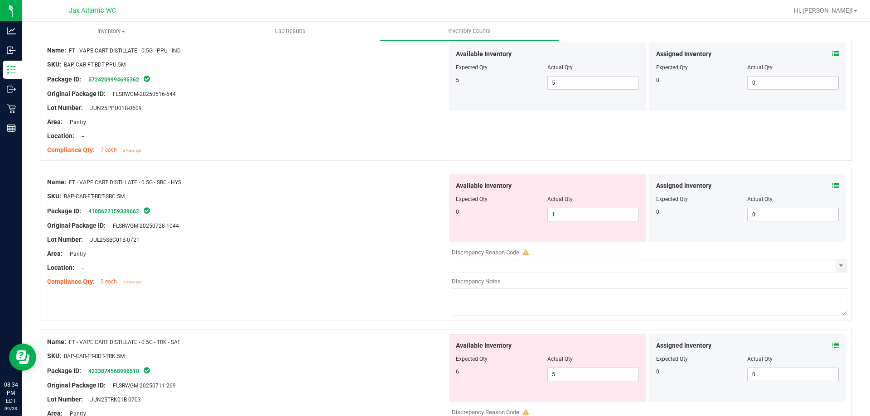
click at [832, 347] on div "Assigned Inventory Expected Qty Actual Qty 0 0 0" at bounding box center [747, 368] width 197 height 68
click at [832, 347] on icon at bounding box center [835, 346] width 6 height 6
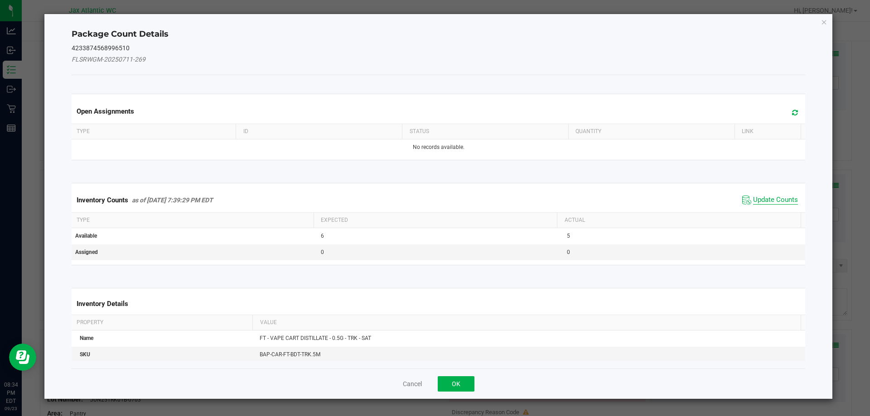
click at [763, 204] on span "Update Counts" at bounding box center [775, 200] width 45 height 9
click at [766, 198] on div "Inventory Counts as of [DATE] 7:39:29 PM EDT Update Counts" at bounding box center [439, 200] width 738 height 24
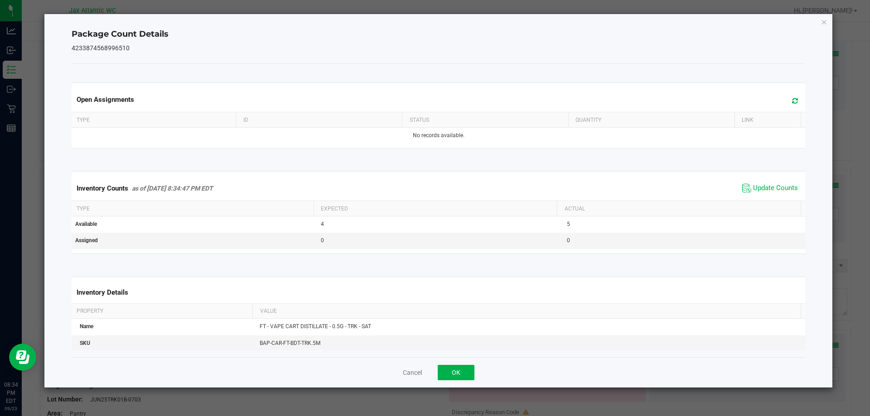
click at [766, 197] on div "Inventory Counts as of [DATE] 8:34:47 PM EDT Update Counts" at bounding box center [439, 188] width 738 height 24
click at [766, 194] on span "Update Counts" at bounding box center [770, 189] width 60 height 14
click at [766, 194] on span "Update Counts" at bounding box center [771, 188] width 58 height 13
click at [456, 368] on button "OK" at bounding box center [456, 372] width 37 height 15
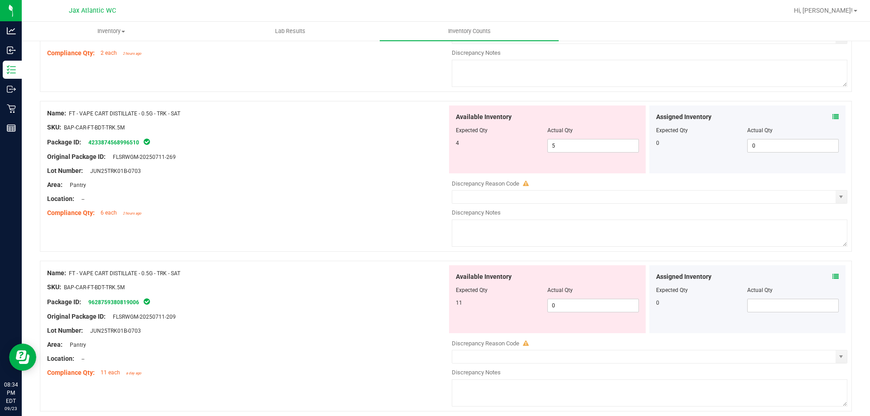
scroll to position [2039, 0]
click at [832, 121] on icon at bounding box center [835, 119] width 6 height 6
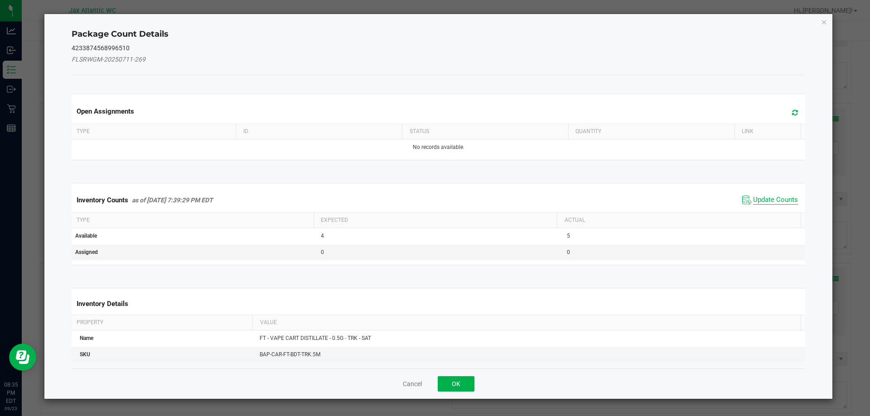
click at [763, 199] on span "Update Counts" at bounding box center [775, 200] width 45 height 9
click at [764, 198] on span "Update Counts" at bounding box center [775, 200] width 45 height 9
click at [768, 196] on span "Update Counts" at bounding box center [775, 200] width 45 height 8
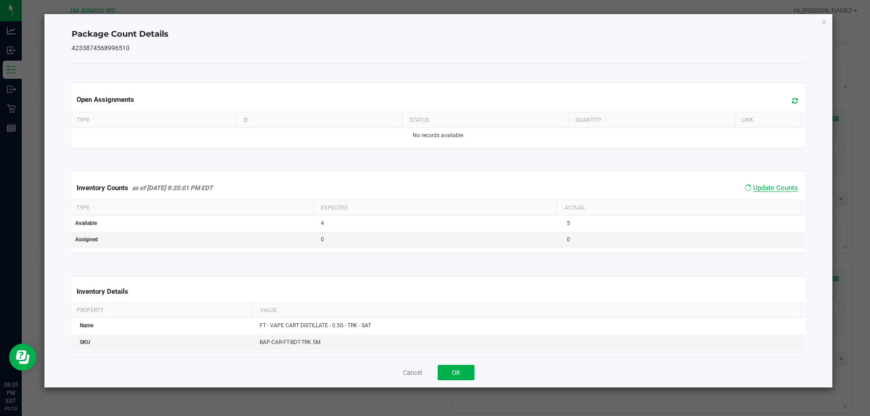
click at [768, 192] on span "Update Counts" at bounding box center [775, 188] width 45 height 8
click at [769, 191] on span "Update Counts" at bounding box center [775, 188] width 45 height 8
click at [769, 191] on span "Update Counts" at bounding box center [775, 188] width 45 height 9
click at [770, 190] on span "Update Counts" at bounding box center [775, 188] width 45 height 9
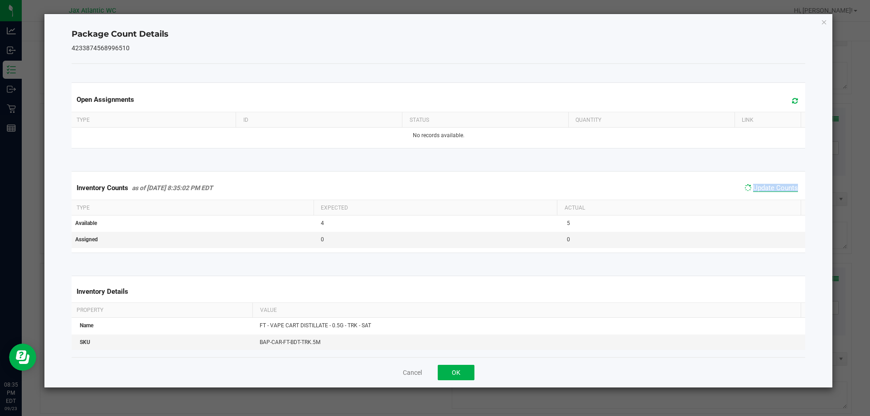
click at [770, 190] on span "Update Counts" at bounding box center [775, 188] width 45 height 8
click at [454, 367] on button "OK" at bounding box center [456, 372] width 37 height 15
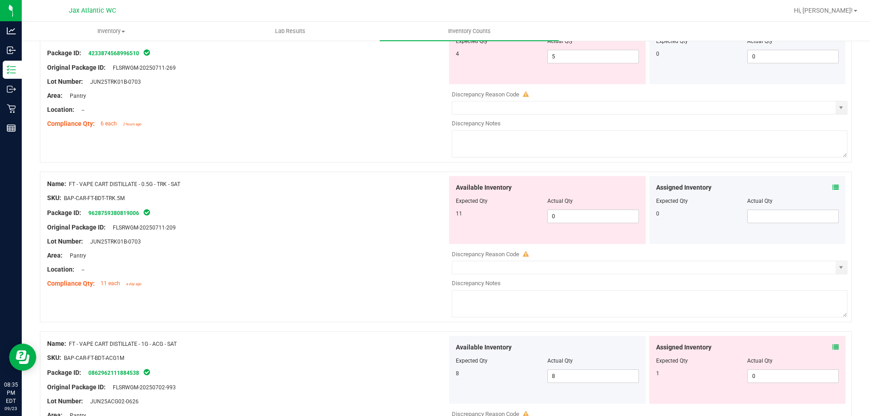
scroll to position [2175, 0]
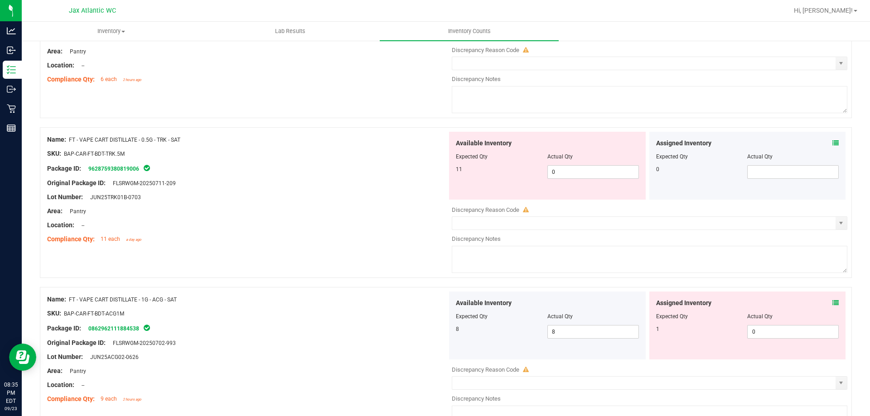
click at [832, 304] on icon at bounding box center [835, 303] width 6 height 6
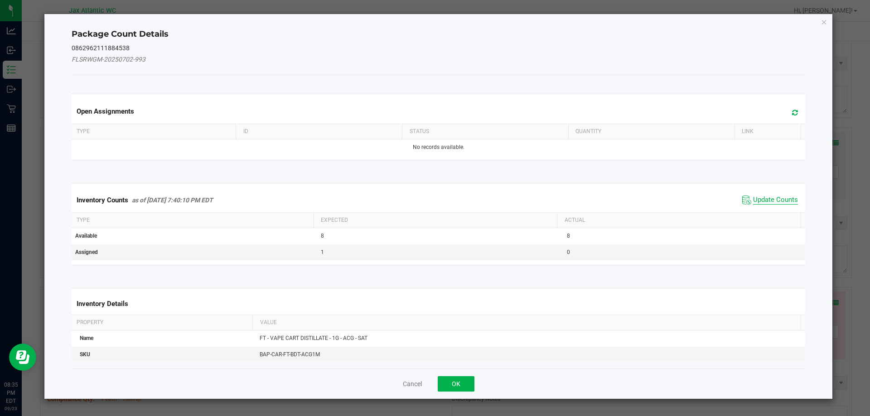
click at [753, 201] on span "Update Counts" at bounding box center [775, 200] width 45 height 9
click at [760, 194] on span "Update Counts" at bounding box center [771, 199] width 58 height 13
click at [765, 196] on span "Update Counts" at bounding box center [775, 200] width 45 height 8
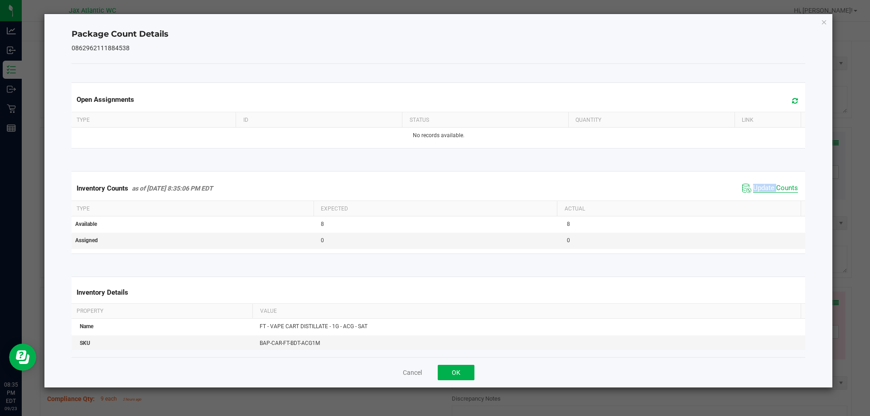
click at [765, 189] on span "Update Counts" at bounding box center [775, 188] width 45 height 9
click at [456, 366] on button "OK" at bounding box center [456, 372] width 37 height 15
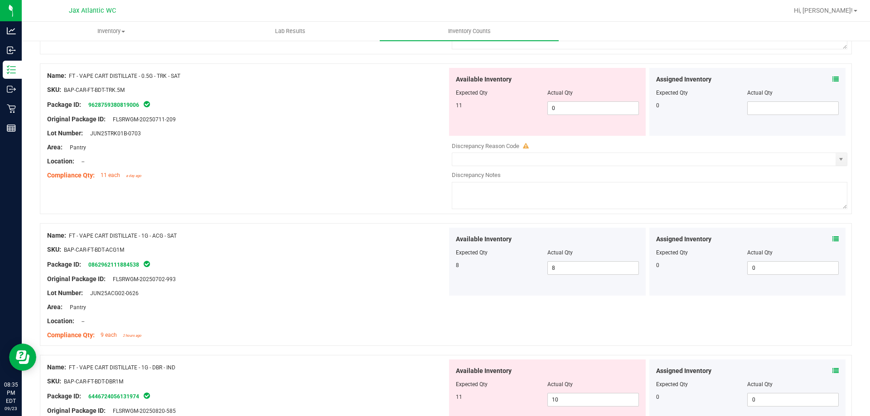
scroll to position [2356, 0]
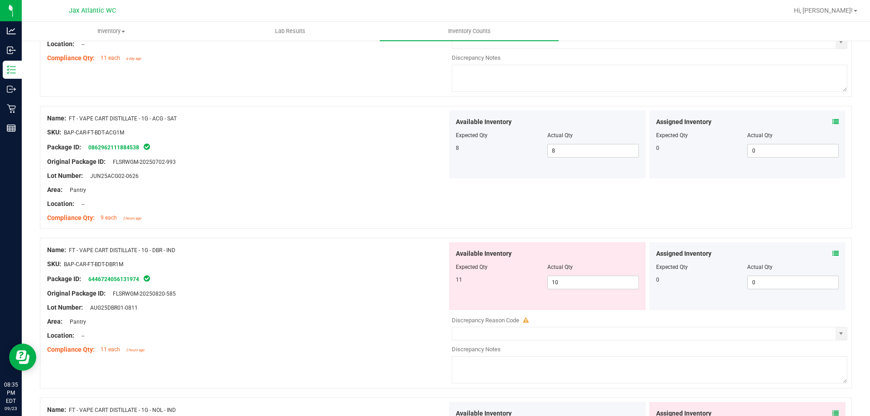
click at [832, 255] on icon at bounding box center [835, 254] width 6 height 6
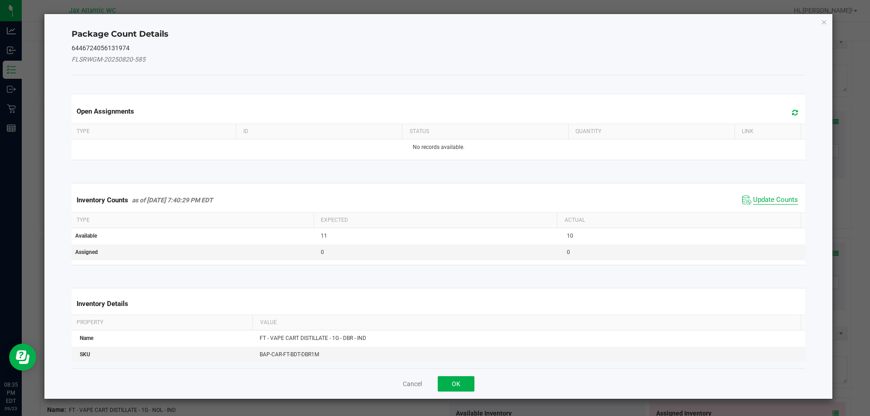
click at [758, 199] on span "Update Counts" at bounding box center [775, 200] width 45 height 9
click at [759, 193] on span "Update Counts" at bounding box center [771, 199] width 58 height 13
click at [760, 196] on span "Update Counts" at bounding box center [775, 200] width 45 height 8
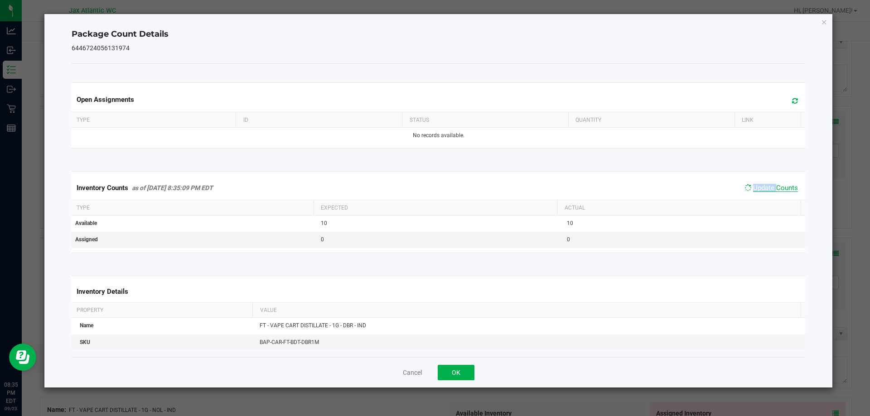
click at [760, 190] on span "Update Counts" at bounding box center [775, 188] width 45 height 8
click at [760, 187] on span "Update Counts" at bounding box center [775, 188] width 45 height 8
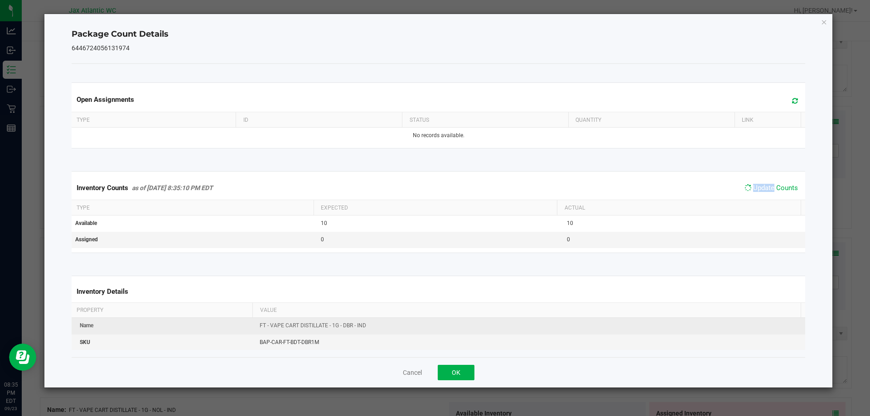
drag, startPoint x: 760, startPoint y: 187, endPoint x: 538, endPoint y: 329, distance: 263.6
click at [759, 189] on span "Update Counts" at bounding box center [775, 188] width 45 height 8
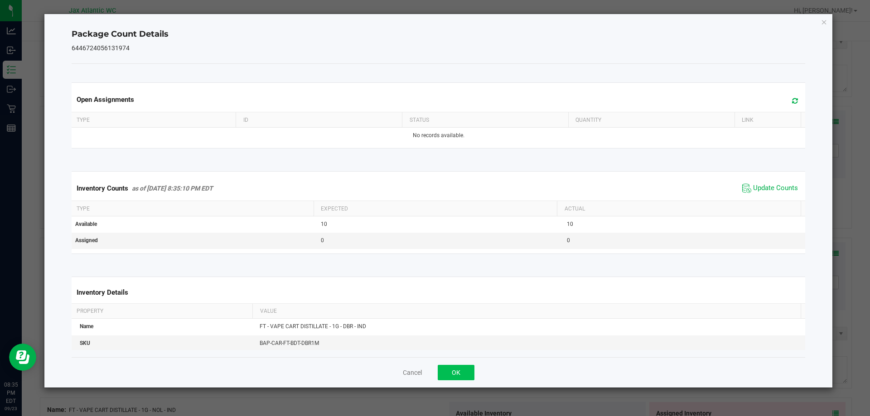
drag, startPoint x: 449, startPoint y: 381, endPoint x: 452, endPoint y: 372, distance: 9.6
click at [449, 380] on div "Cancel OK" at bounding box center [439, 373] width 734 height 30
click at [452, 372] on button "OK" at bounding box center [456, 372] width 37 height 15
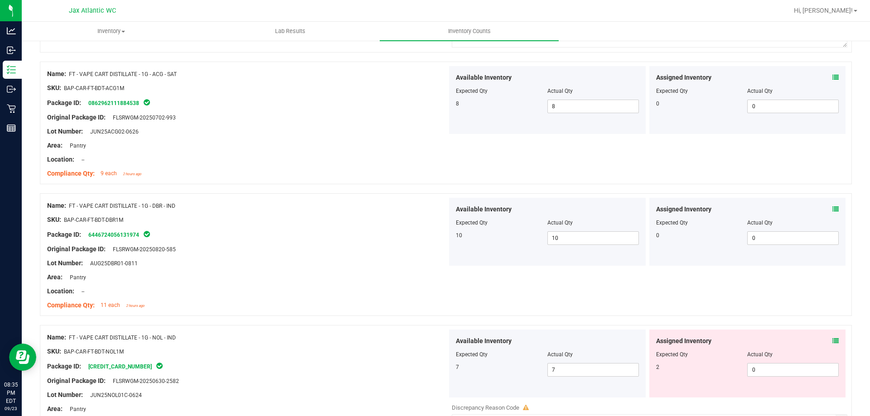
scroll to position [2492, 0]
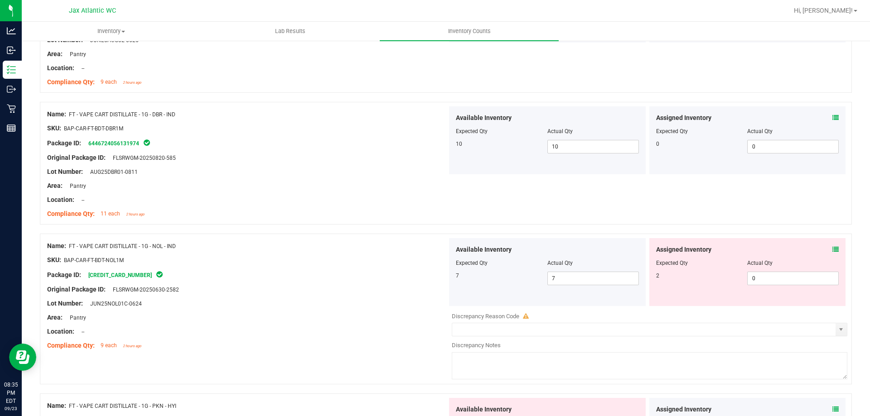
click at [832, 247] on icon at bounding box center [835, 249] width 6 height 6
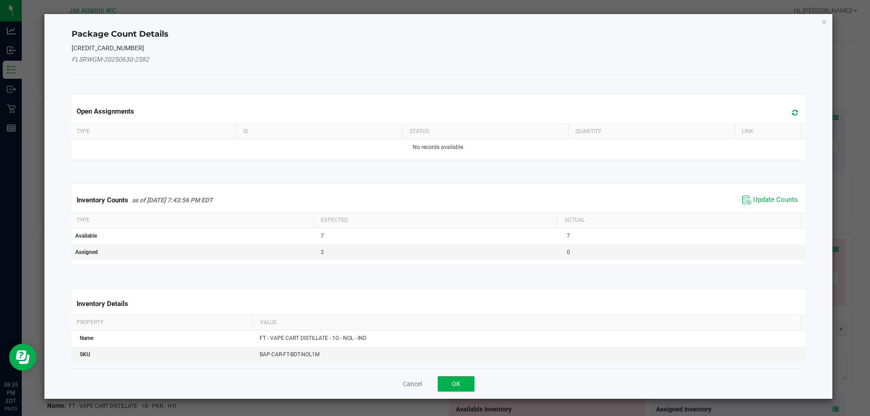
click at [783, 194] on span "Update Counts" at bounding box center [770, 200] width 60 height 14
click at [780, 195] on span "Update Counts" at bounding box center [771, 199] width 58 height 13
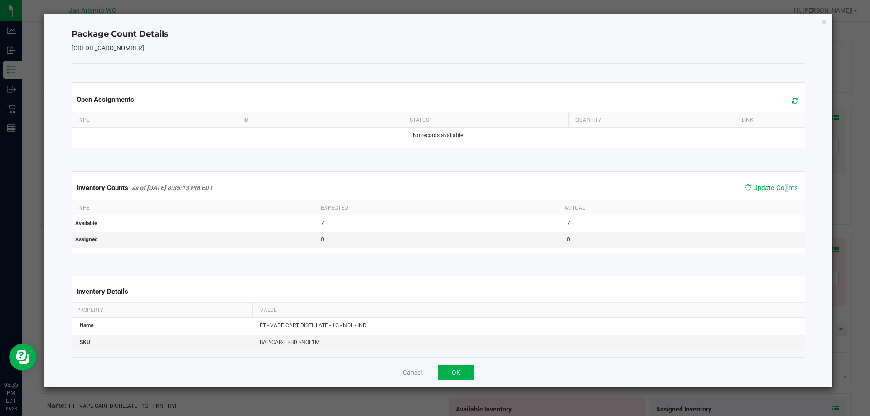
click at [780, 195] on div "Inventory Counts as of [DATE] 8:35:13 PM EDT Update Counts" at bounding box center [439, 188] width 738 height 24
click at [773, 183] on span "Update Counts" at bounding box center [770, 189] width 60 height 14
click at [773, 183] on span "Update Counts" at bounding box center [771, 188] width 58 height 13
drag, startPoint x: 454, startPoint y: 382, endPoint x: 451, endPoint y: 373, distance: 9.5
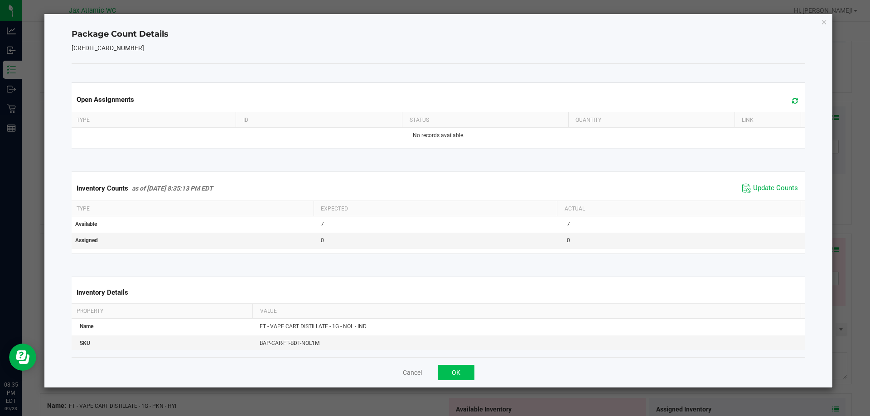
click at [453, 382] on div "Cancel OK" at bounding box center [439, 373] width 734 height 30
click at [452, 372] on button "OK" at bounding box center [456, 372] width 37 height 15
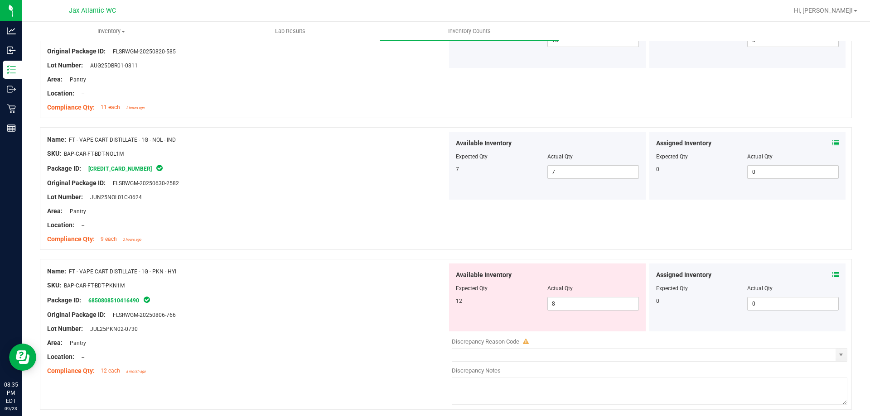
scroll to position [2628, 0]
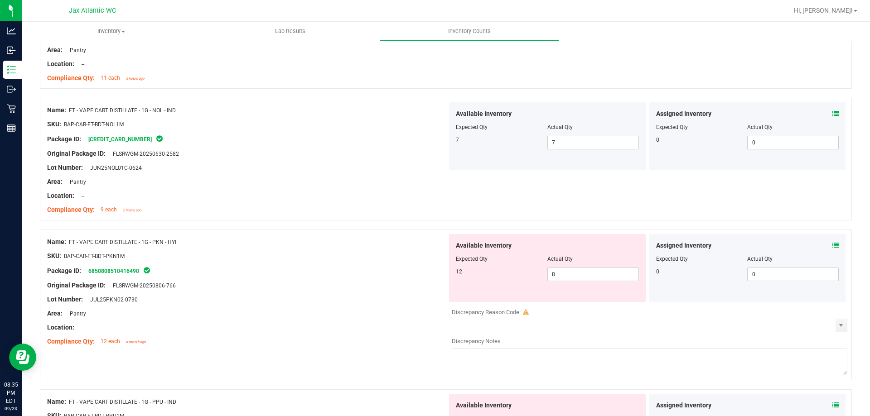
click at [832, 242] on icon at bounding box center [835, 245] width 6 height 6
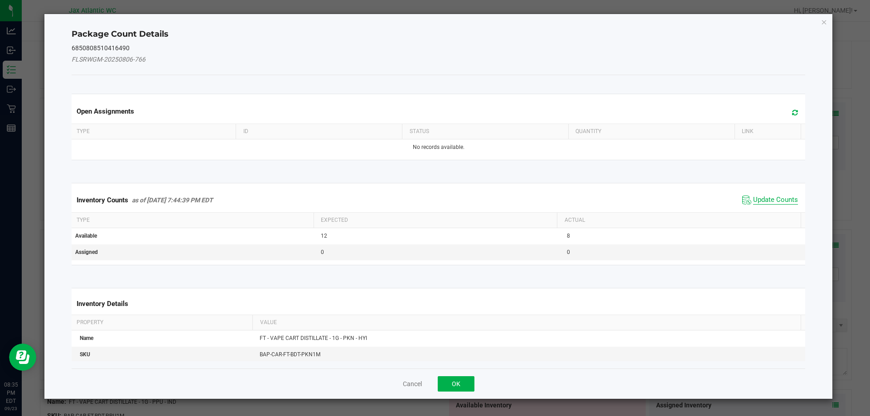
click at [758, 203] on span "Update Counts" at bounding box center [775, 200] width 45 height 9
click at [758, 195] on span "Update Counts" at bounding box center [771, 199] width 58 height 13
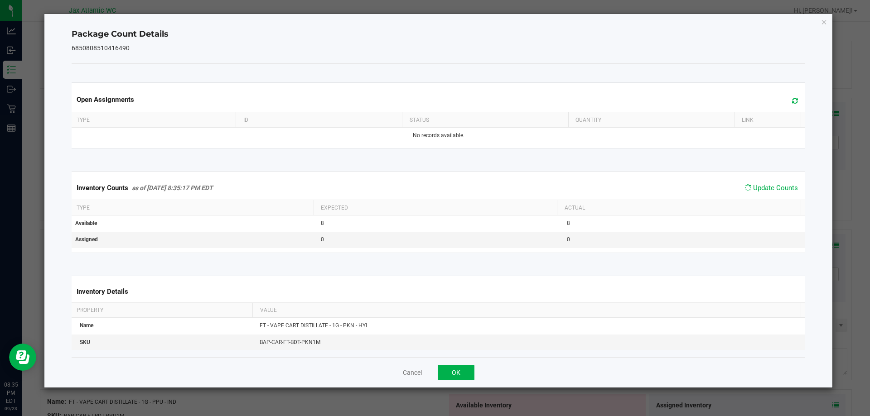
click at [759, 193] on span "Update Counts" at bounding box center [771, 188] width 58 height 13
click at [759, 192] on span "Update Counts" at bounding box center [775, 188] width 45 height 8
click at [759, 193] on span "Update Counts" at bounding box center [771, 188] width 58 height 13
click at [470, 371] on button "OK" at bounding box center [456, 372] width 37 height 15
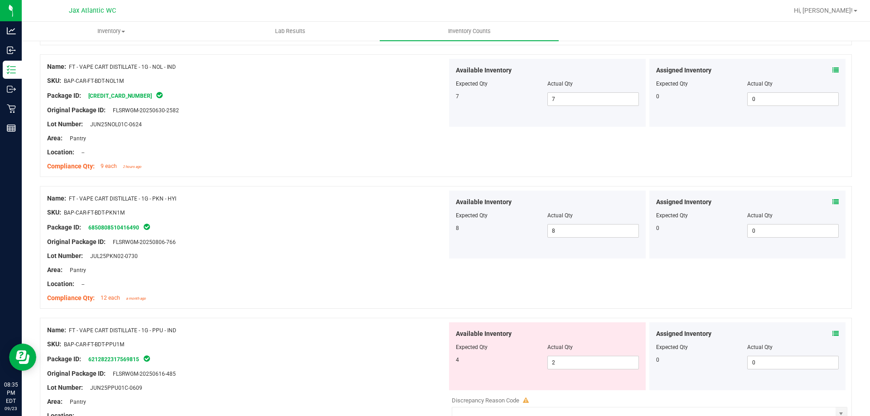
scroll to position [2719, 0]
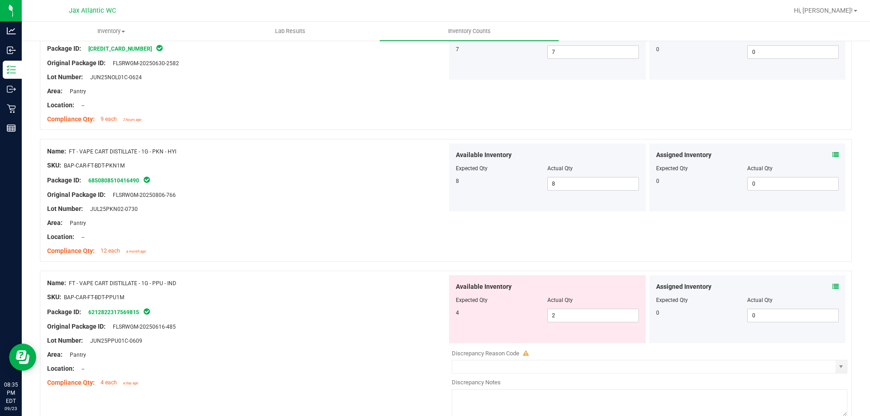
click at [825, 287] on div "Assigned Inventory" at bounding box center [747, 287] width 183 height 10
click at [832, 286] on icon at bounding box center [835, 287] width 6 height 6
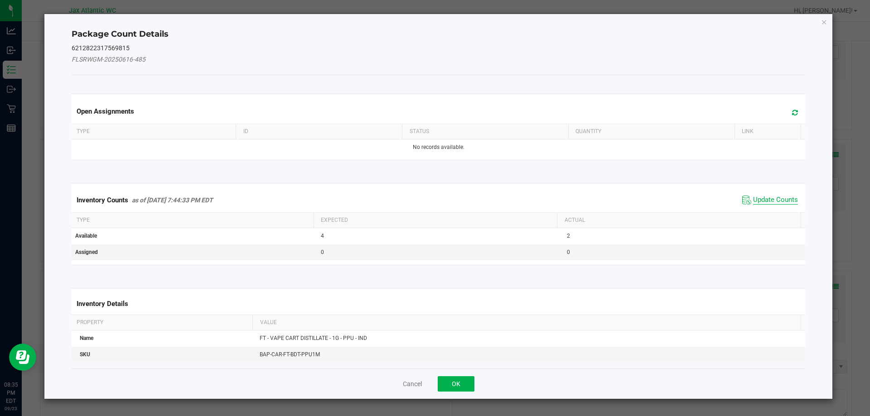
click at [767, 198] on span "Update Counts" at bounding box center [775, 200] width 45 height 9
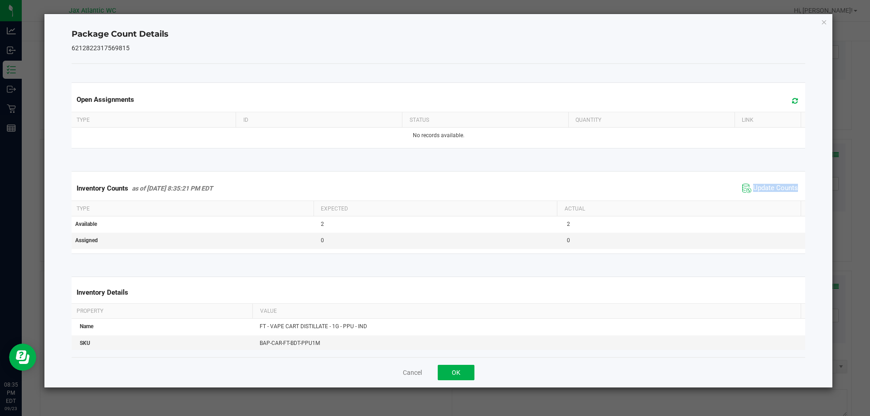
click at [767, 197] on div "Inventory Counts as of [DATE] 8:35:21 PM EDT Update Counts" at bounding box center [439, 188] width 738 height 24
click at [768, 196] on div "Inventory Counts as of [DATE] 8:35:21 PM EDT Update Counts" at bounding box center [439, 188] width 738 height 24
click at [460, 369] on button "OK" at bounding box center [456, 372] width 37 height 15
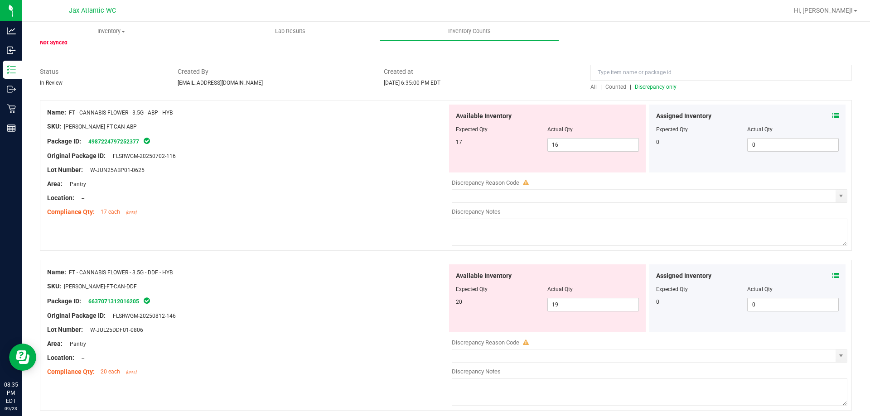
scroll to position [0, 0]
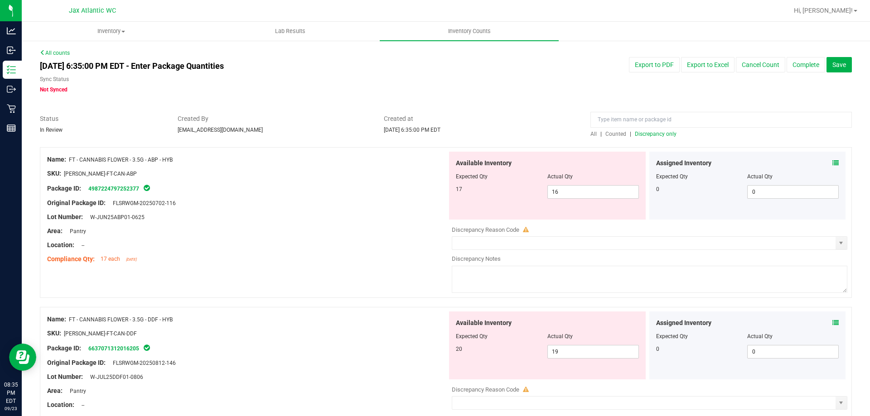
click at [635, 135] on span "Discrepancy only" at bounding box center [656, 134] width 42 height 6
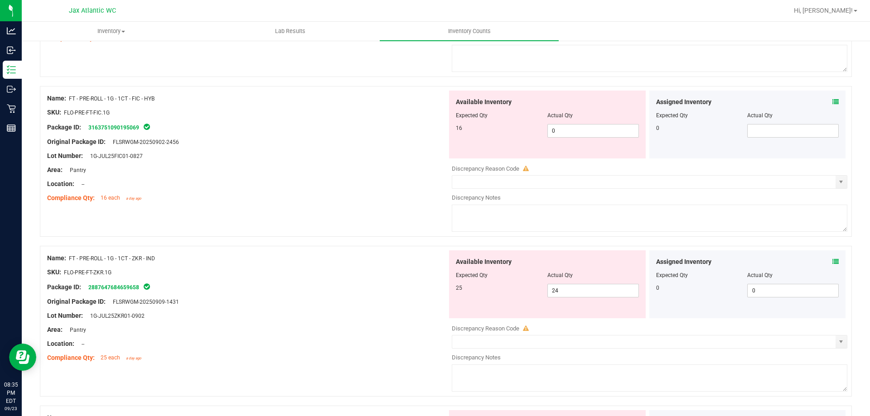
scroll to position [906, 0]
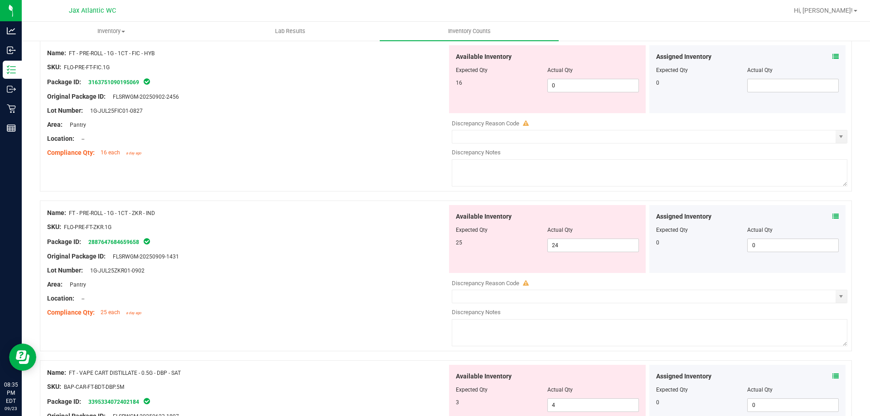
click at [832, 214] on icon at bounding box center [835, 216] width 6 height 6
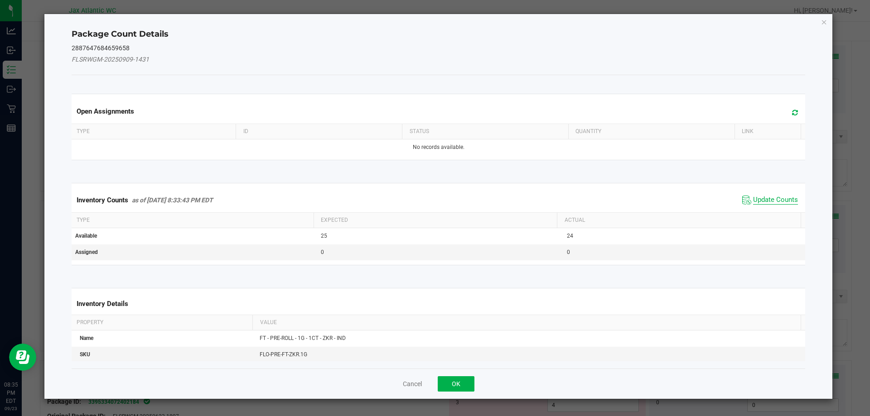
click at [753, 199] on span "Update Counts" at bounding box center [775, 200] width 45 height 9
click at [752, 198] on div "Inventory Counts as of [DATE] 8:33:43 PM EDT Update Counts" at bounding box center [439, 200] width 738 height 24
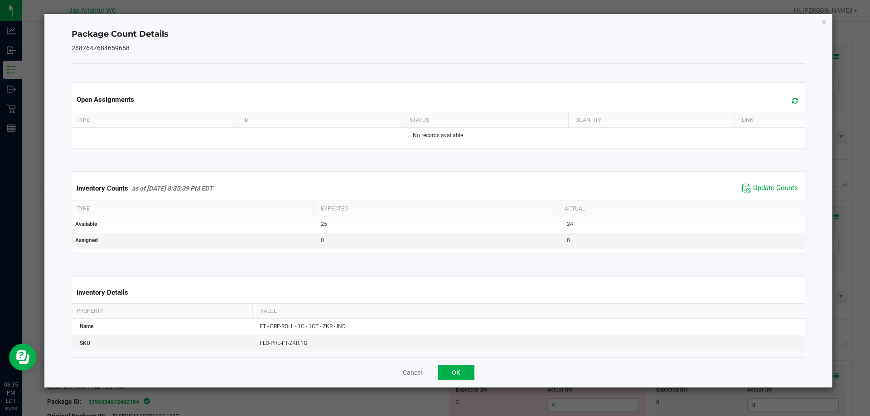
click at [753, 198] on div "Inventory Counts as of [DATE] 8:35:39 PM EDT Update Counts" at bounding box center [439, 188] width 738 height 24
click at [757, 195] on span "Update Counts" at bounding box center [770, 189] width 60 height 14
click at [757, 195] on div "Inventory Counts as of [DATE] 8:35:39 PM EDT Update Counts" at bounding box center [439, 188] width 738 height 24
click at [759, 194] on span "Update Counts" at bounding box center [771, 188] width 58 height 13
click at [766, 190] on span "Update Counts" at bounding box center [775, 188] width 45 height 8
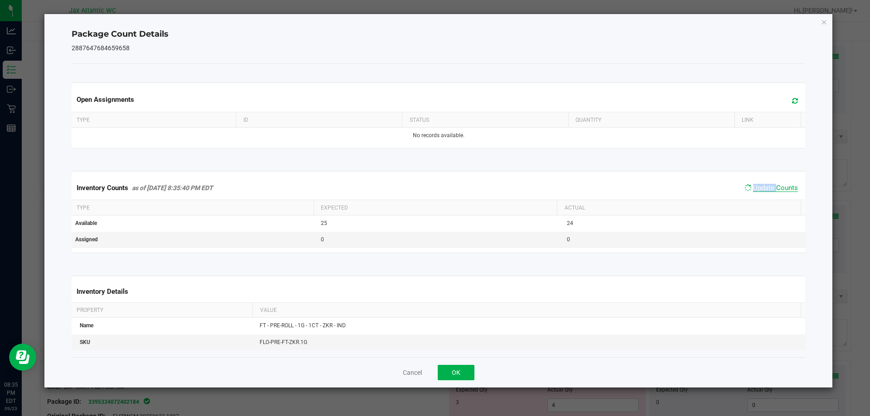
click at [766, 190] on span "Update Counts" at bounding box center [775, 188] width 45 height 8
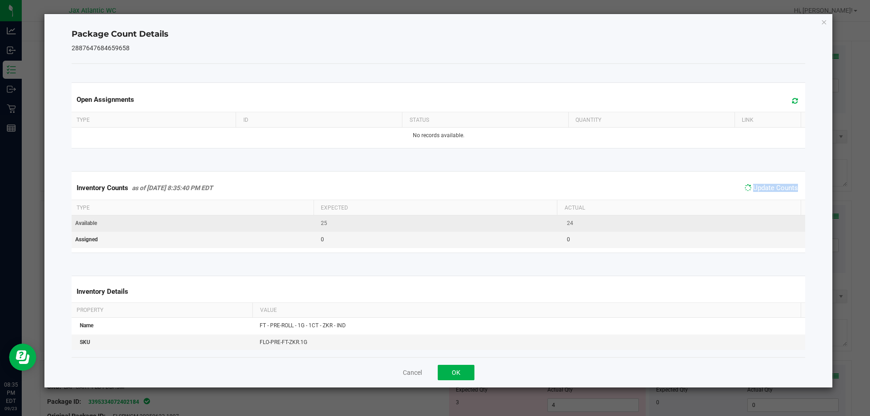
drag, startPoint x: 766, startPoint y: 190, endPoint x: 713, endPoint y: 226, distance: 63.8
click at [763, 193] on span "Update Counts" at bounding box center [771, 188] width 58 height 13
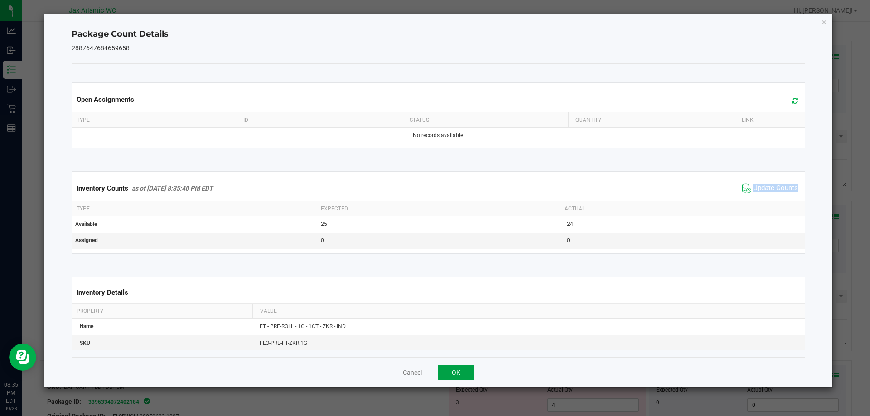
click at [457, 366] on button "OK" at bounding box center [456, 372] width 37 height 15
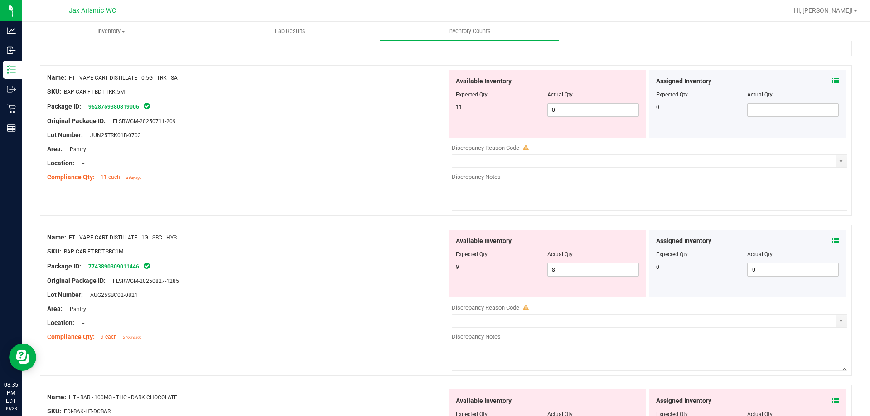
scroll to position [1858, 0]
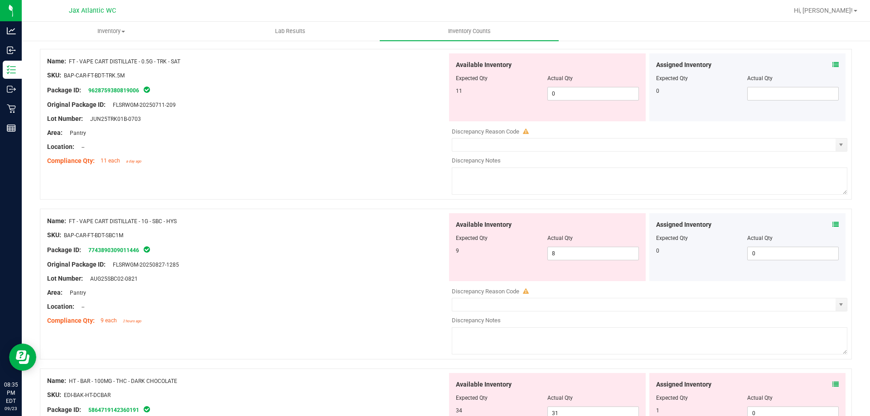
click at [826, 227] on div "Assigned Inventory" at bounding box center [747, 225] width 183 height 10
click at [832, 225] on icon at bounding box center [835, 225] width 6 height 6
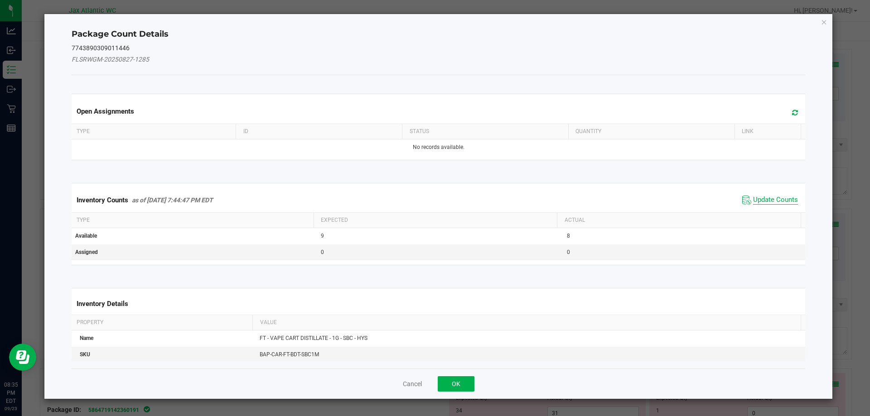
click at [764, 202] on span "Update Counts" at bounding box center [775, 200] width 45 height 9
click at [768, 193] on span "Update Counts" at bounding box center [771, 199] width 58 height 13
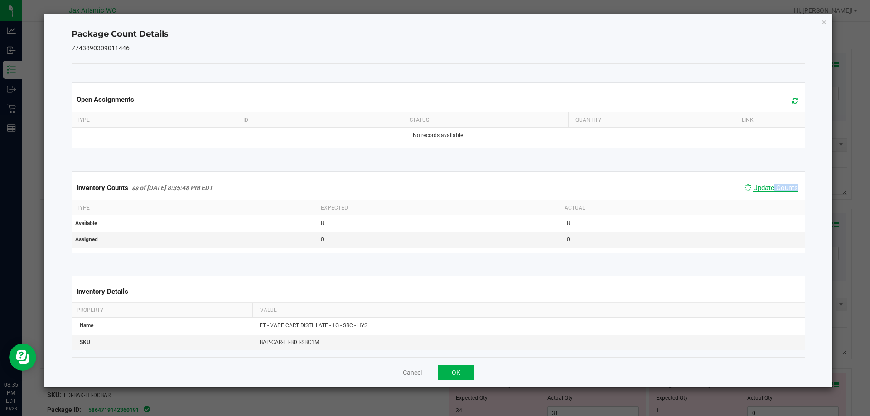
click at [768, 190] on span "Update Counts" at bounding box center [775, 188] width 45 height 8
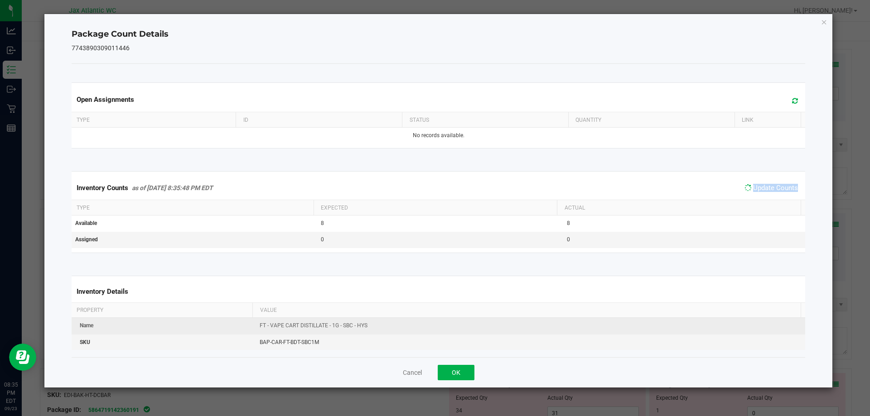
drag, startPoint x: 768, startPoint y: 190, endPoint x: 526, endPoint y: 320, distance: 275.5
click at [768, 190] on span "Update Counts" at bounding box center [775, 188] width 45 height 8
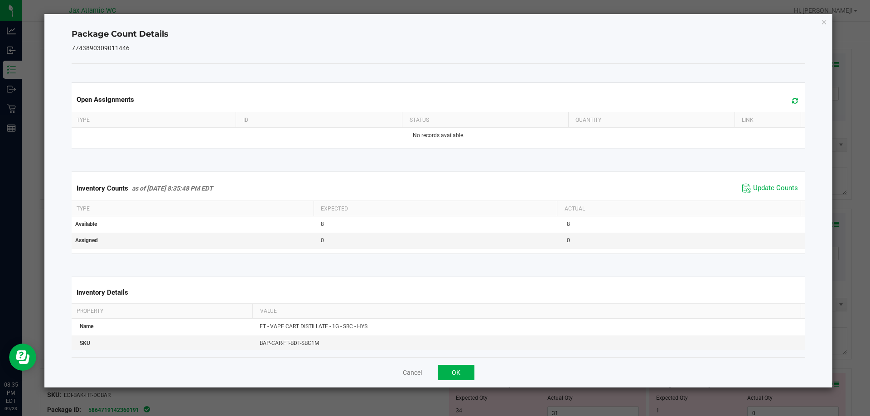
drag, startPoint x: 485, startPoint y: 368, endPoint x: 451, endPoint y: 368, distance: 34.4
click at [484, 368] on div "Cancel OK" at bounding box center [439, 373] width 734 height 30
click at [451, 368] on button "OK" at bounding box center [456, 372] width 37 height 15
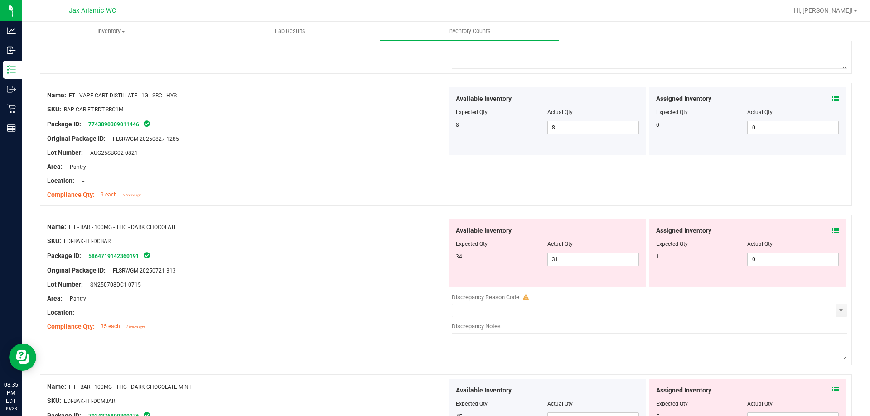
scroll to position [2039, 0]
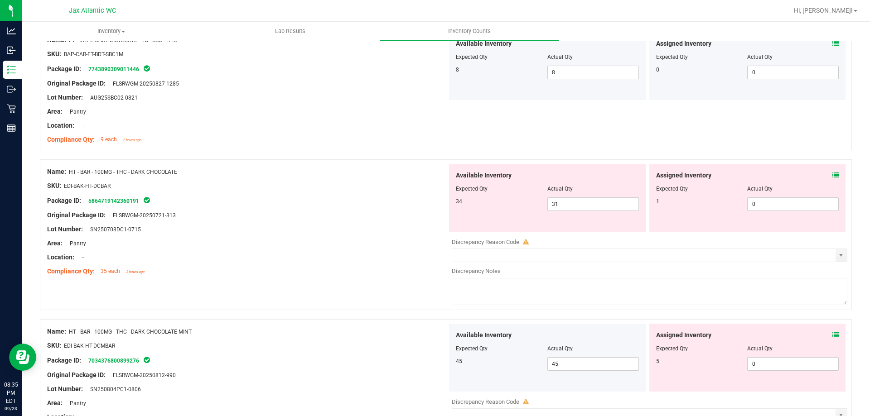
click at [835, 177] on div "Assigned Inventory Expected Qty Actual Qty 1 0 0" at bounding box center [747, 198] width 197 height 68
click at [832, 176] on icon at bounding box center [835, 175] width 6 height 6
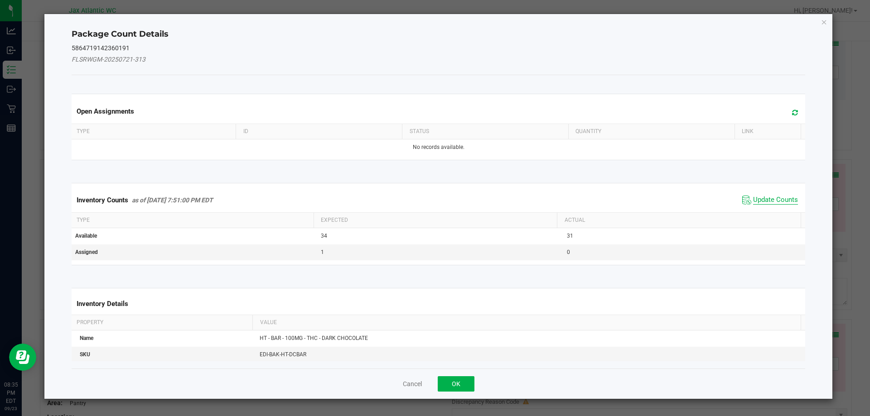
click at [778, 203] on span "Update Counts" at bounding box center [775, 200] width 45 height 9
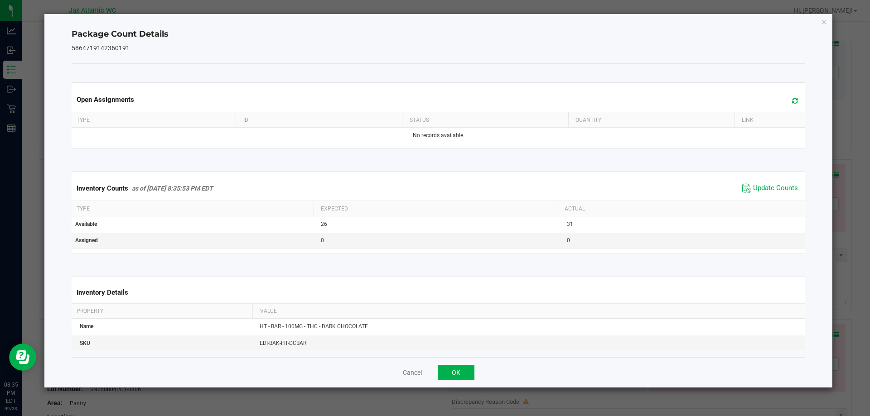
drag, startPoint x: 776, startPoint y: 200, endPoint x: 769, endPoint y: 194, distance: 8.4
click at [775, 199] on div "Inventory Counts as of [DATE] 8:35:53 PM EDT Update Counts" at bounding box center [439, 188] width 738 height 24
click at [768, 194] on span "Update Counts" at bounding box center [770, 189] width 60 height 14
click at [768, 189] on span "Update Counts" at bounding box center [775, 188] width 45 height 8
click at [768, 188] on span "Update Counts" at bounding box center [775, 188] width 45 height 8
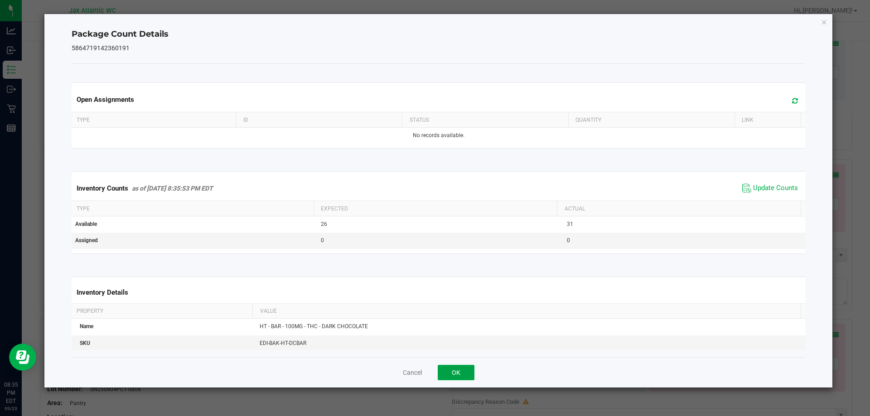
click at [454, 367] on button "OK" at bounding box center [456, 372] width 37 height 15
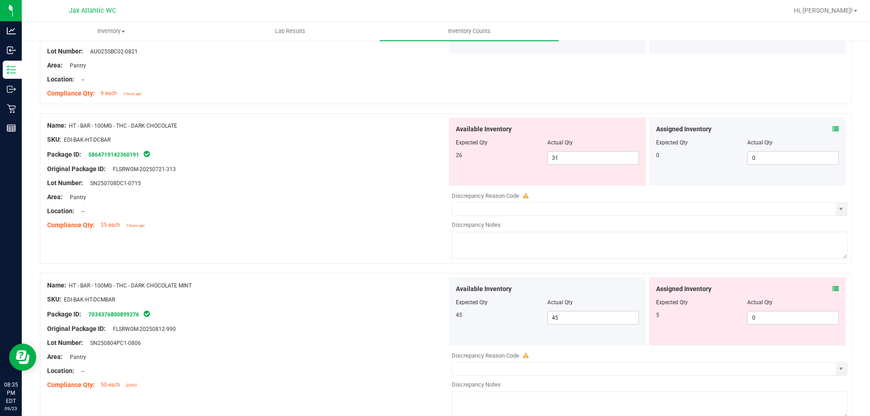
scroll to position [2130, 0]
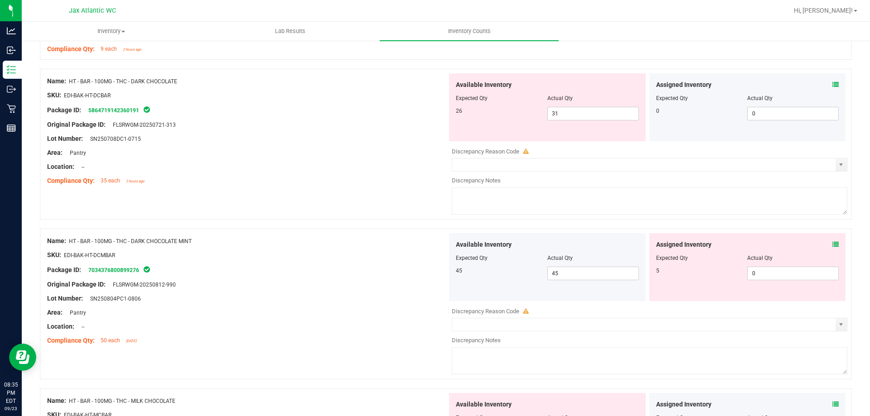
click at [832, 243] on icon at bounding box center [835, 245] width 6 height 6
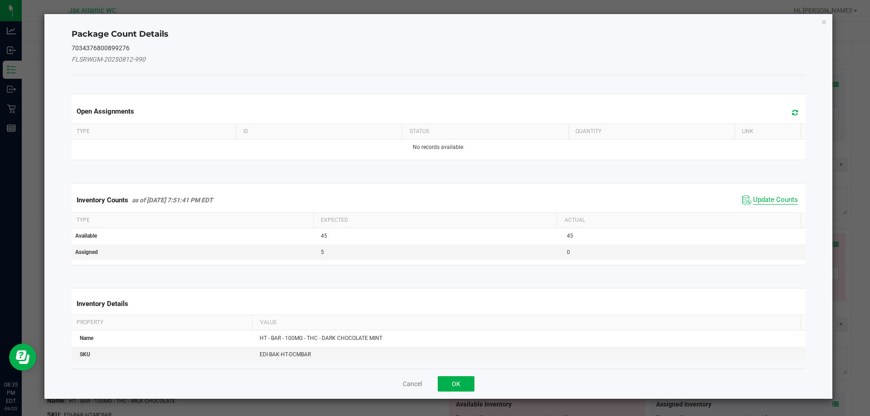
click at [768, 200] on span "Update Counts" at bounding box center [775, 200] width 45 height 9
click at [766, 200] on span "Update Counts" at bounding box center [775, 200] width 45 height 9
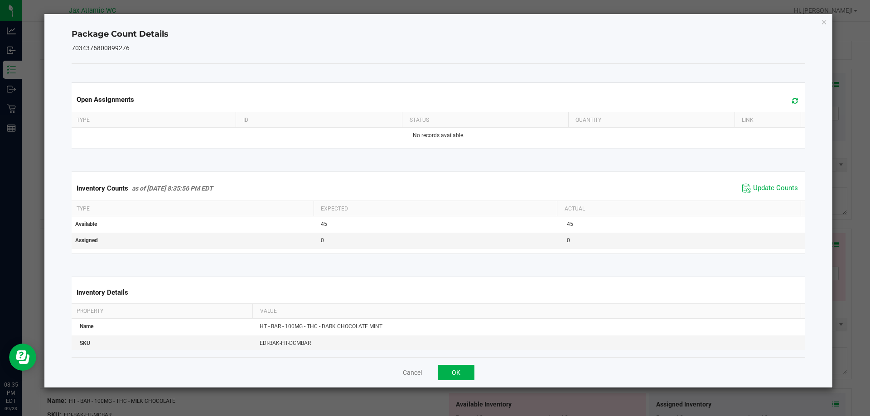
click at [767, 198] on div "Inventory Counts as of [DATE] 8:35:56 PM EDT Update Counts" at bounding box center [439, 188] width 738 height 24
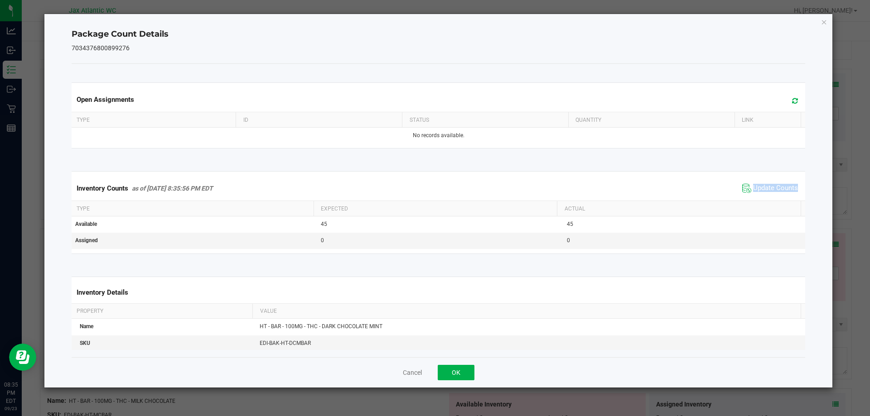
click at [767, 198] on div "Inventory Counts as of [DATE] 8:35:56 PM EDT Update Counts" at bounding box center [439, 188] width 738 height 24
click at [759, 184] on span "Update Counts" at bounding box center [770, 189] width 60 height 14
click at [759, 184] on span "Update Counts" at bounding box center [771, 188] width 58 height 13
drag, startPoint x: 759, startPoint y: 184, endPoint x: 720, endPoint y: 204, distance: 44.6
click at [759, 184] on span "Update Counts" at bounding box center [771, 188] width 58 height 13
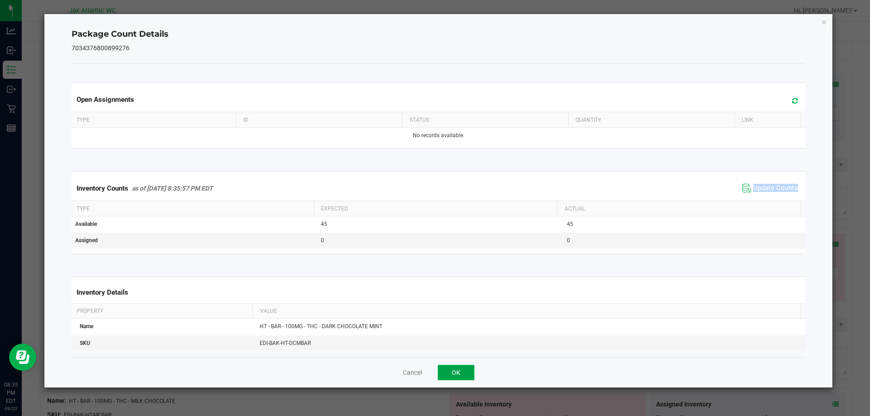
click at [463, 375] on button "OK" at bounding box center [456, 372] width 37 height 15
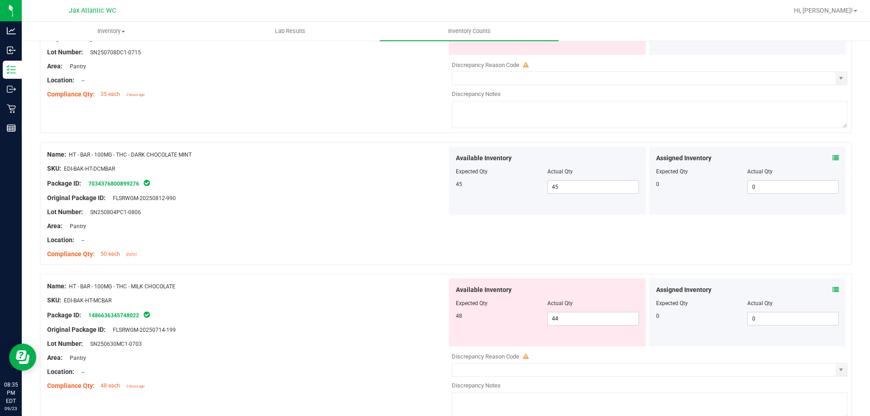
scroll to position [2266, 0]
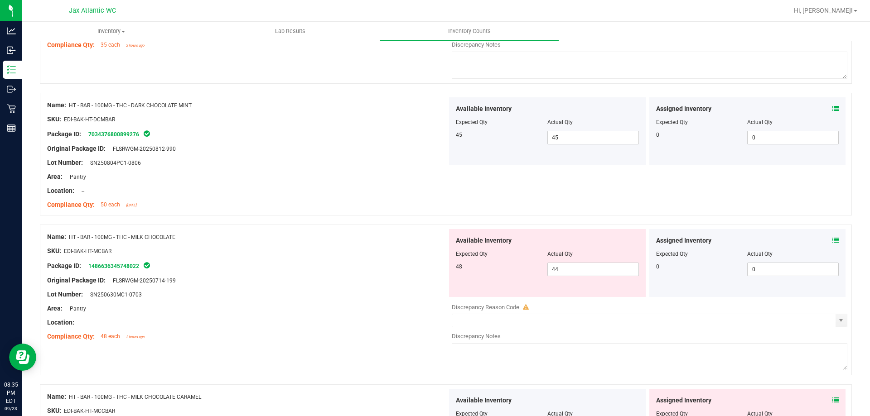
click at [832, 239] on icon at bounding box center [835, 240] width 6 height 6
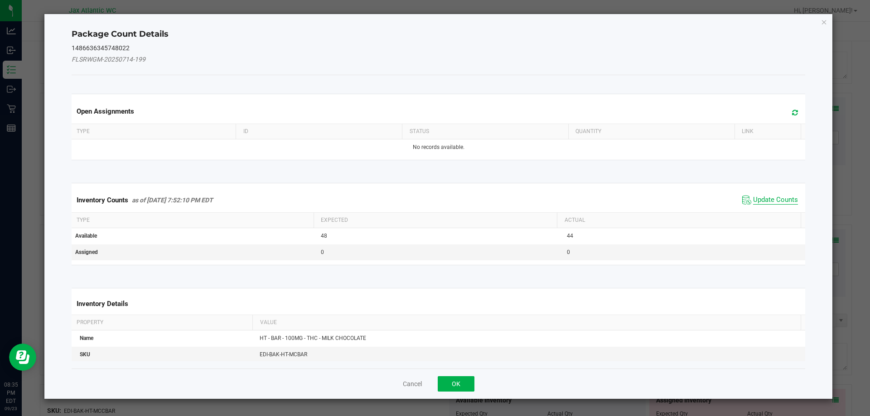
click at [775, 196] on span "Update Counts" at bounding box center [775, 200] width 45 height 9
click at [775, 196] on div "Inventory Counts as of [DATE] 7:52:10 PM EDT Update Counts" at bounding box center [439, 200] width 738 height 24
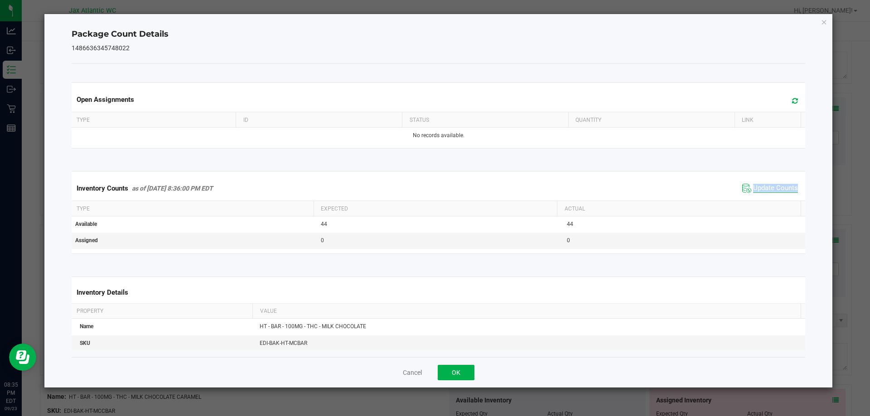
click at [775, 196] on div "Inventory Counts as of [DATE] 8:36:00 PM EDT Update Counts" at bounding box center [439, 188] width 738 height 24
click at [774, 195] on span "Update Counts" at bounding box center [770, 189] width 60 height 14
click at [470, 367] on button "OK" at bounding box center [456, 372] width 37 height 15
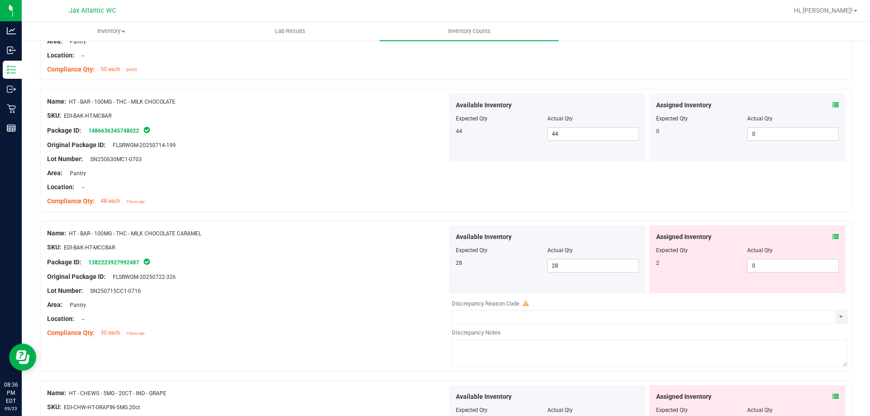
scroll to position [2401, 0]
click at [832, 235] on icon at bounding box center [835, 236] width 6 height 6
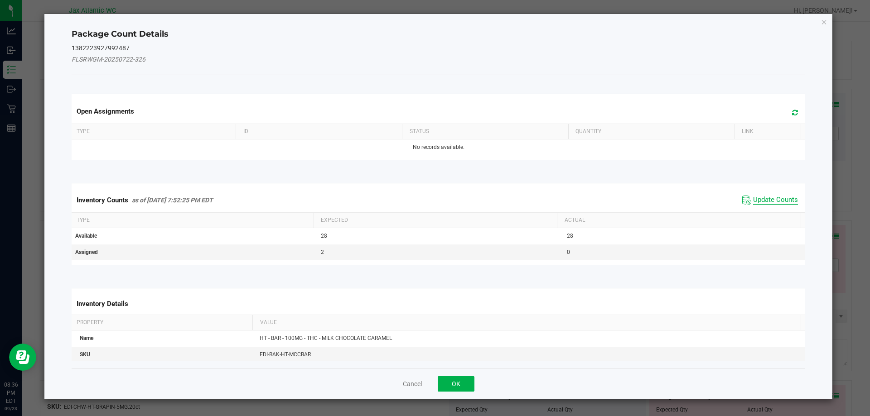
click at [776, 204] on span "Update Counts" at bounding box center [775, 200] width 45 height 9
drag, startPoint x: 773, startPoint y: 199, endPoint x: 772, endPoint y: 194, distance: 5.5
click at [773, 199] on div "Inventory Counts as of [DATE] 7:52:25 PM EDT Update Counts" at bounding box center [439, 200] width 738 height 24
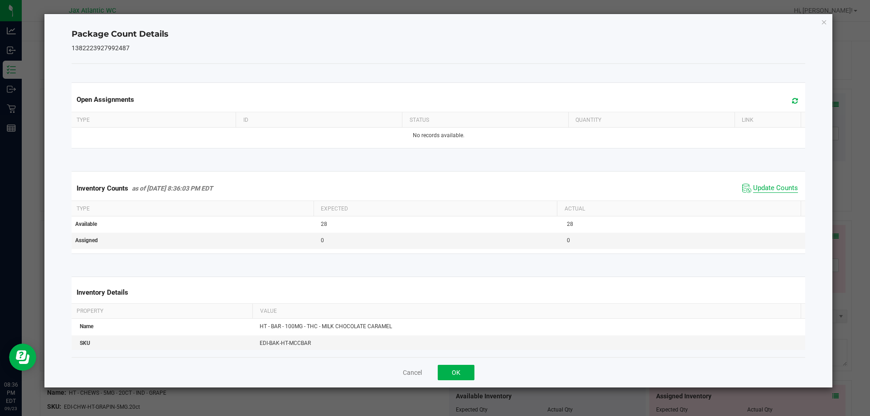
drag, startPoint x: 772, startPoint y: 193, endPoint x: 772, endPoint y: 188, distance: 4.6
click at [772, 192] on span "Update Counts" at bounding box center [775, 188] width 45 height 9
click at [772, 188] on span "Update Counts" at bounding box center [775, 188] width 45 height 8
click at [470, 371] on button "OK" at bounding box center [456, 372] width 37 height 15
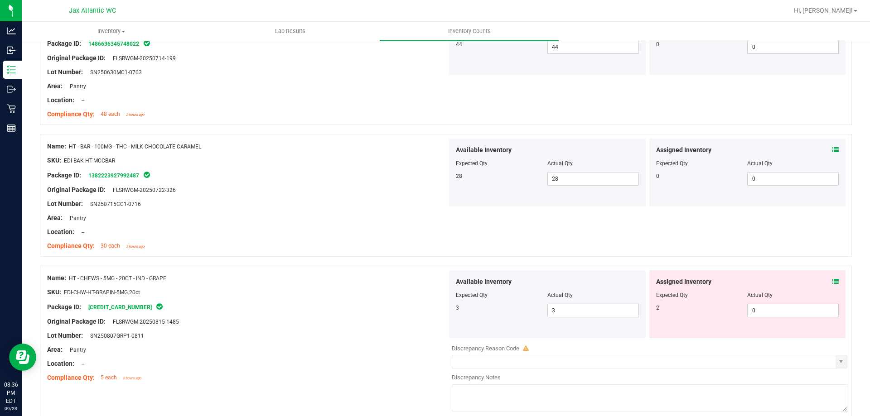
scroll to position [2537, 0]
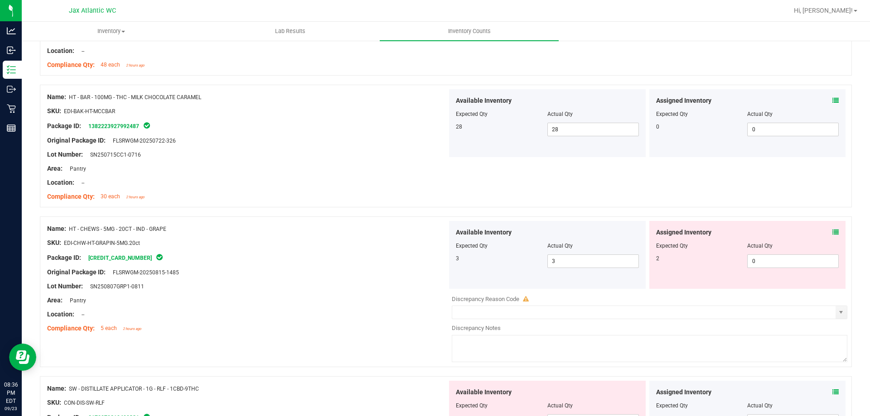
click at [832, 229] on div "Assigned Inventory Expected Qty Actual Qty 2 0 0" at bounding box center [747, 255] width 197 height 68
click at [825, 234] on div "Assigned Inventory" at bounding box center [747, 233] width 183 height 10
click at [832, 231] on icon at bounding box center [835, 232] width 6 height 6
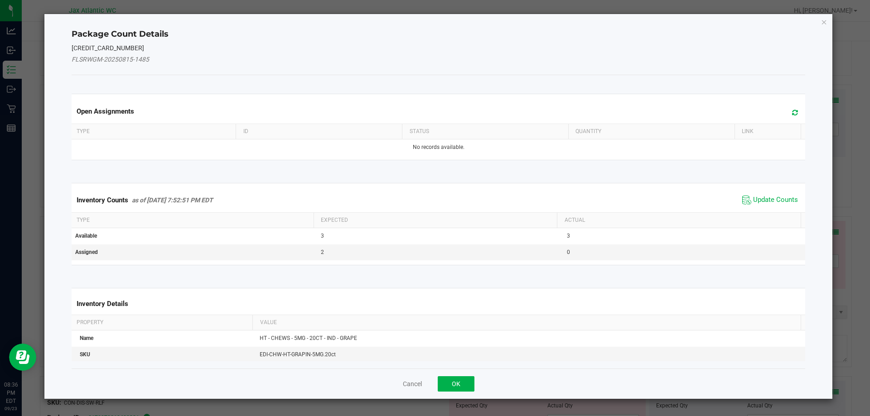
click at [780, 195] on span "Update Counts" at bounding box center [770, 200] width 60 height 14
drag, startPoint x: 780, startPoint y: 195, endPoint x: 775, endPoint y: 194, distance: 5.1
click at [778, 195] on span "Update Counts" at bounding box center [770, 200] width 60 height 14
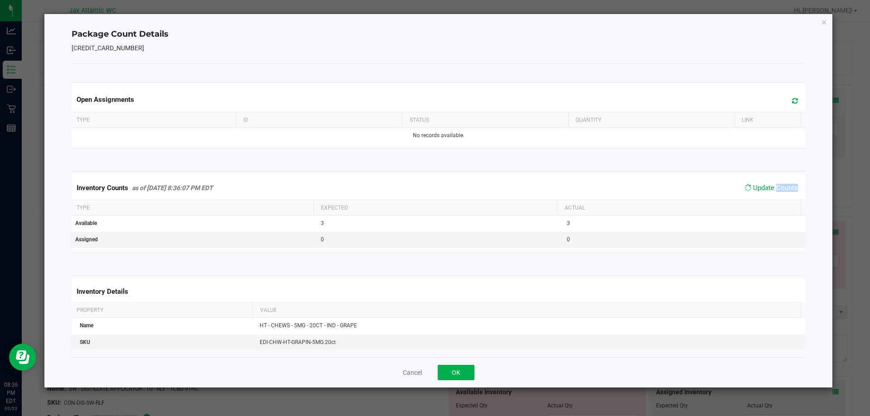
click at [775, 194] on span "Update Counts" at bounding box center [771, 188] width 58 height 13
click at [772, 193] on span "Update Counts" at bounding box center [771, 188] width 58 height 13
click at [772, 193] on span "Update Counts" at bounding box center [775, 188] width 45 height 9
click at [772, 193] on span "Update Counts" at bounding box center [770, 189] width 60 height 14
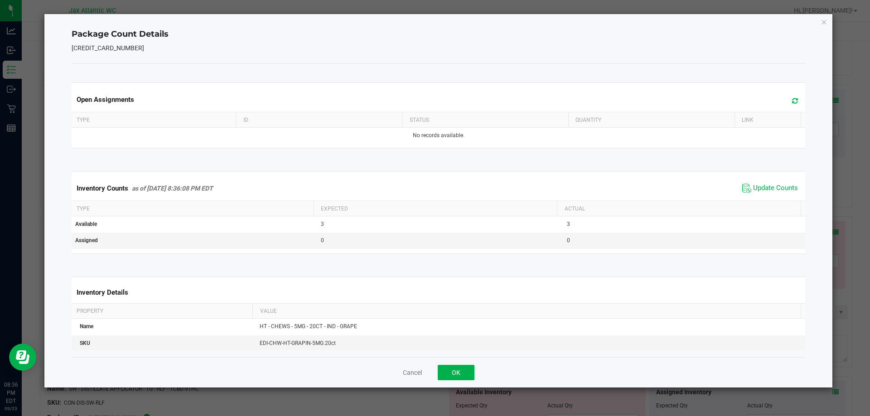
click at [456, 362] on div "Cancel OK" at bounding box center [439, 373] width 734 height 30
click at [460, 375] on button "OK" at bounding box center [456, 372] width 37 height 15
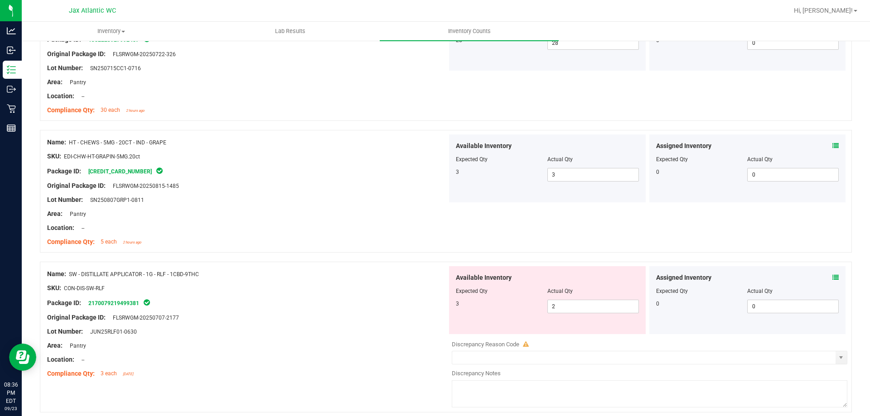
scroll to position [2673, 0]
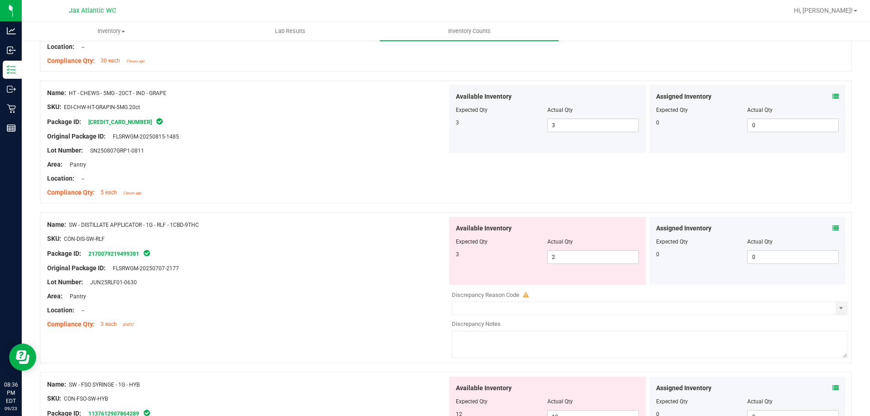
click at [832, 226] on icon at bounding box center [835, 228] width 6 height 6
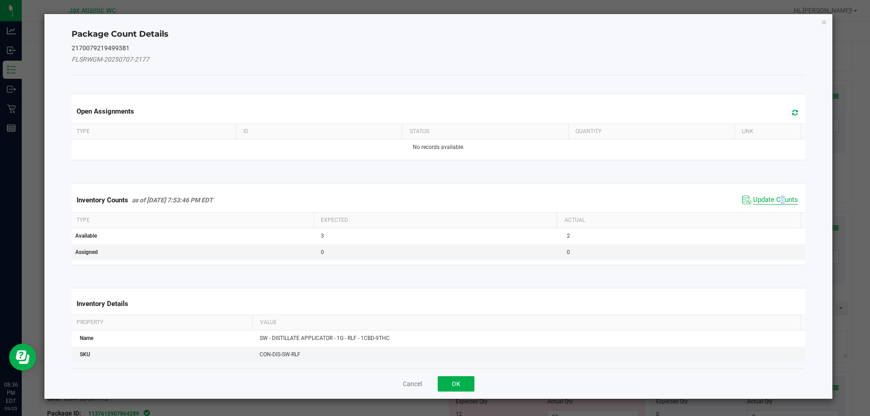
drag, startPoint x: 776, startPoint y: 185, endPoint x: 757, endPoint y: 196, distance: 22.3
click at [768, 190] on kendo-grid "Inventory Counts as of [DATE] 7:53:46 PM EDT Update Counts Type Expected Actual…" at bounding box center [439, 224] width 748 height 82
click at [755, 197] on span "Update Counts" at bounding box center [775, 200] width 45 height 9
click at [755, 197] on div "Inventory Counts as of [DATE] 7:53:46 PM EDT Update Counts" at bounding box center [439, 200] width 738 height 24
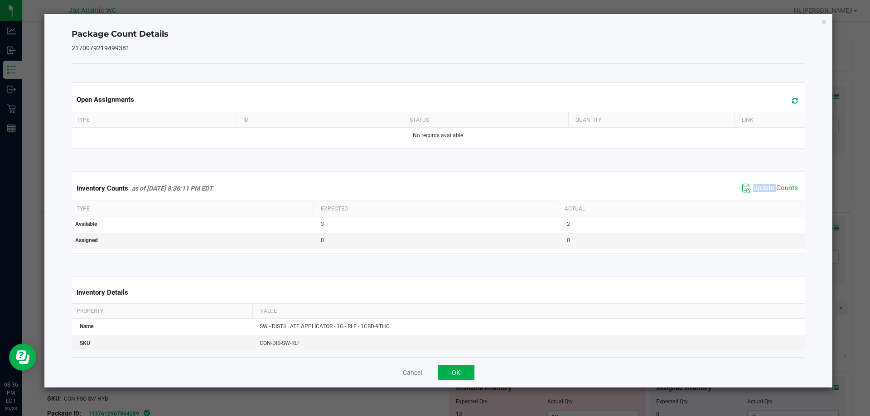
click at [759, 194] on span "Update Counts" at bounding box center [770, 189] width 60 height 14
click at [759, 193] on span "Update Counts" at bounding box center [770, 189] width 60 height 14
click at [762, 191] on span "Update Counts" at bounding box center [775, 188] width 45 height 8
click at [763, 190] on span "Update Counts" at bounding box center [775, 188] width 45 height 9
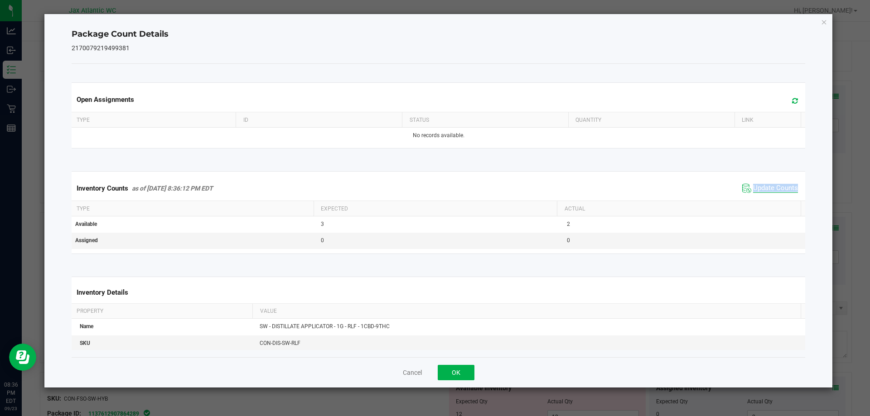
click at [763, 189] on span "Update Counts" at bounding box center [775, 188] width 45 height 9
drag, startPoint x: 763, startPoint y: 189, endPoint x: 693, endPoint y: 237, distance: 84.7
click at [760, 193] on span "Update Counts" at bounding box center [775, 188] width 45 height 9
click at [452, 367] on button "OK" at bounding box center [456, 372] width 37 height 15
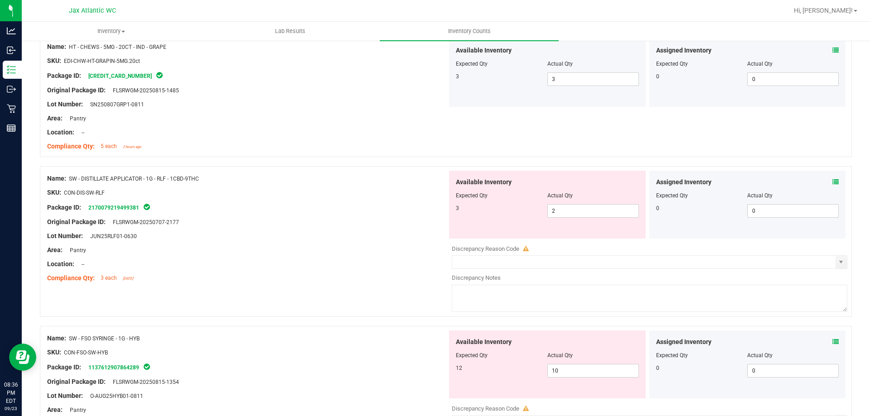
scroll to position [2764, 0]
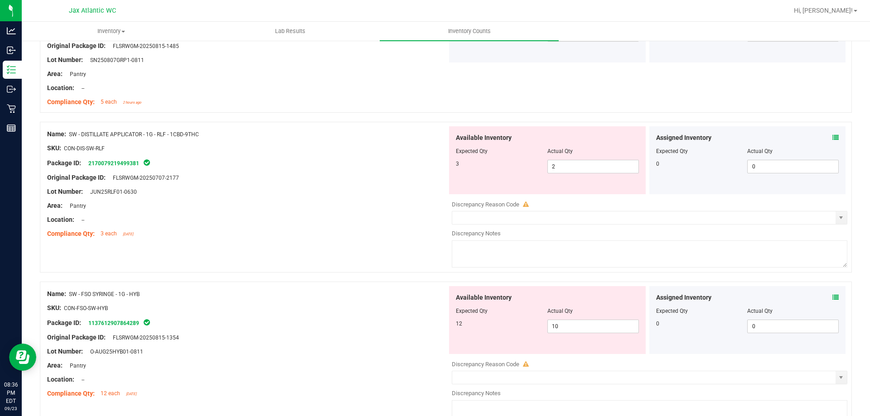
click at [832, 297] on icon at bounding box center [835, 298] width 6 height 6
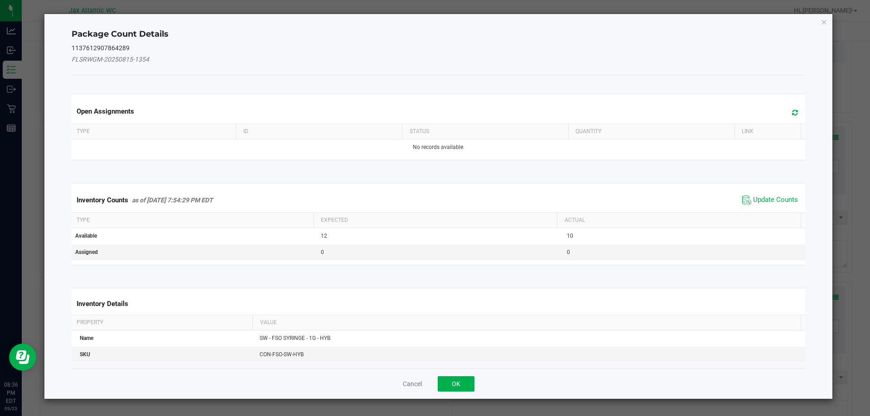
click at [745, 197] on span "Update Counts" at bounding box center [770, 200] width 60 height 14
click at [745, 197] on div "Inventory Counts as of [DATE] 7:54:29 PM EDT Update Counts" at bounding box center [439, 200] width 738 height 24
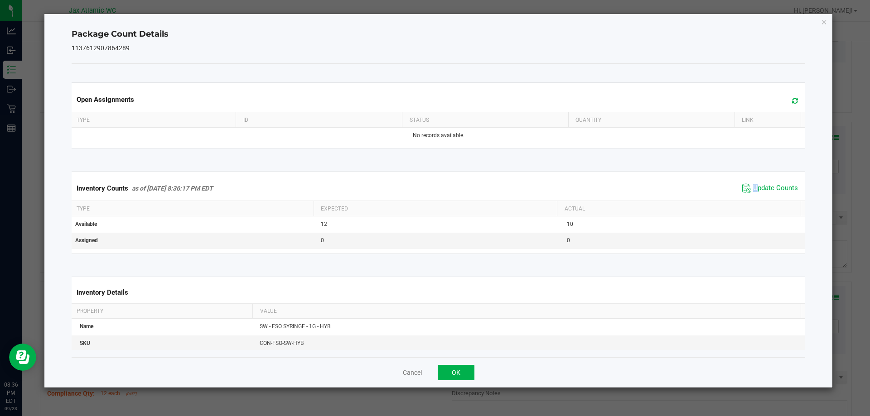
drag, startPoint x: 749, startPoint y: 196, endPoint x: 754, endPoint y: 195, distance: 4.6
click at [751, 195] on div "Inventory Counts as of [DATE] 8:36:17 PM EDT Update Counts" at bounding box center [439, 188] width 738 height 24
click at [754, 194] on span "Update Counts" at bounding box center [770, 189] width 60 height 14
click at [759, 193] on span "Update Counts" at bounding box center [771, 188] width 58 height 13
drag, startPoint x: 759, startPoint y: 193, endPoint x: 774, endPoint y: 185, distance: 16.2
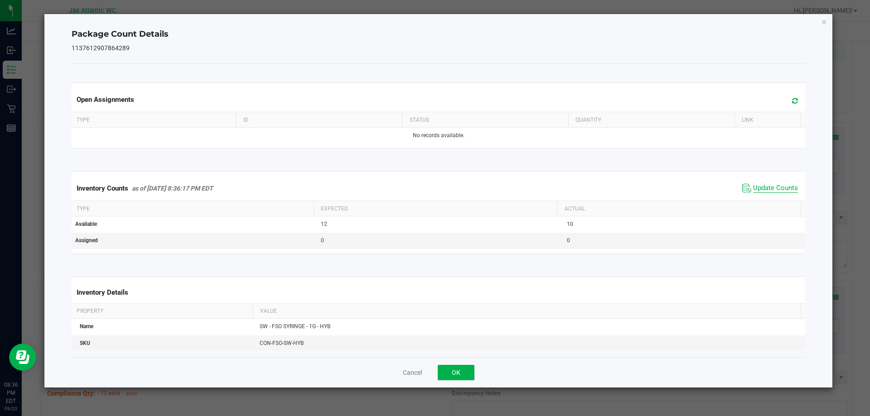
click at [761, 192] on span "Update Counts" at bounding box center [770, 189] width 60 height 14
click at [774, 185] on span "Update Counts" at bounding box center [775, 188] width 45 height 9
click at [774, 185] on span "Update Counts" at bounding box center [775, 188] width 45 height 8
drag, startPoint x: 774, startPoint y: 186, endPoint x: 622, endPoint y: 294, distance: 186.8
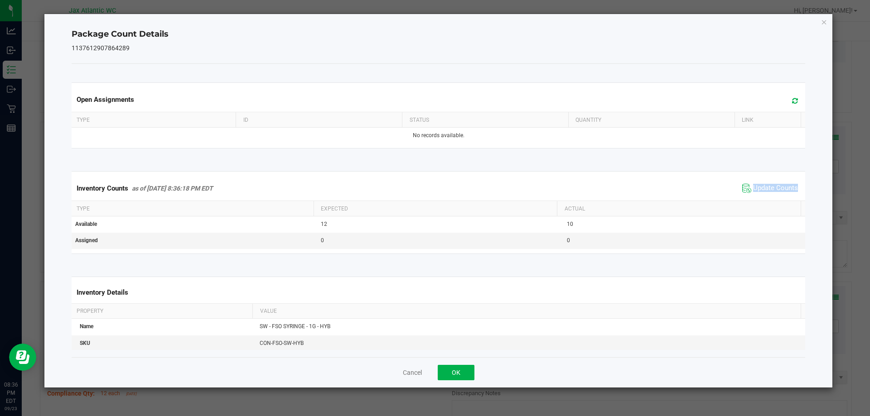
click at [773, 186] on span "Update Counts" at bounding box center [775, 188] width 45 height 9
click at [443, 371] on button "OK" at bounding box center [456, 372] width 37 height 15
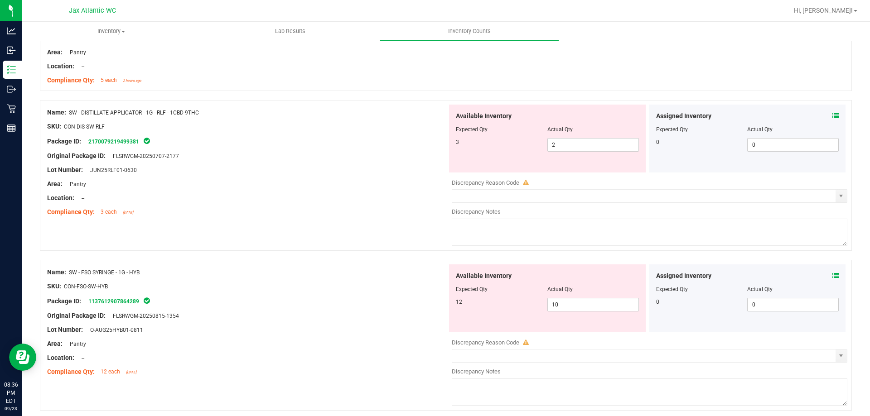
scroll to position [2820, 0]
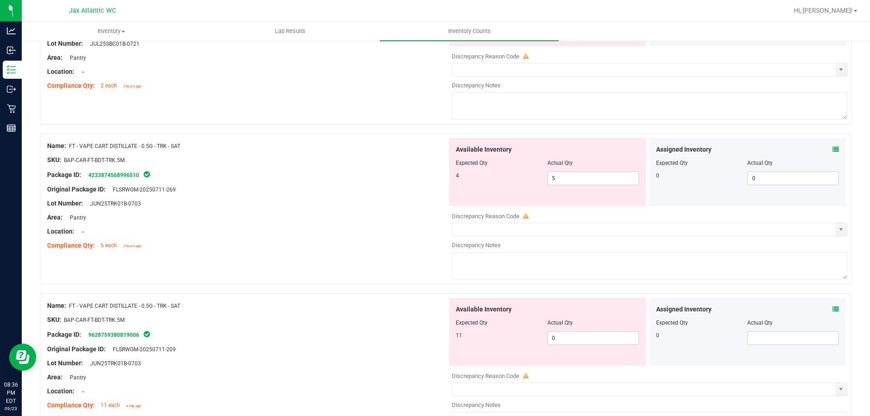
drag, startPoint x: 646, startPoint y: 155, endPoint x: 653, endPoint y: 149, distance: 9.1
click at [653, 149] on div "Assigned Inventory Expected Qty Actual Qty 0 0 0" at bounding box center [747, 172] width 197 height 68
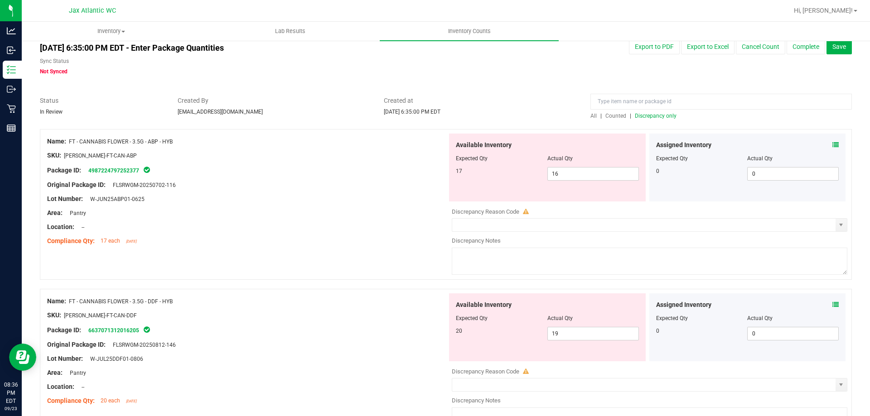
scroll to position [0, 0]
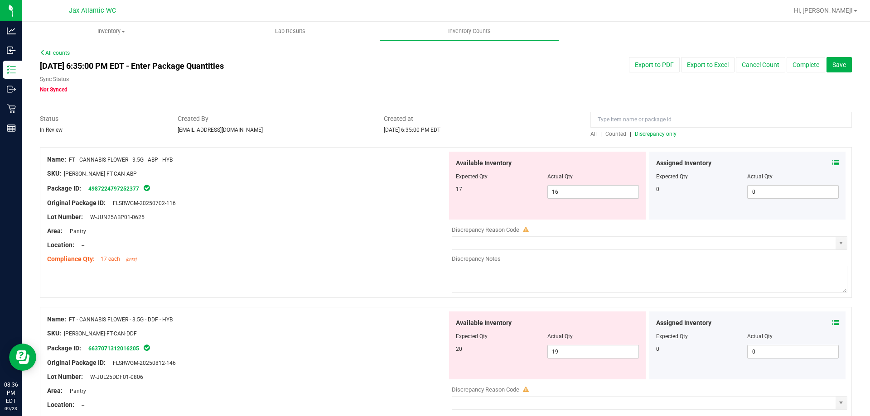
click at [652, 135] on span "Discrepancy only" at bounding box center [656, 134] width 42 height 6
click at [570, 192] on span "16 16" at bounding box center [593, 192] width 92 height 14
click at [570, 192] on input "16" at bounding box center [593, 192] width 91 height 13
type input "17"
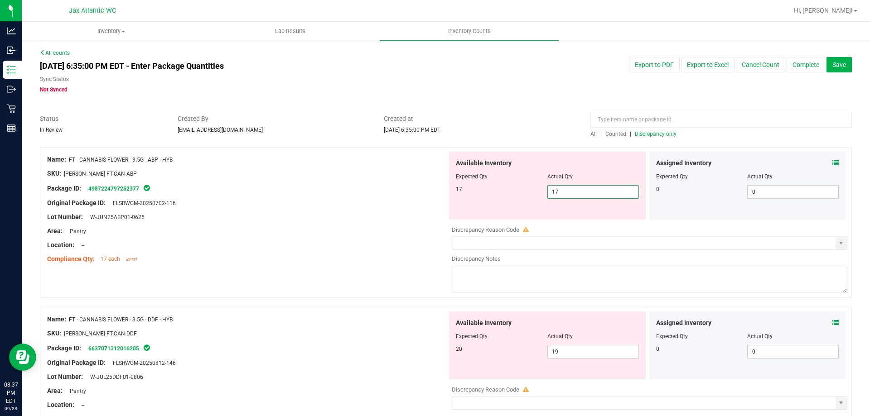
click at [409, 202] on div "Original Package ID: FLSRWGM-20250702-116" at bounding box center [247, 203] width 400 height 10
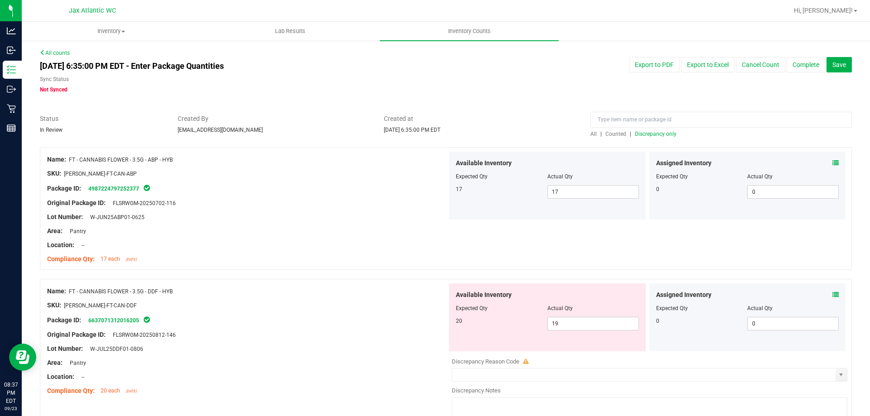
click at [638, 135] on span "Discrepancy only" at bounding box center [656, 134] width 42 height 6
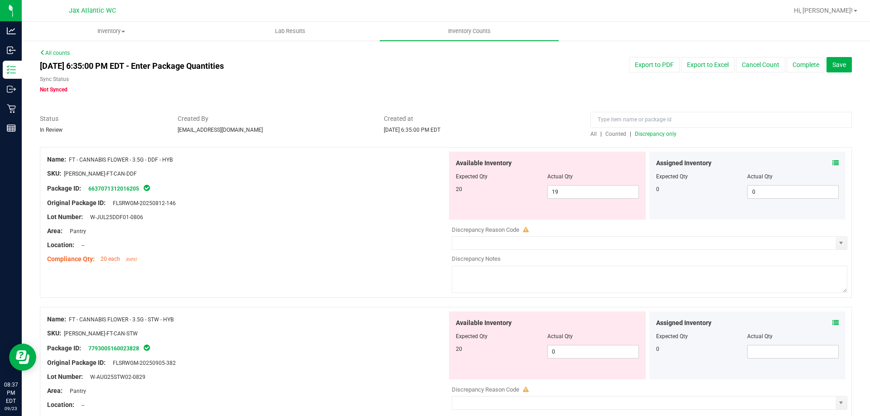
click at [390, 194] on div at bounding box center [247, 196] width 400 height 5
click at [621, 135] on span "Counted" at bounding box center [615, 134] width 21 height 6
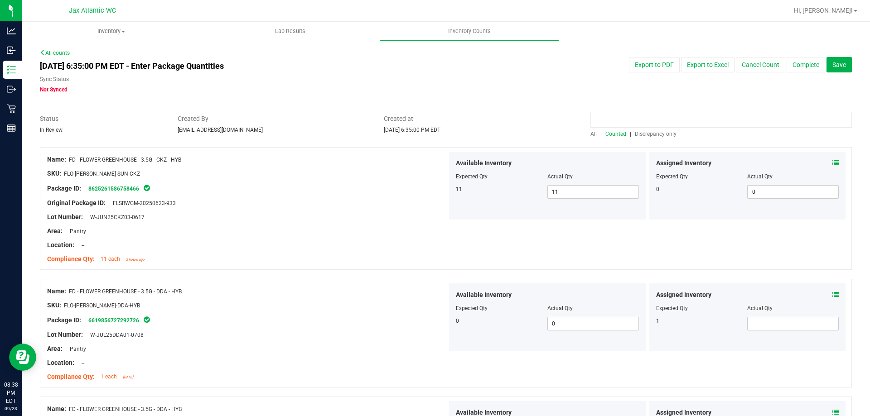
click at [606, 122] on input at bounding box center [720, 120] width 261 height 16
type input "stw"
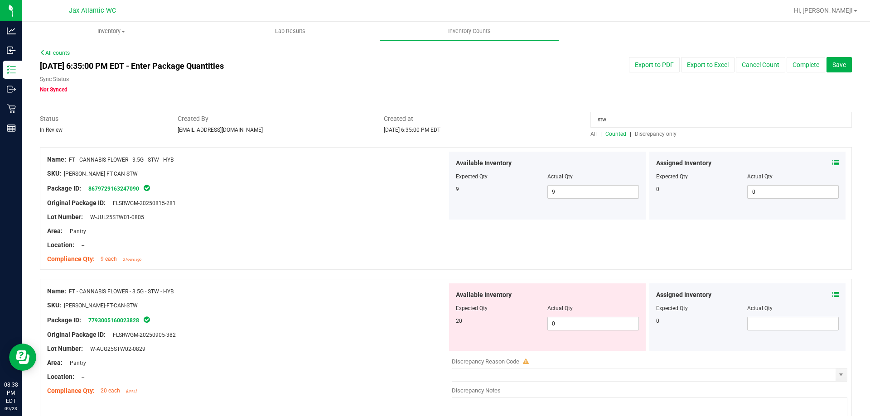
scroll to position [45, 0]
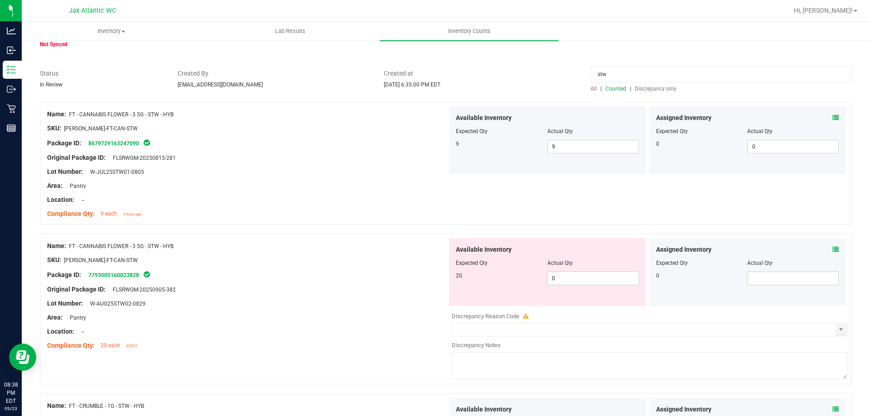
click at [643, 73] on input "stw" at bounding box center [720, 75] width 261 height 16
click at [643, 72] on input "stw" at bounding box center [720, 75] width 261 height 16
click at [656, 92] on div "All | Counted | Discrepancy only" at bounding box center [720, 89] width 261 height 8
click at [656, 88] on span "Discrepancy only" at bounding box center [656, 89] width 42 height 6
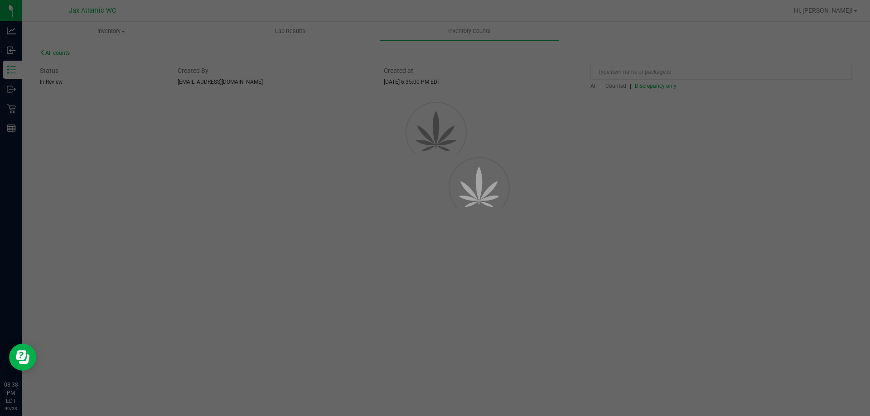
scroll to position [0, 0]
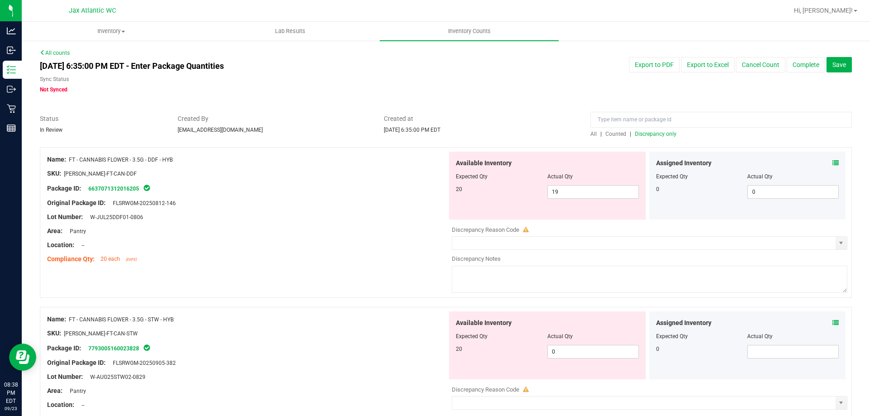
click at [646, 137] on span "Discrepancy only" at bounding box center [656, 134] width 42 height 6
click at [647, 135] on span "Discrepancy only" at bounding box center [656, 134] width 42 height 6
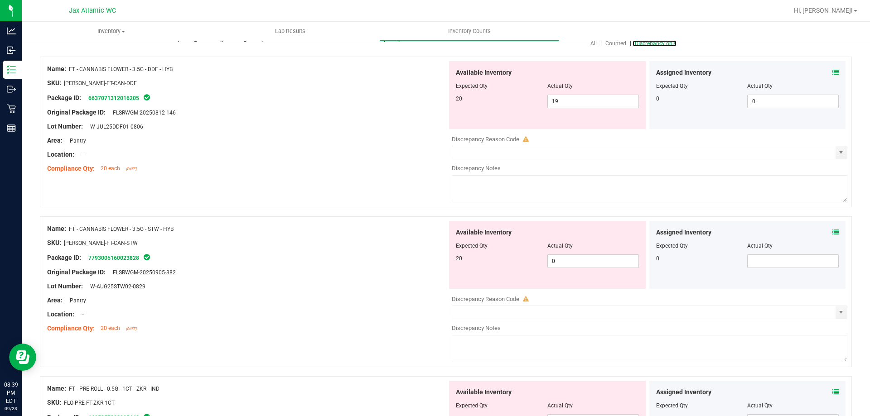
scroll to position [136, 0]
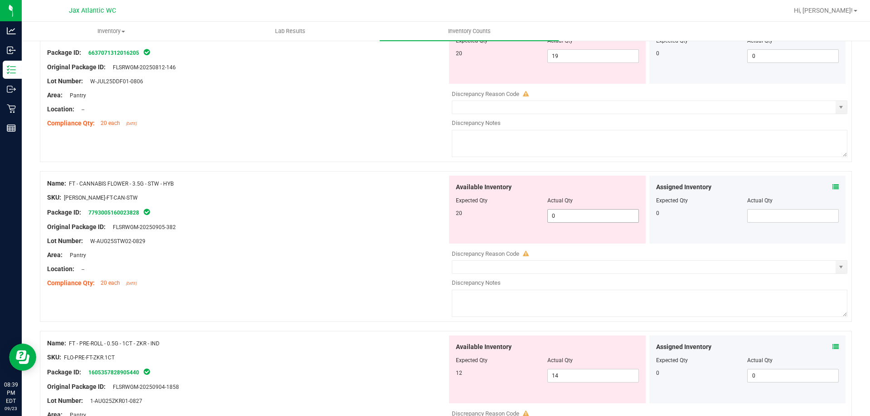
click at [588, 212] on span "0 0" at bounding box center [593, 216] width 92 height 14
click at [588, 212] on input "0" at bounding box center [593, 216] width 91 height 13
type input "20"
click at [293, 213] on div "Package ID: 7793005160023828" at bounding box center [247, 212] width 400 height 11
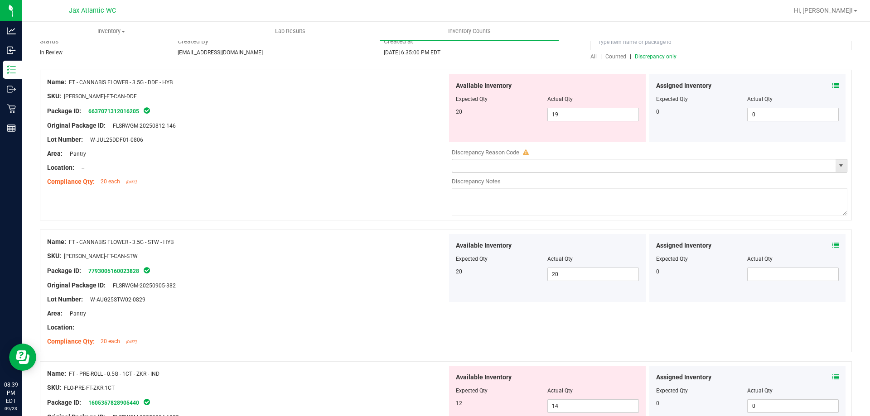
scroll to position [0, 0]
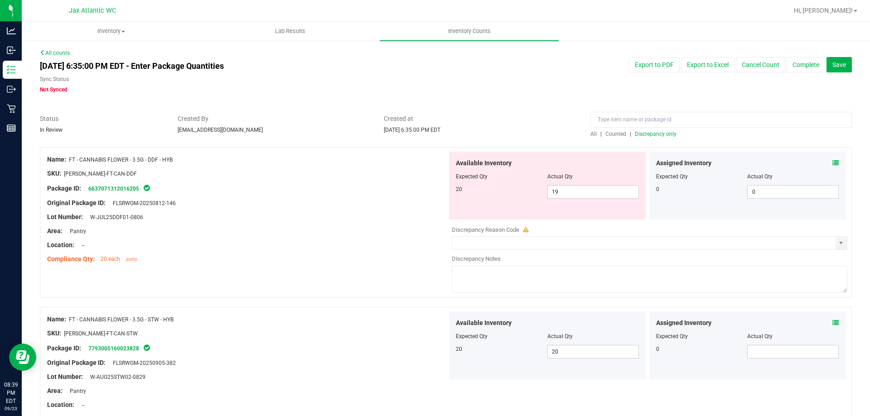
click at [649, 138] on div "All | Counted | Discrepancy only" at bounding box center [720, 134] width 261 height 8
click at [652, 135] on span "Discrepancy only" at bounding box center [656, 134] width 42 height 6
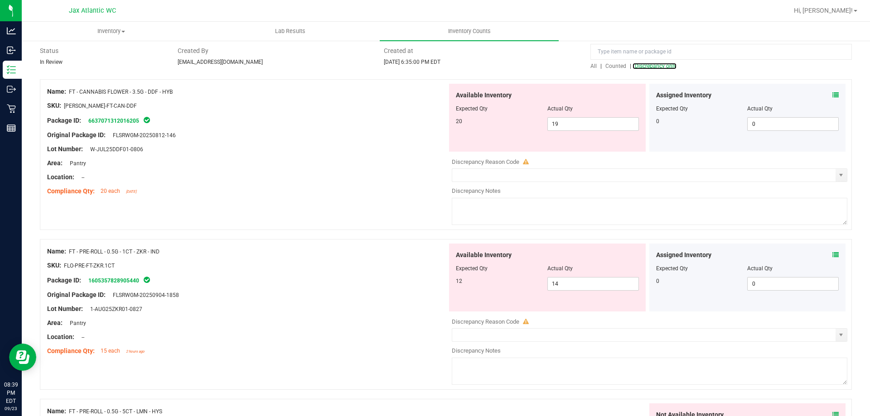
scroll to position [136, 0]
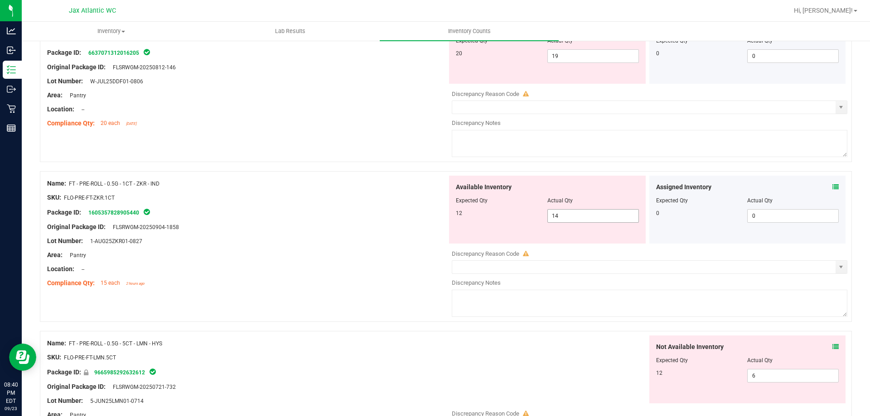
click at [589, 216] on span "14 14" at bounding box center [593, 216] width 92 height 14
click at [589, 216] on input "14" at bounding box center [593, 216] width 91 height 13
type input "12"
click at [402, 224] on div "Original Package ID: FLSRWGM-20250904-1858" at bounding box center [247, 227] width 400 height 10
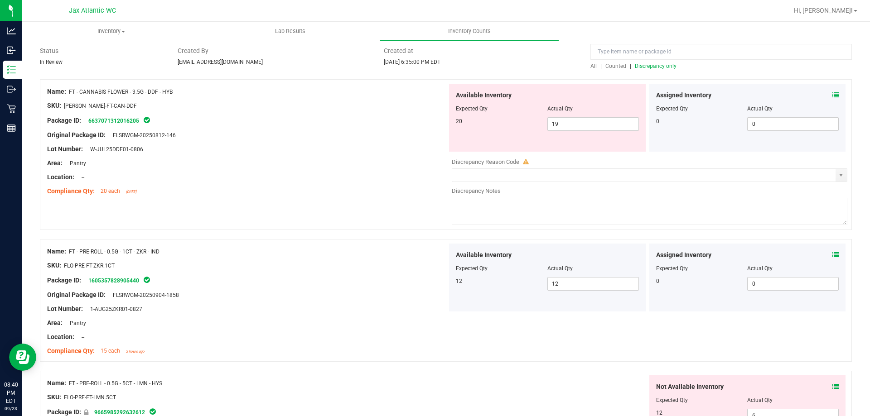
scroll to position [0, 0]
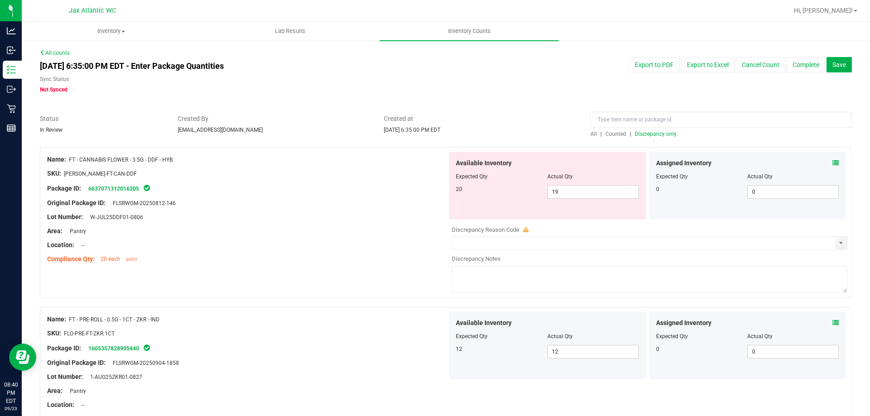
click at [641, 131] on span "Discrepancy only" at bounding box center [656, 134] width 42 height 6
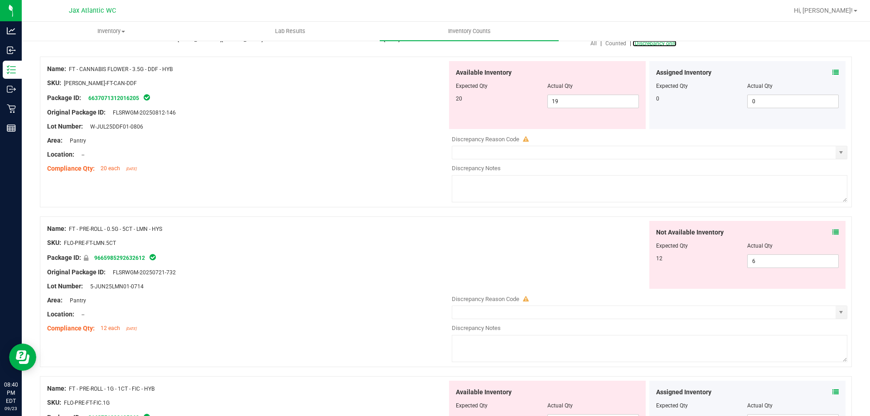
scroll to position [136, 0]
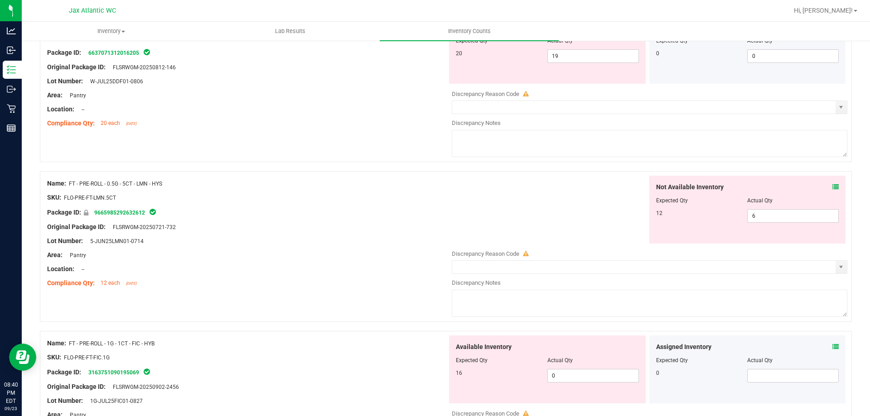
click at [832, 188] on icon at bounding box center [835, 187] width 6 height 6
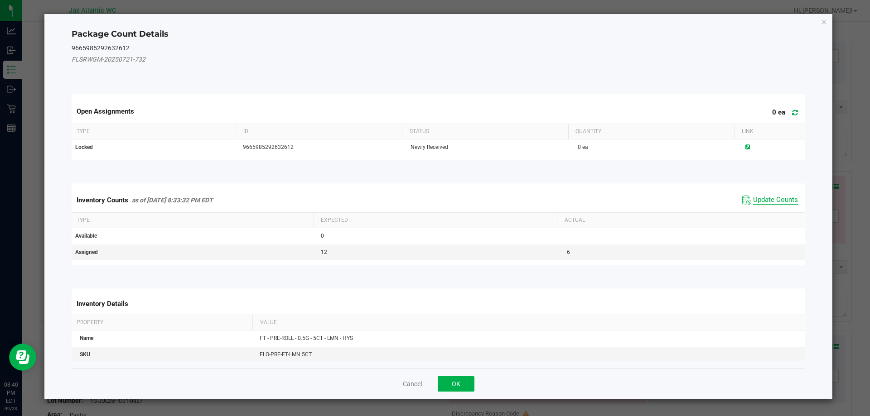
click at [766, 196] on span "Update Counts" at bounding box center [775, 200] width 45 height 9
click at [766, 196] on div "Inventory Counts as of [DATE] 8:33:32 PM EDT Update Counts" at bounding box center [439, 200] width 738 height 24
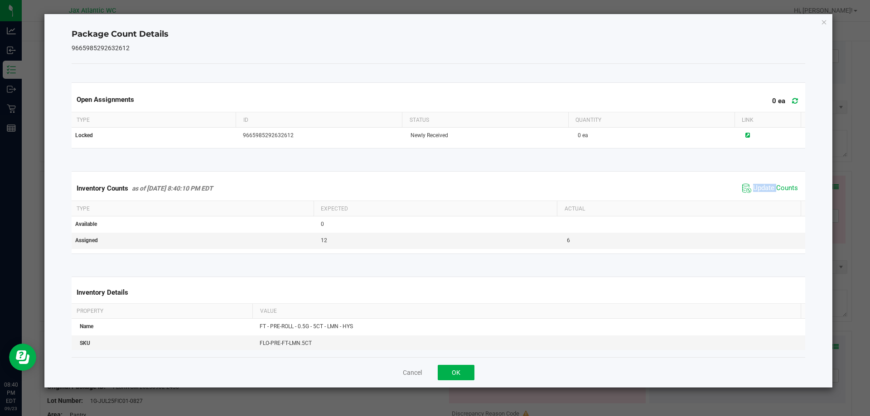
click at [767, 194] on span "Update Counts" at bounding box center [770, 189] width 60 height 14
click at [768, 192] on span "Update Counts" at bounding box center [775, 188] width 45 height 9
click at [770, 189] on span "Update Counts" at bounding box center [775, 188] width 45 height 9
click at [773, 186] on span "Update Counts" at bounding box center [775, 188] width 45 height 8
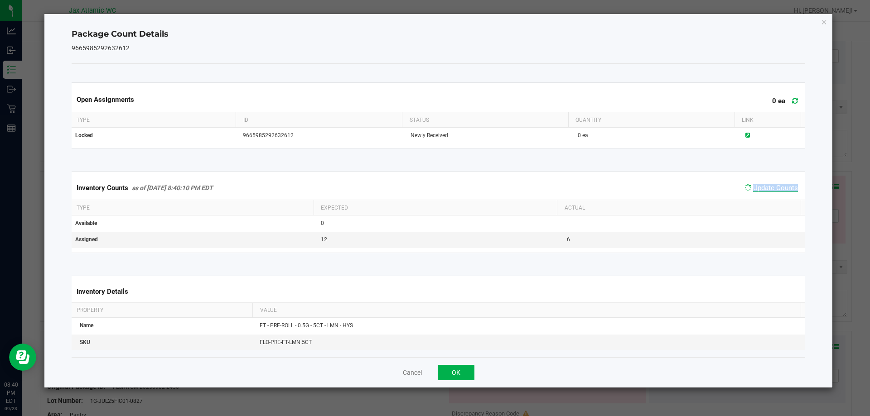
click at [773, 186] on span "Update Counts" at bounding box center [775, 188] width 45 height 8
click at [419, 378] on div "Cancel OK" at bounding box center [439, 373] width 734 height 30
click at [419, 375] on button "Cancel" at bounding box center [412, 372] width 19 height 9
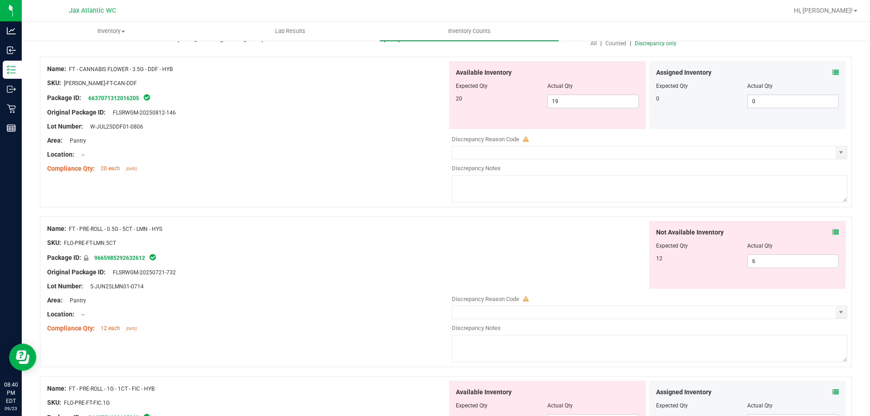
scroll to position [45, 0]
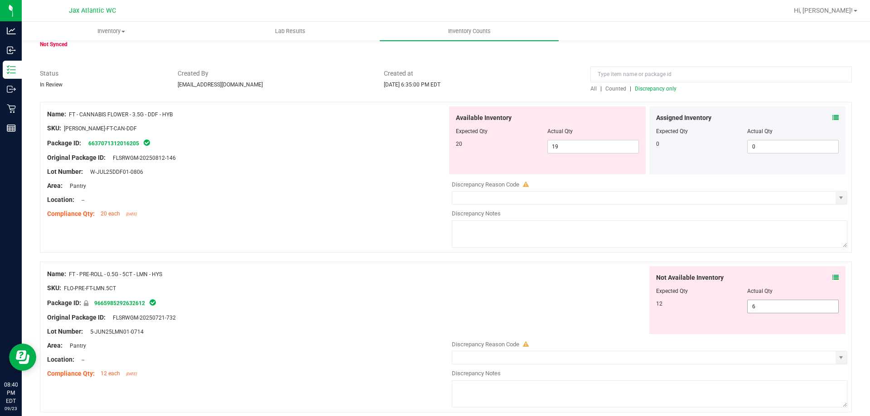
click at [801, 304] on span "6 6" at bounding box center [793, 307] width 92 height 14
click at [801, 304] on input "6" at bounding box center [793, 306] width 91 height 13
type input "12"
click at [448, 300] on div "Not Available Inventory Expected Qty Actual Qty 12 12 12" at bounding box center [647, 300] width 400 height 68
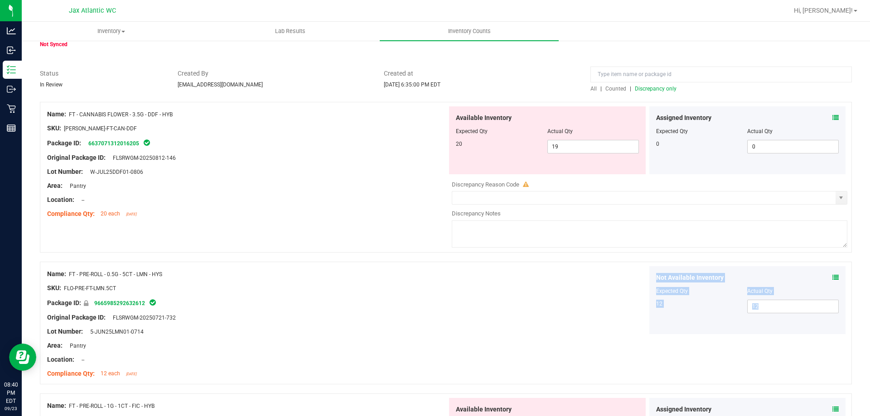
click at [650, 86] on span "Discrepancy only" at bounding box center [656, 89] width 42 height 6
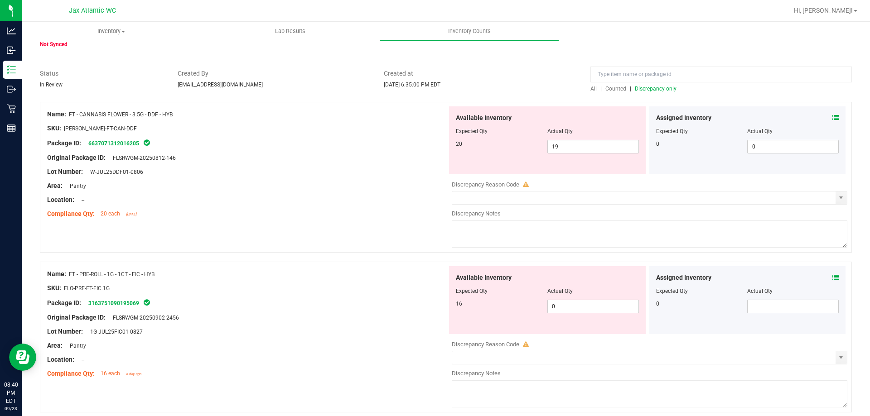
scroll to position [0, 0]
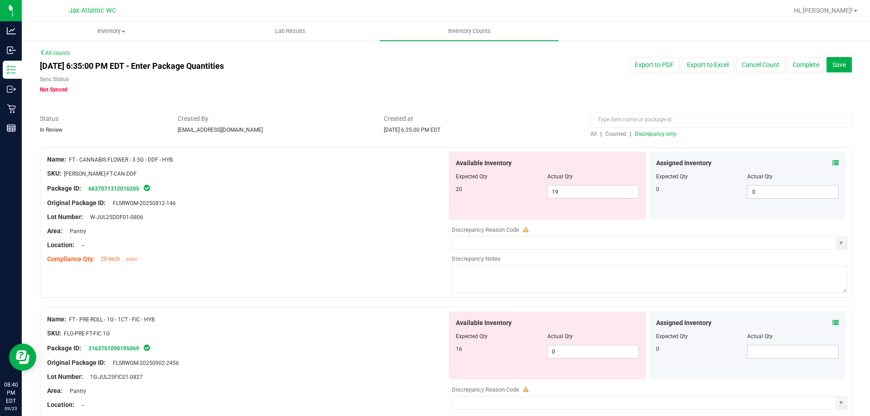
click at [242, 286] on div "Name: FT - CANNABIS FLOWER - 3.5G - DDF - HYB SKU: [PERSON_NAME]-FT-CAN-DDF Pac…" at bounding box center [446, 222] width 812 height 151
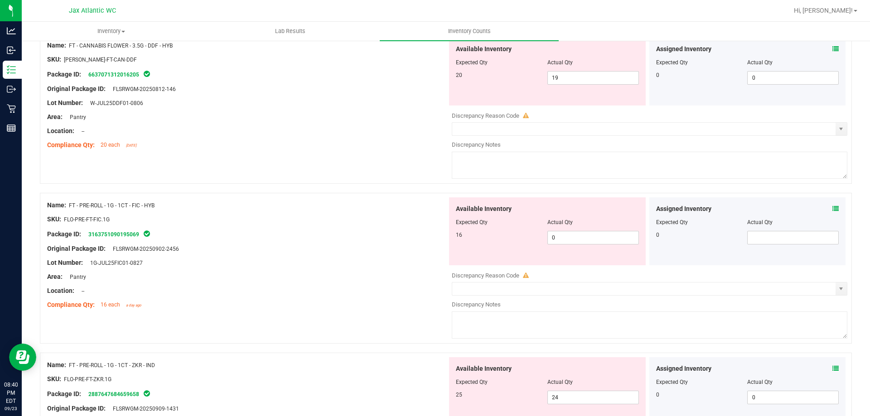
scroll to position [136, 0]
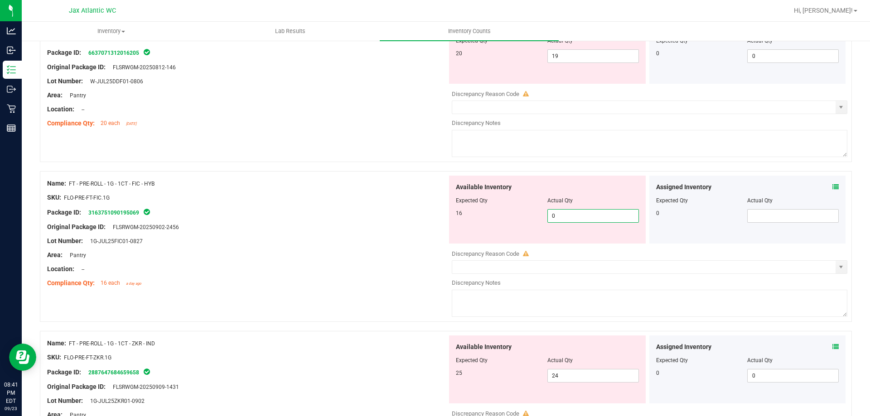
click at [557, 216] on span "0 0" at bounding box center [593, 216] width 92 height 14
type input "016"
type input "16"
click at [97, 169] on div at bounding box center [446, 166] width 812 height 9
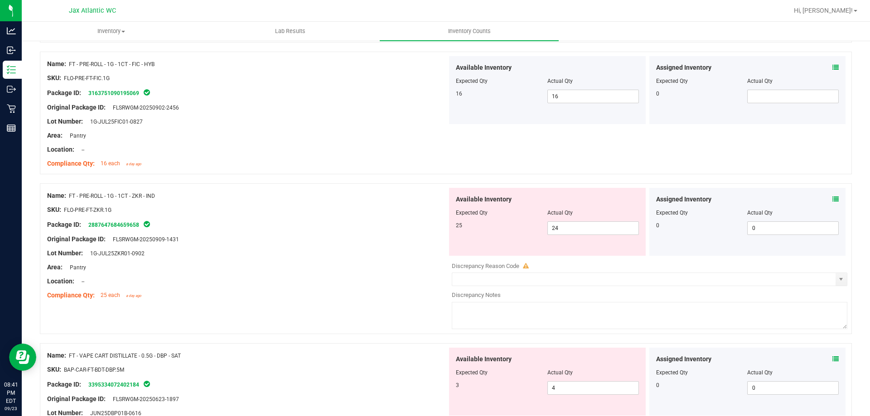
scroll to position [272, 0]
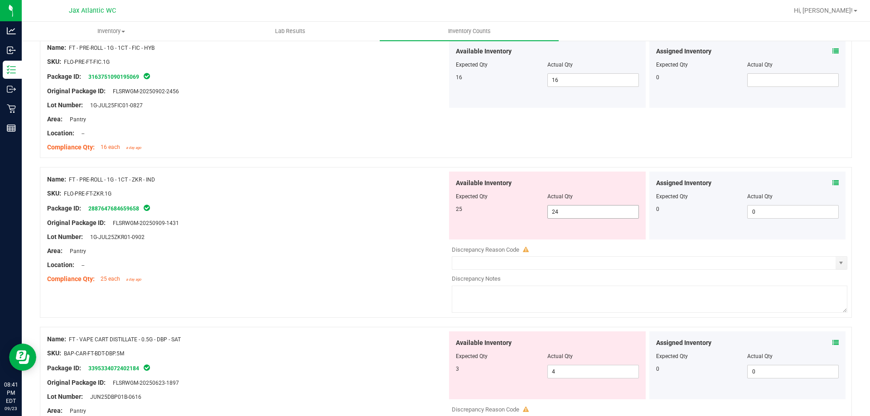
click at [585, 205] on span "24 24" at bounding box center [593, 212] width 92 height 14
click at [577, 213] on span "24 24" at bounding box center [593, 212] width 92 height 14
click at [0, 0] on input "24" at bounding box center [0, 0] width 0 height 0
type input "25"
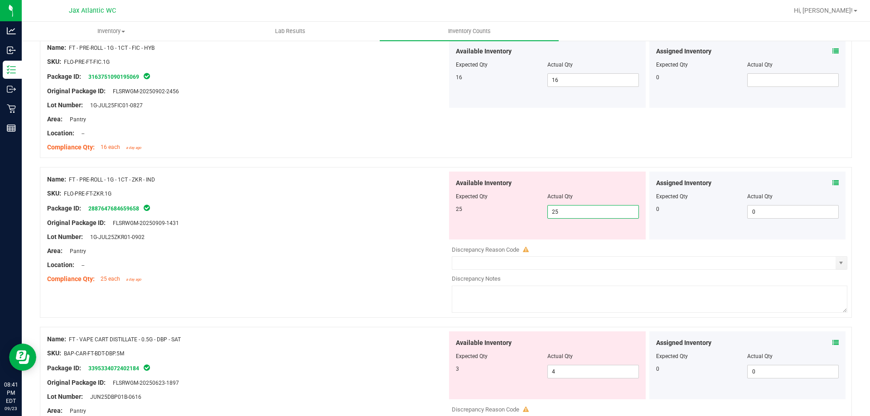
click at [409, 207] on div "Package ID: 2887647684659658" at bounding box center [247, 208] width 400 height 11
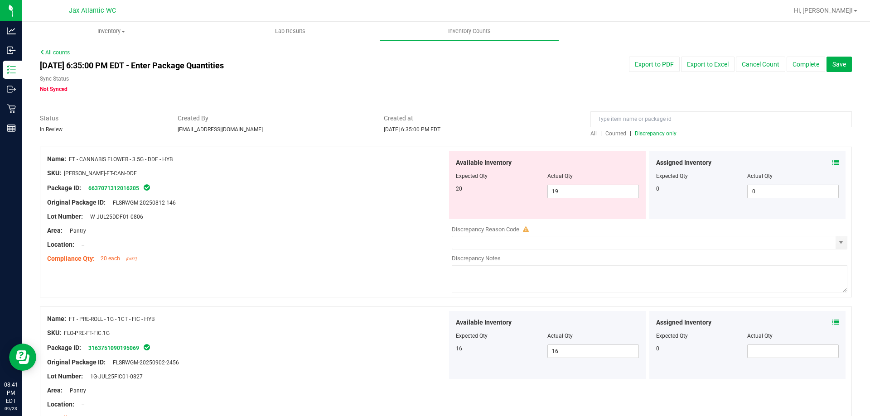
scroll to position [0, 0]
click at [638, 135] on span "Discrepancy only" at bounding box center [656, 134] width 42 height 6
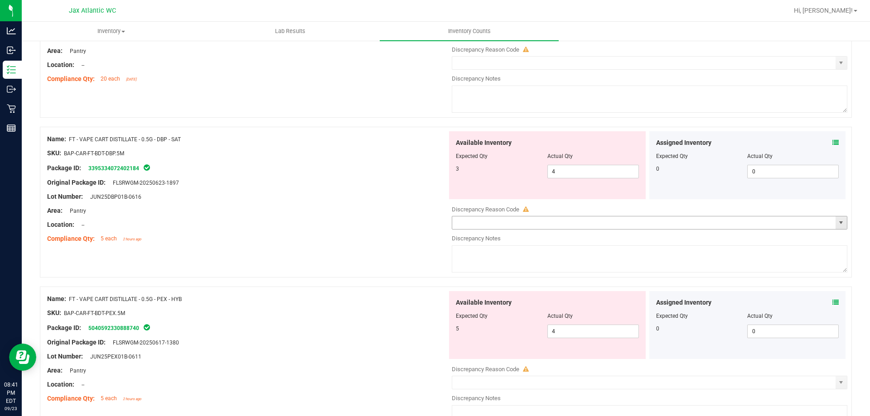
scroll to position [181, 0]
click at [590, 172] on span "4 4" at bounding box center [593, 171] width 92 height 14
click at [590, 172] on input "4" at bounding box center [593, 170] width 91 height 13
type input "3"
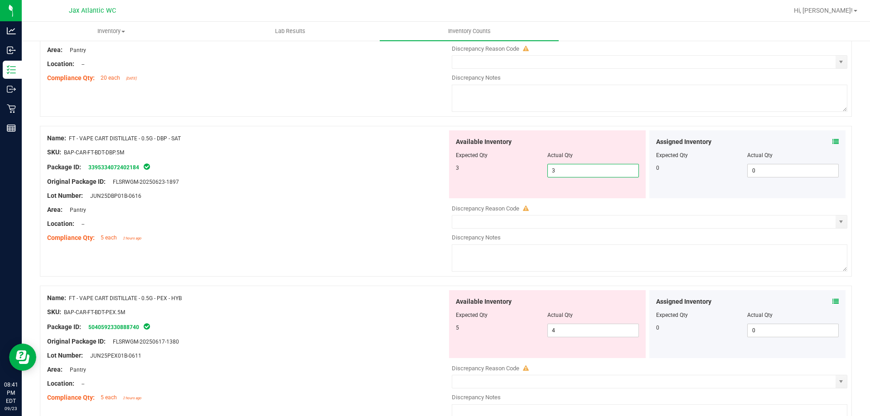
click at [432, 182] on div "Original Package ID: FLSRWGM-20250623-1897" at bounding box center [247, 182] width 400 height 10
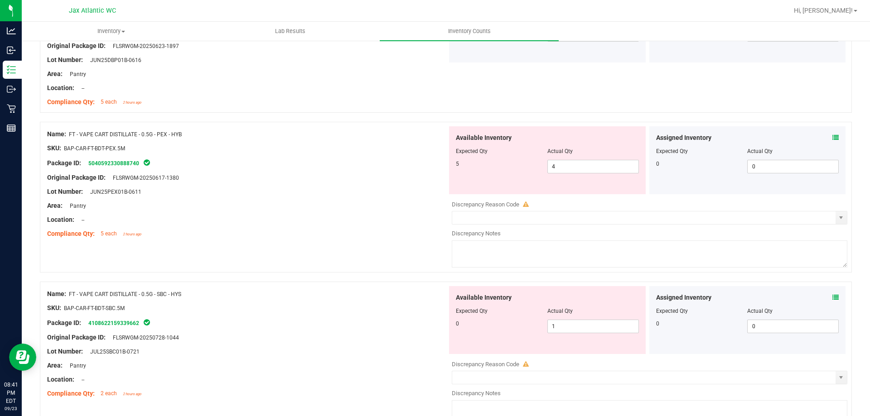
scroll to position [362, 0]
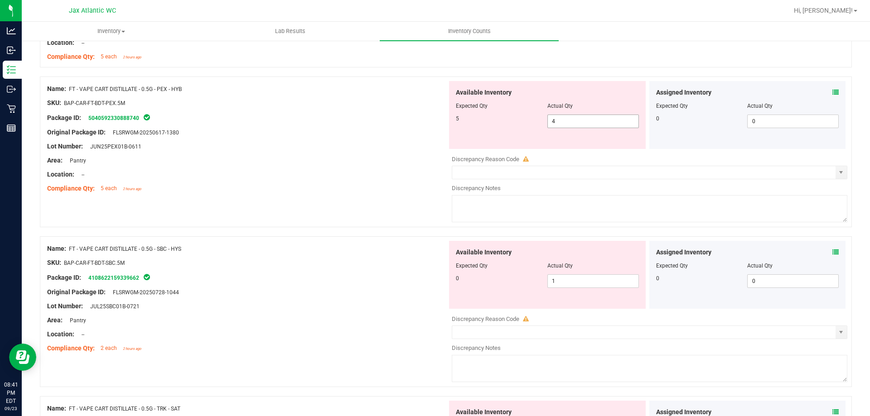
click at [588, 121] on span "4 4" at bounding box center [593, 122] width 92 height 14
click at [589, 121] on input "4" at bounding box center [593, 121] width 91 height 13
type input "5"
click at [378, 165] on div "Name: FT - VAPE CART DISTILLATE - 0.5G - PEX - HYB SKU: BAP-CAR-FT-BDT-PEX.5M P…" at bounding box center [247, 139] width 400 height 116
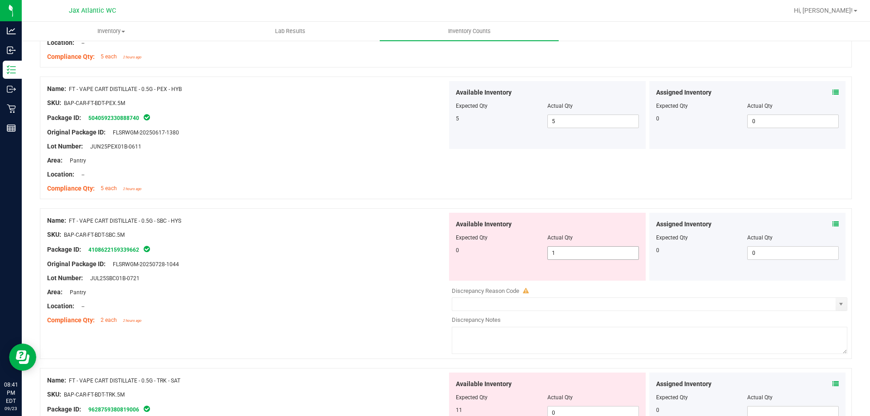
click at [560, 252] on span "1 1" at bounding box center [593, 253] width 92 height 14
click at [560, 252] on input "1" at bounding box center [593, 253] width 91 height 13
type input "0"
click at [371, 251] on div "Package ID: 4108622159339662" at bounding box center [247, 249] width 400 height 11
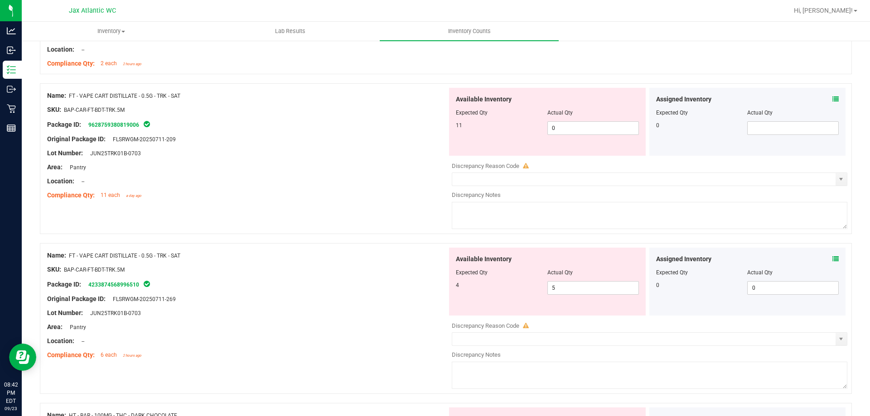
scroll to position [634, 0]
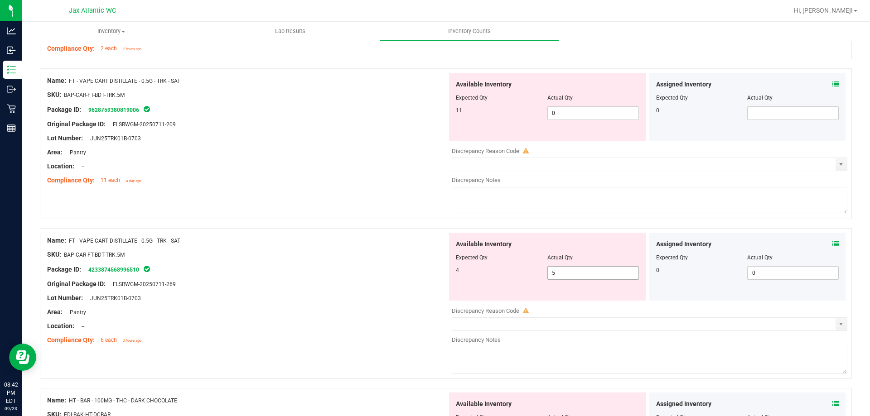
click at [568, 274] on span "5 5" at bounding box center [593, 273] width 92 height 14
click at [568, 274] on input "5" at bounding box center [593, 273] width 91 height 13
type input "3"
click at [414, 284] on div "Original Package ID: FLSRWGM-20250711-269" at bounding box center [247, 285] width 400 height 10
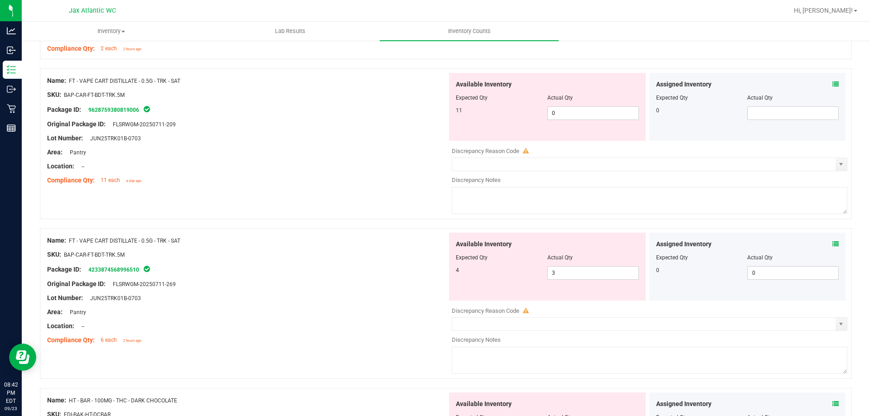
click at [832, 242] on icon at bounding box center [835, 244] width 6 height 6
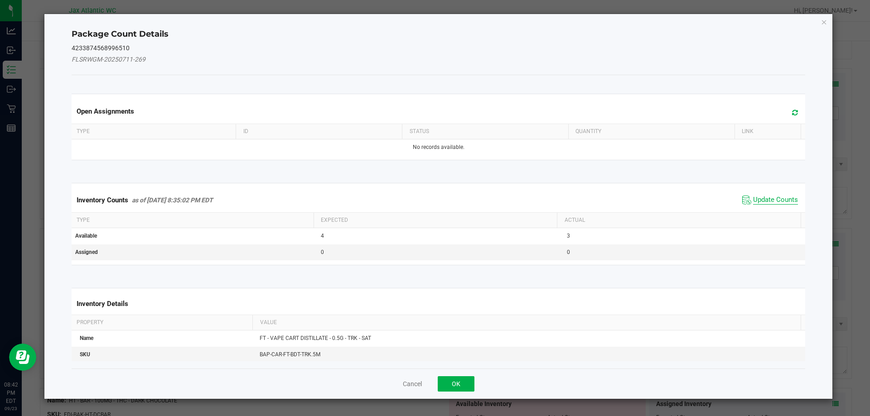
click at [766, 197] on span "Update Counts" at bounding box center [775, 200] width 45 height 9
click at [766, 196] on div "Inventory Counts as of [DATE] 8:35:02 PM EDT Update Counts" at bounding box center [439, 200] width 738 height 24
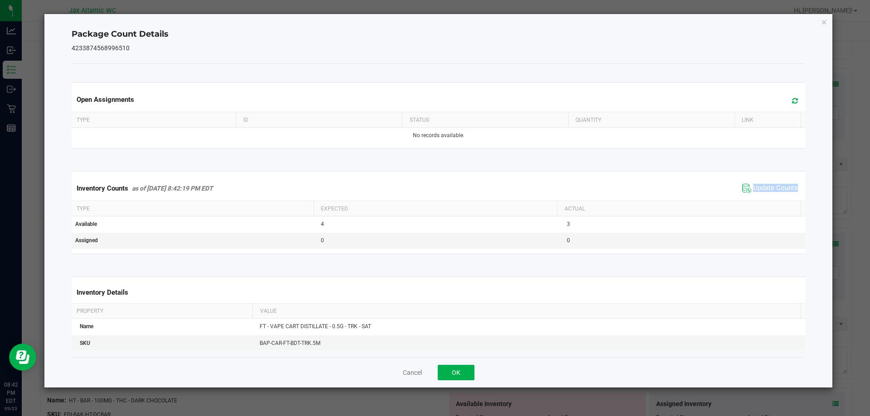
click at [766, 196] on div "Inventory Counts as of [DATE] 8:42:19 PM EDT Update Counts" at bounding box center [439, 188] width 738 height 24
click at [767, 195] on span "Update Counts" at bounding box center [770, 189] width 60 height 14
click at [767, 195] on div "Inventory Counts as of [DATE] 8:42:19 PM EDT Update Counts" at bounding box center [439, 188] width 738 height 24
click at [767, 194] on span "Update Counts" at bounding box center [771, 188] width 58 height 13
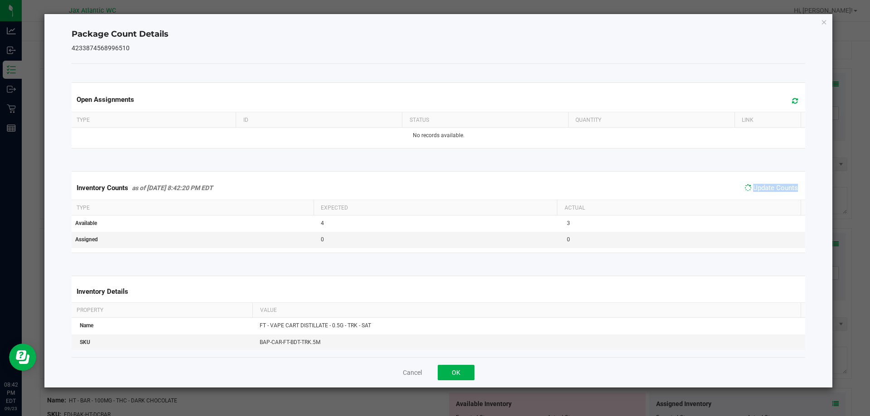
click at [767, 195] on div "Inventory Counts as of [DATE] 8:42:20 PM EDT Update Counts" at bounding box center [439, 188] width 738 height 24
click at [767, 195] on span "Update Counts" at bounding box center [770, 189] width 60 height 14
click at [767, 195] on div "Inventory Counts as of [DATE] 8:42:20 PM EDT Update Counts" at bounding box center [439, 188] width 738 height 24
click at [408, 372] on button "Cancel" at bounding box center [412, 372] width 19 height 9
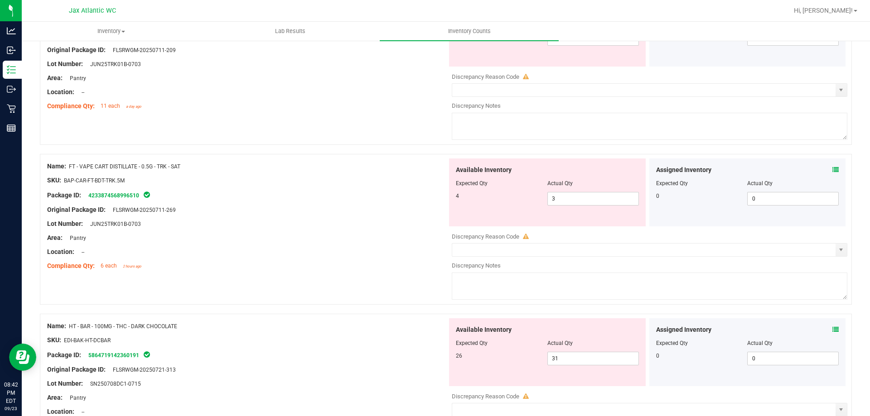
scroll to position [725, 0]
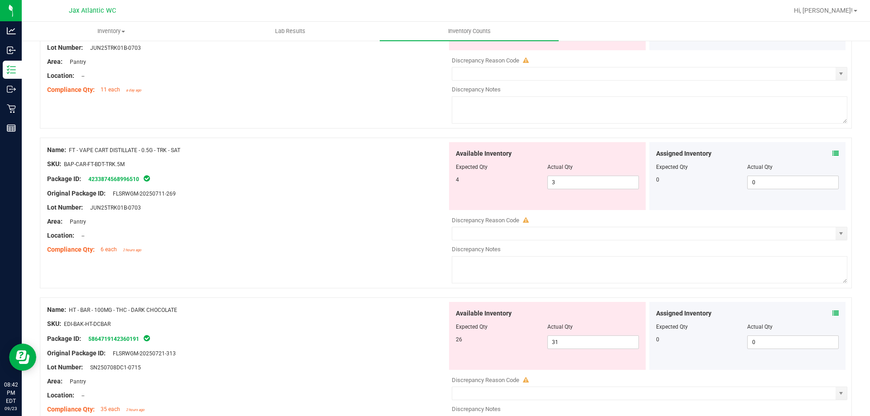
click at [559, 190] on div "Available Inventory Expected Qty Actual Qty 4 3 3" at bounding box center [547, 176] width 197 height 68
click at [563, 183] on span "3 3" at bounding box center [593, 183] width 92 height 14
click at [563, 183] on input "3" at bounding box center [593, 182] width 91 height 13
type input "4"
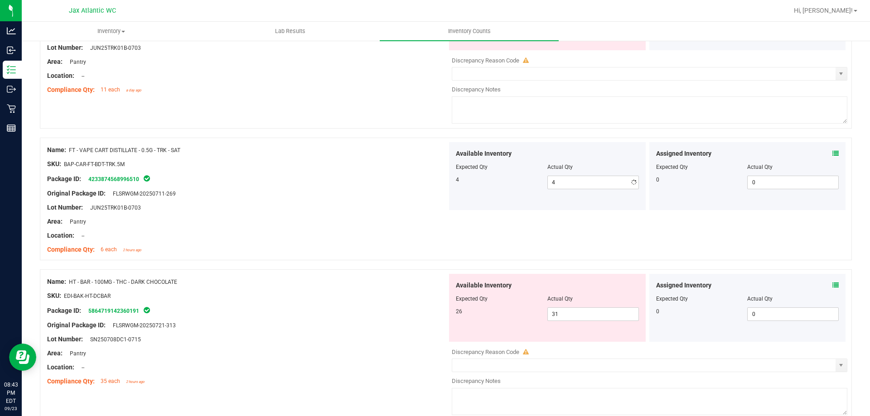
click at [472, 193] on div "Available Inventory Expected Qty Actual Qty 4 4 4" at bounding box center [547, 176] width 197 height 68
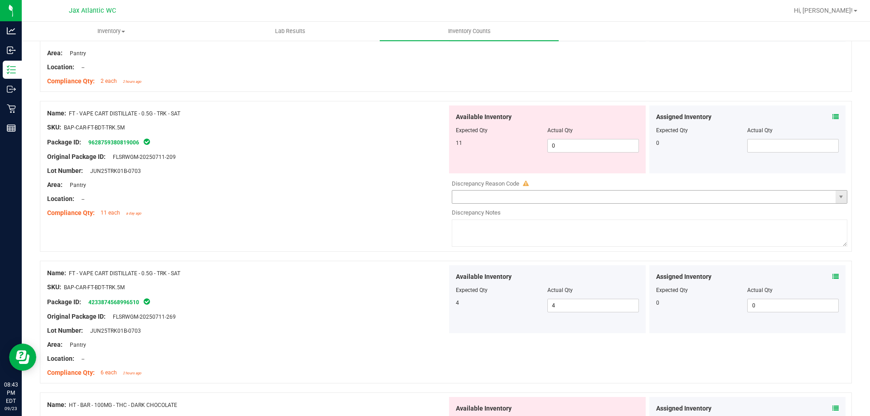
scroll to position [589, 0]
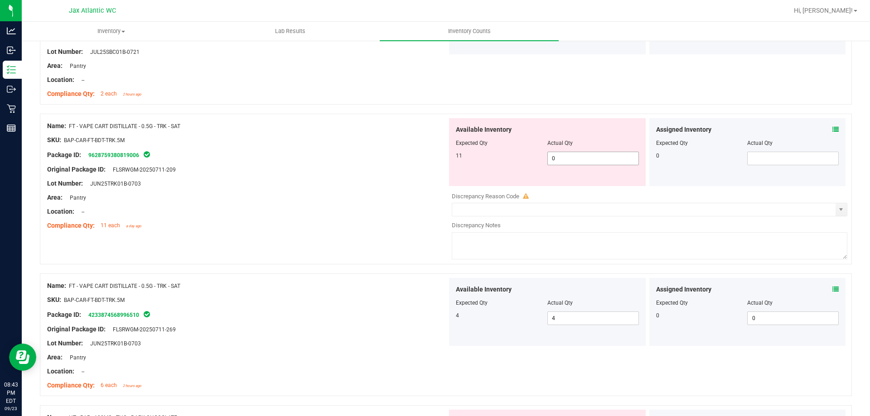
click at [579, 157] on span "0 0" at bounding box center [593, 159] width 92 height 14
click at [579, 157] on input "0" at bounding box center [593, 158] width 91 height 13
type input "11"
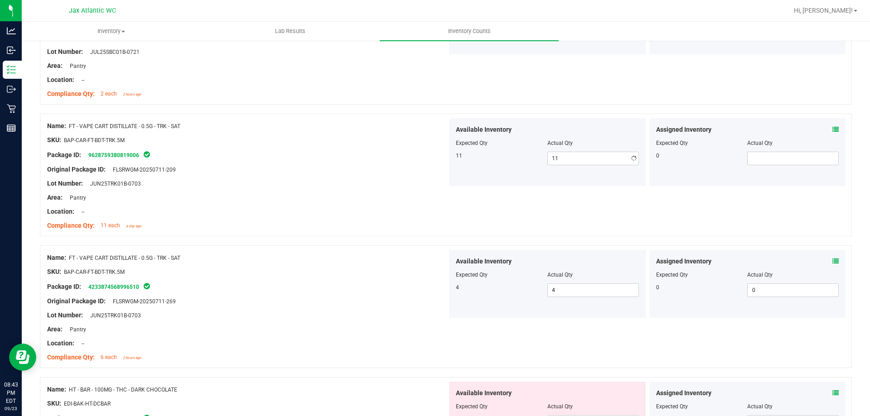
click at [363, 163] on div at bounding box center [247, 162] width 400 height 5
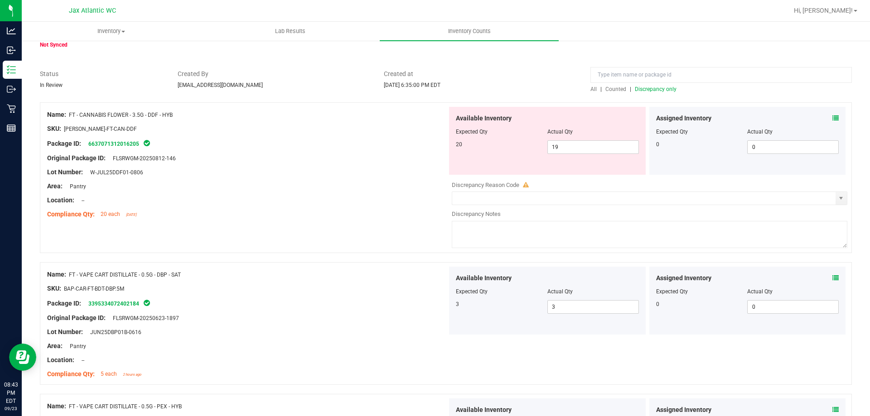
scroll to position [0, 0]
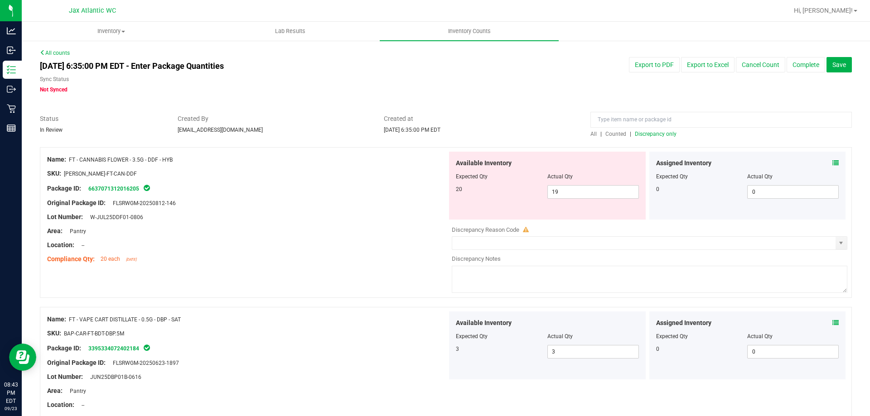
click at [657, 134] on span "Discrepancy only" at bounding box center [656, 134] width 42 height 6
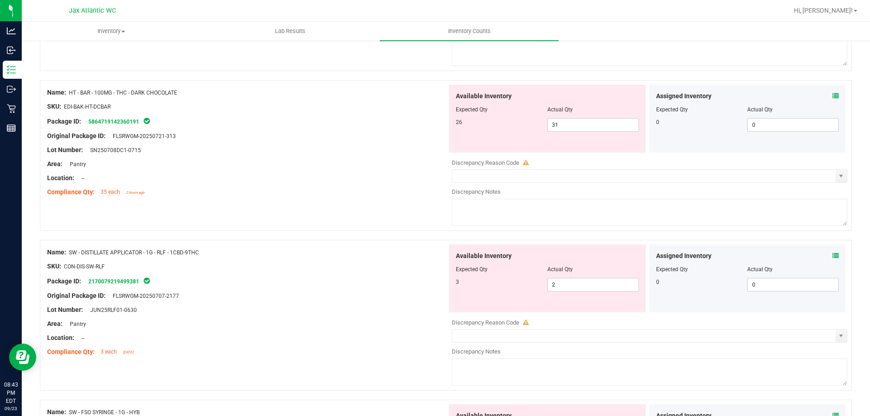
scroll to position [227, 0]
click at [566, 123] on span "31 31" at bounding box center [593, 126] width 92 height 14
click at [568, 125] on input "31" at bounding box center [593, 125] width 91 height 13
type input "26"
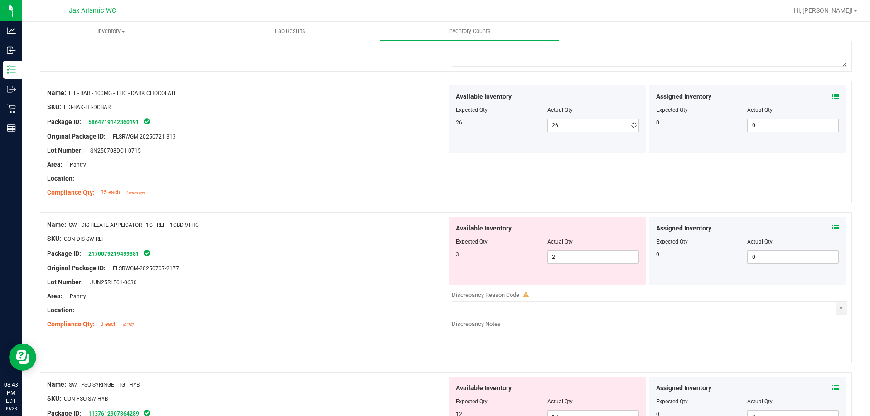
drag, startPoint x: 187, startPoint y: 231, endPoint x: 218, endPoint y: 221, distance: 32.5
click at [188, 231] on div "Name: FT - CANNABIS FLOWER - 3.5G - DDF - HYB SKU: [PERSON_NAME]-FT-CAN-DDF Pac…" at bounding box center [446, 232] width 812 height 622
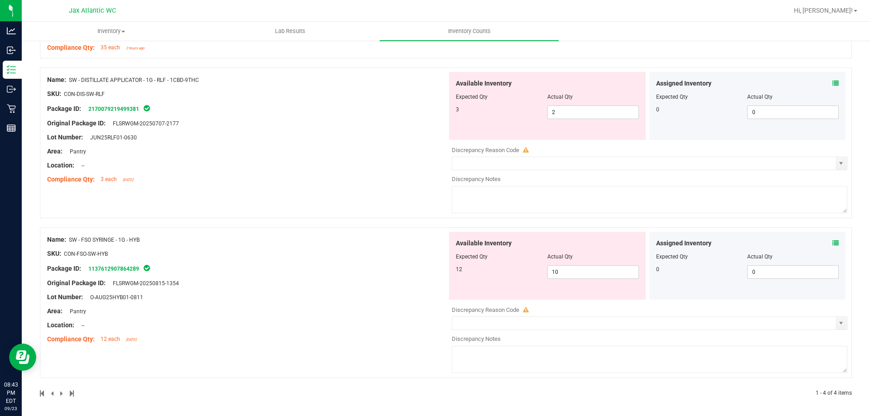
scroll to position [373, 0]
click at [566, 273] on span "10 10" at bounding box center [593, 271] width 92 height 14
click at [566, 273] on input "10" at bounding box center [593, 270] width 91 height 13
type input "12"
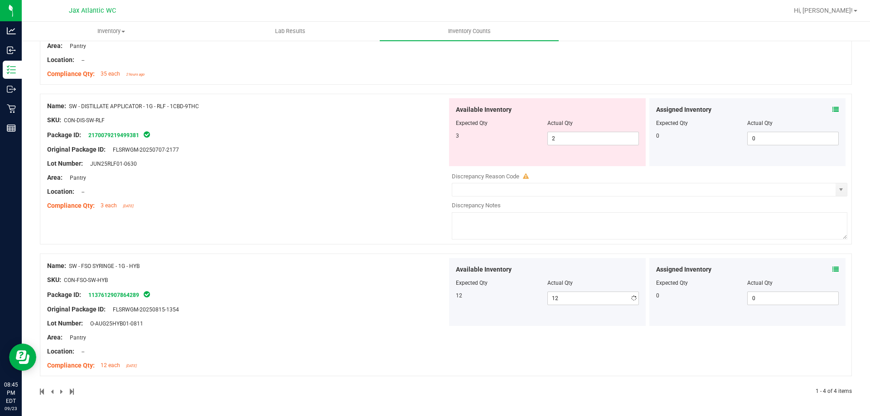
click at [303, 299] on div "Name: SW - FSO SYRINGE - 1G - HYB SKU: CON-FSO-SW-HYB Package ID: 1137612907864…" at bounding box center [247, 316] width 400 height 116
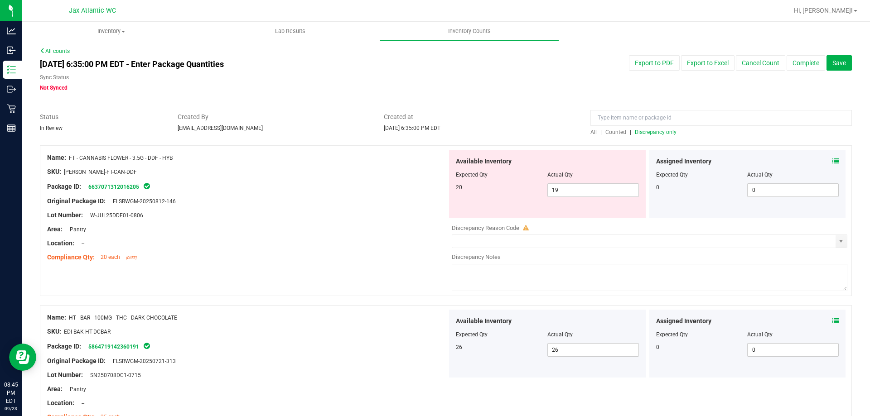
scroll to position [0, 0]
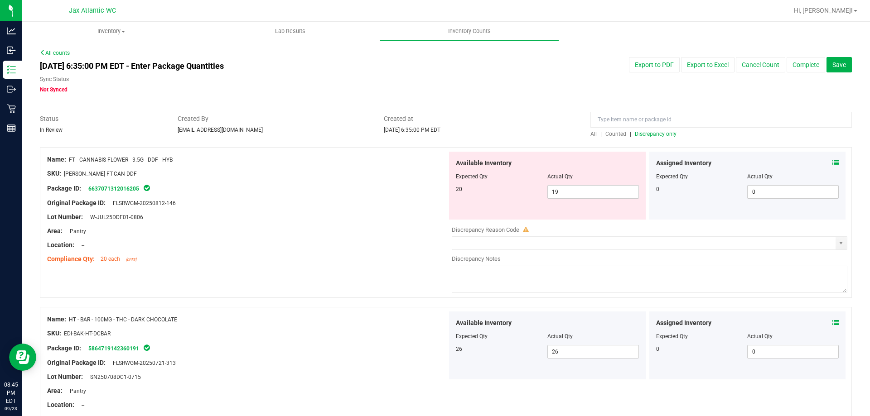
click at [638, 134] on span "Discrepancy only" at bounding box center [656, 134] width 42 height 6
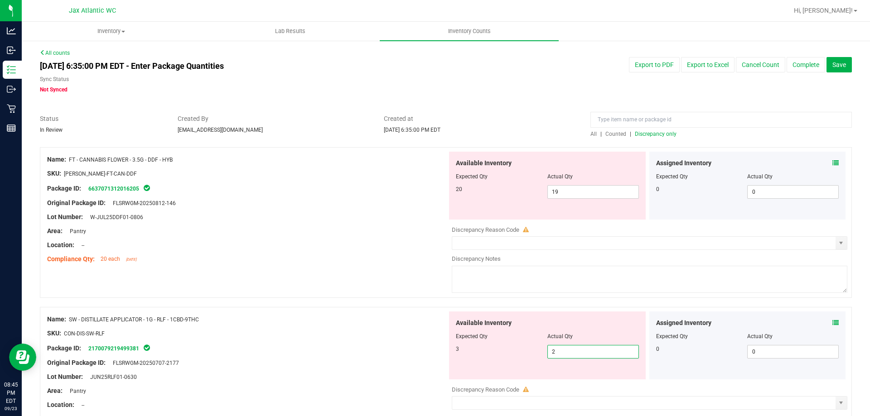
click at [551, 356] on span "2 2" at bounding box center [593, 352] width 92 height 14
click at [551, 356] on input "2" at bounding box center [593, 352] width 91 height 13
type input "3"
drag, startPoint x: 340, startPoint y: 352, endPoint x: 541, endPoint y: 320, distance: 202.8
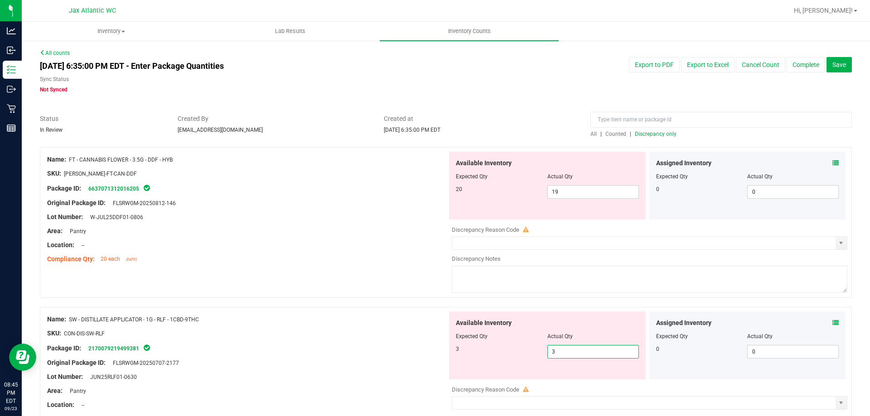
click at [350, 353] on div "Package ID: 2170079219499381" at bounding box center [247, 348] width 400 height 11
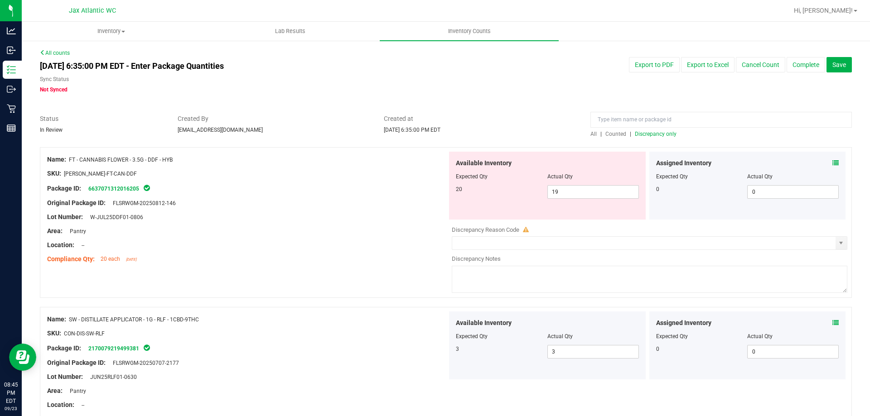
click at [633, 131] on link "Discrepancy only" at bounding box center [655, 134] width 44 height 6
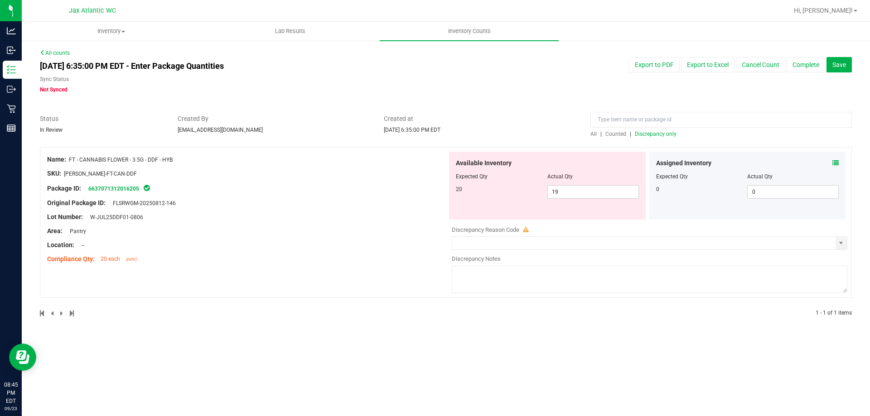
click at [383, 214] on div "Lot Number: W-JUL25DDF01-0806" at bounding box center [247, 218] width 400 height 10
click at [613, 197] on span "19 19" at bounding box center [593, 192] width 92 height 14
click at [0, 0] on input "19" at bounding box center [0, 0] width 0 height 0
click at [609, 195] on input "19" at bounding box center [593, 192] width 91 height 13
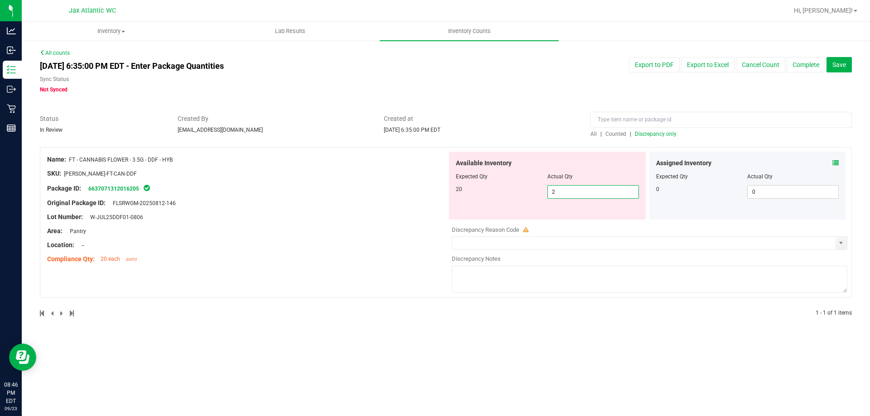
type input "20"
drag, startPoint x: 388, startPoint y: 199, endPoint x: 493, endPoint y: 186, distance: 106.0
click at [389, 199] on div "Original Package ID: FLSRWGM-20250812-146" at bounding box center [247, 203] width 400 height 10
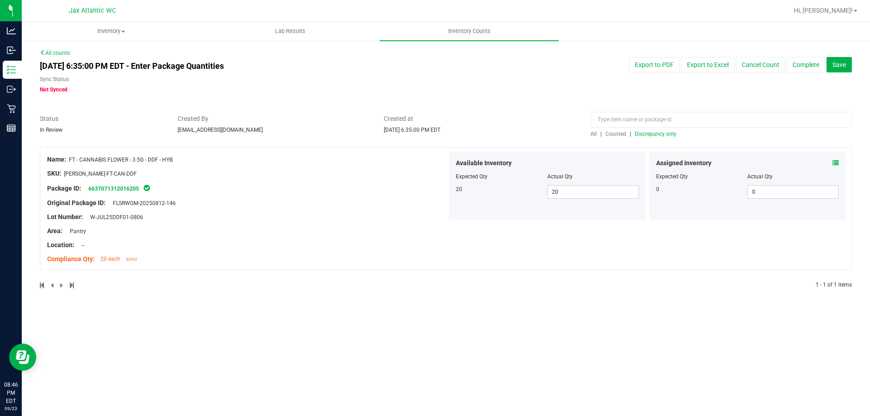
click at [653, 140] on div at bounding box center [446, 142] width 812 height 9
click at [657, 134] on span "Discrepancy only" at bounding box center [656, 134] width 42 height 6
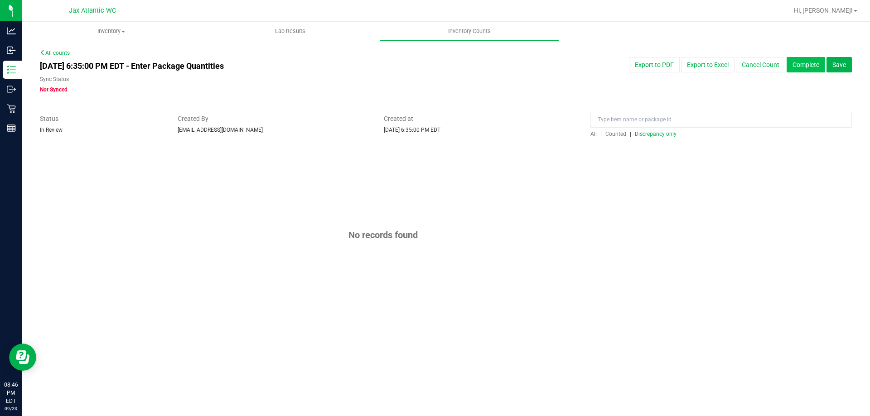
click at [812, 66] on button "Complete" at bounding box center [806, 64] width 39 height 15
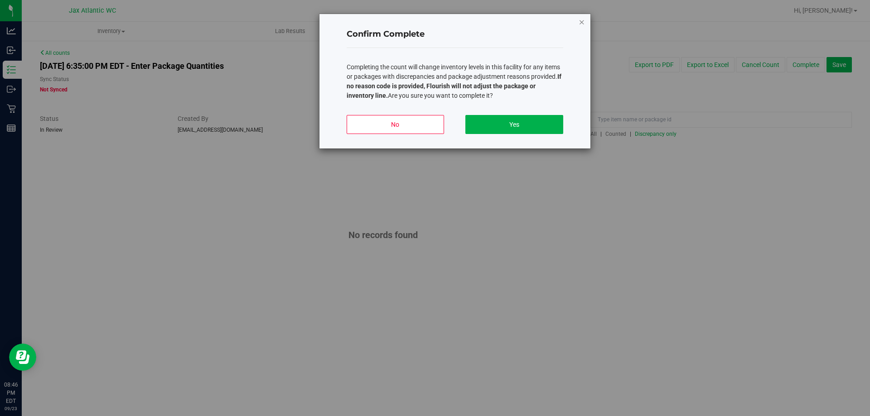
click at [582, 24] on icon "button" at bounding box center [582, 21] width 6 height 11
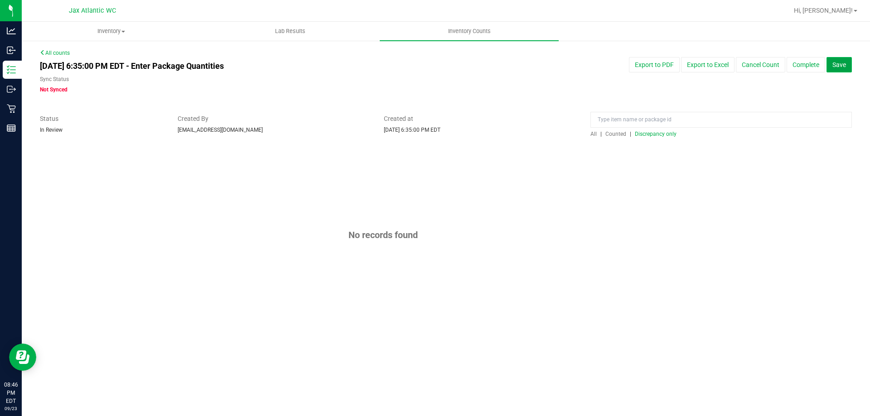
click at [837, 61] on span "Save" at bounding box center [839, 64] width 14 height 7
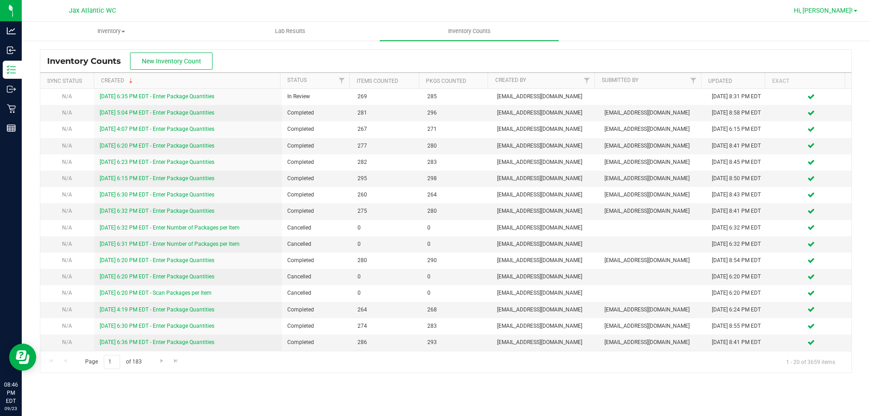
click at [833, 8] on span "Hi, [PERSON_NAME]!" at bounding box center [823, 10] width 59 height 7
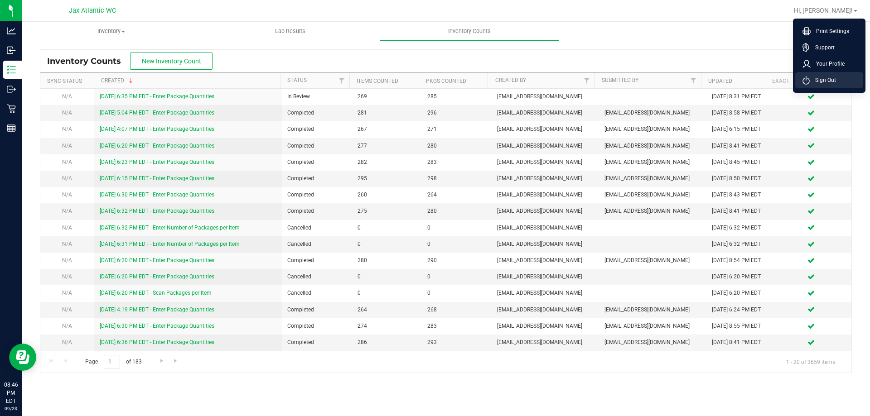
click at [807, 75] on li "Sign Out" at bounding box center [829, 80] width 68 height 16
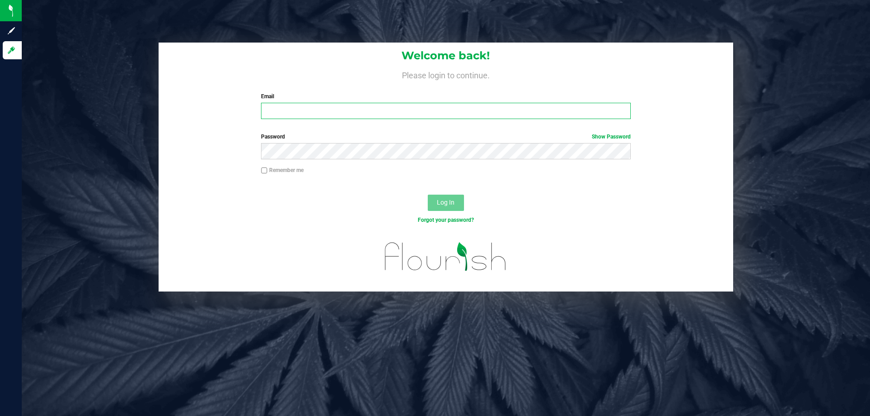
click at [298, 109] on input "Email" at bounding box center [445, 111] width 369 height 16
